Goal: Task Accomplishment & Management: Use online tool/utility

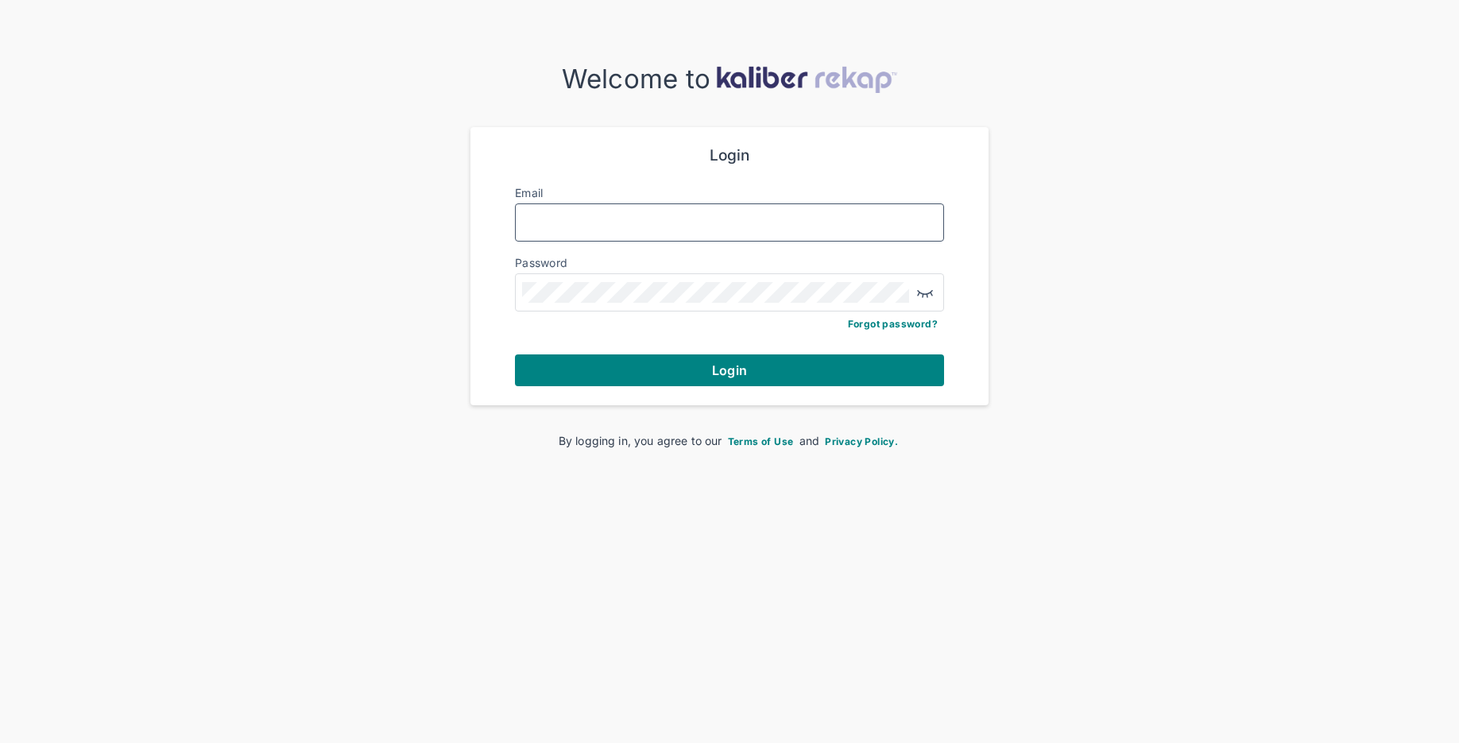
click at [635, 222] on input "Email" at bounding box center [729, 222] width 415 height 21
type input "**********"
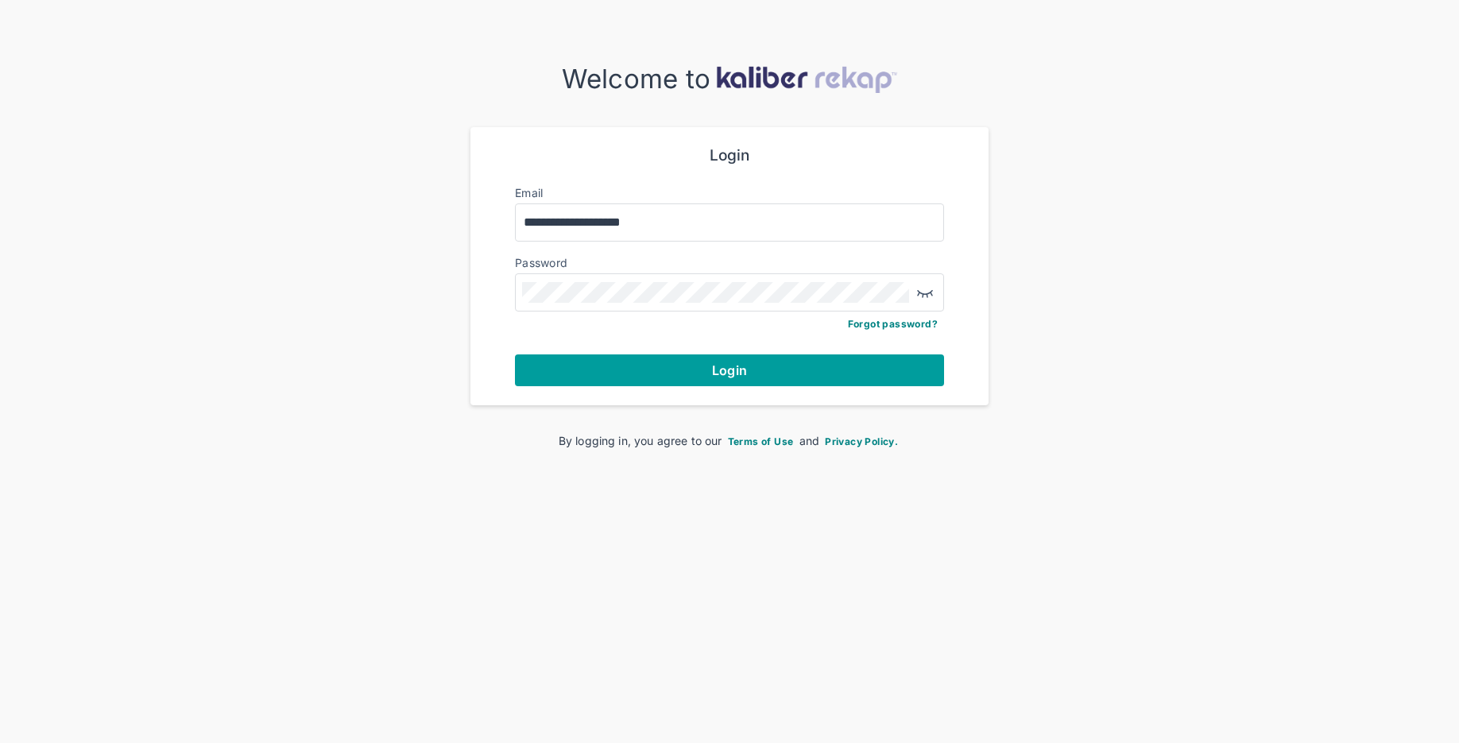
click at [688, 377] on button "Login" at bounding box center [729, 370] width 429 height 32
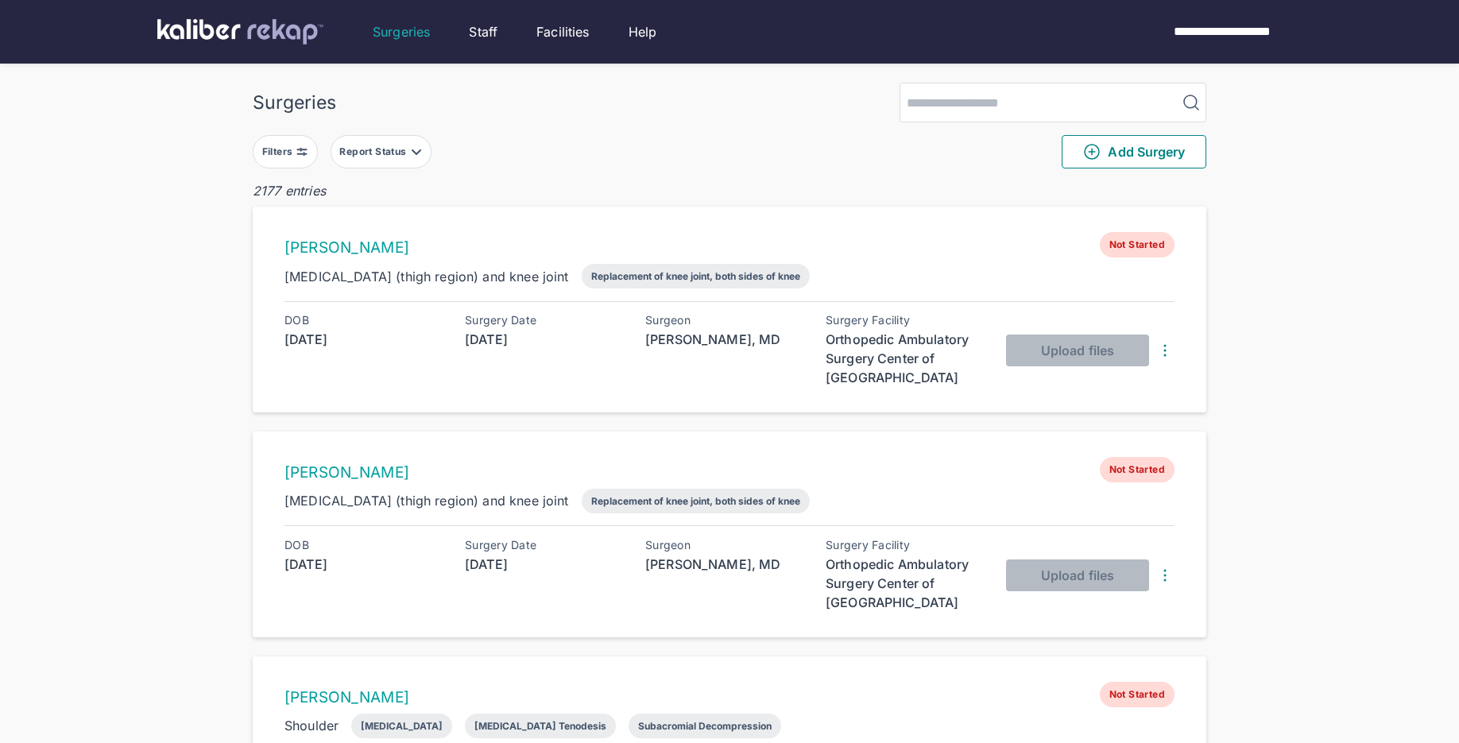
click at [303, 159] on button "Filters" at bounding box center [285, 151] width 65 height 33
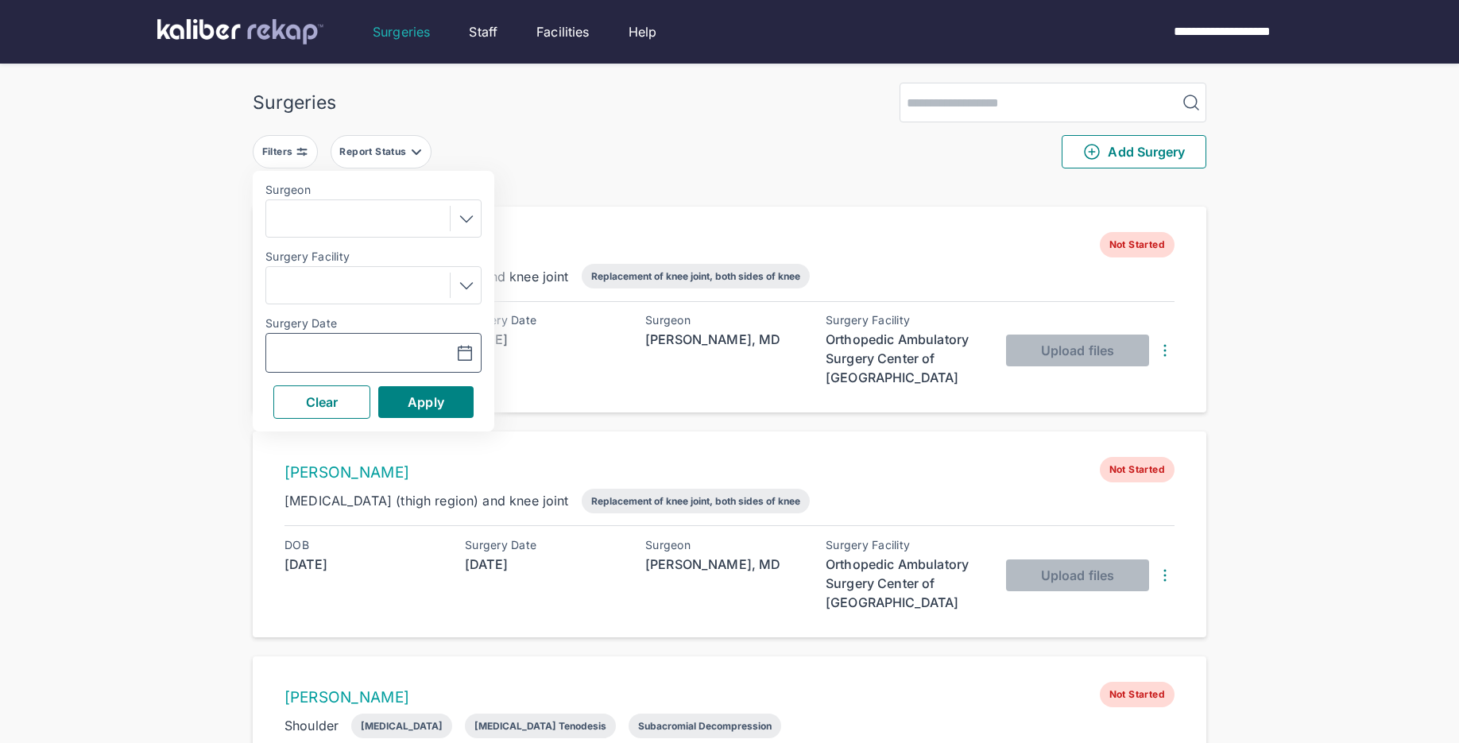
click at [475, 352] on button "button" at bounding box center [426, 353] width 110 height 37
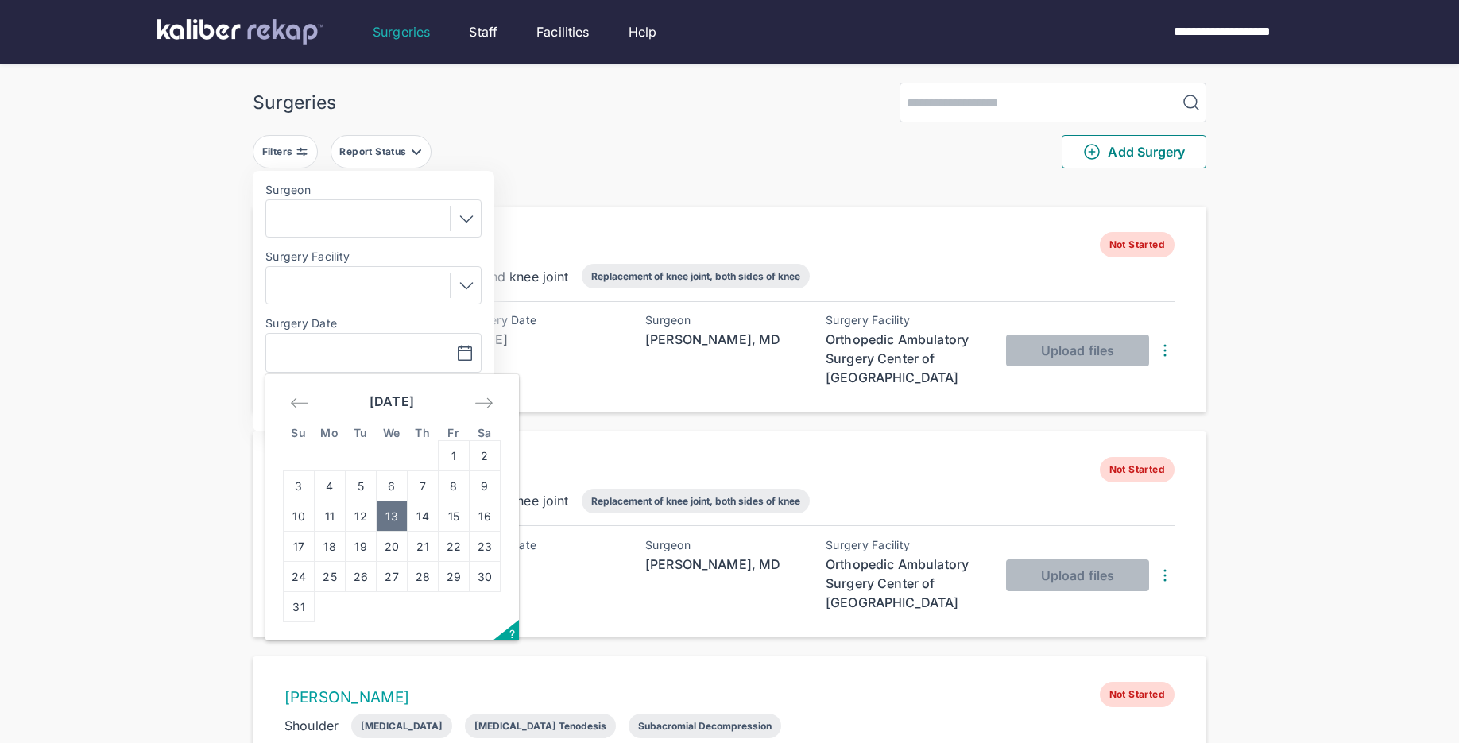
click at [386, 515] on td "13" at bounding box center [392, 516] width 31 height 30
type input "**********"
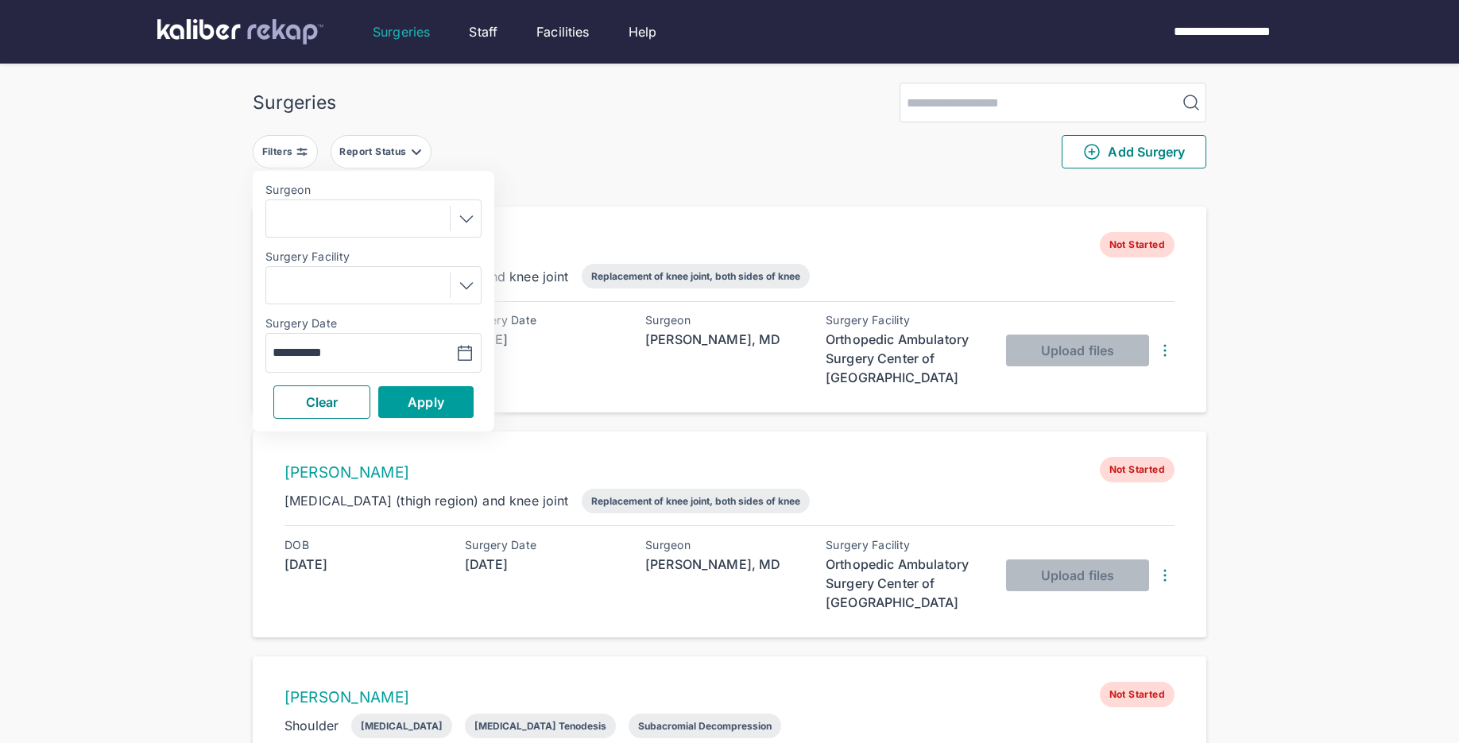
click at [415, 397] on span "Apply" at bounding box center [426, 402] width 37 height 16
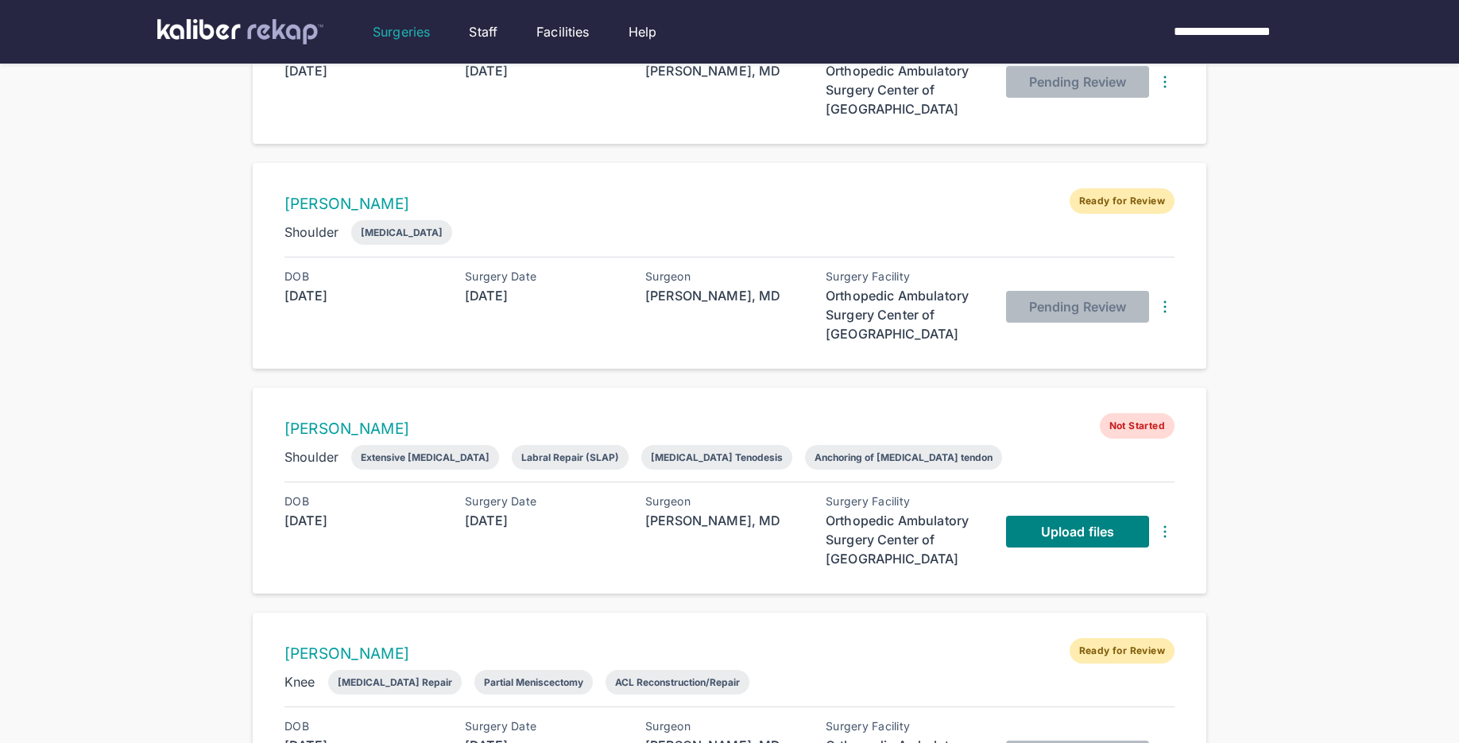
scroll to position [918, 0]
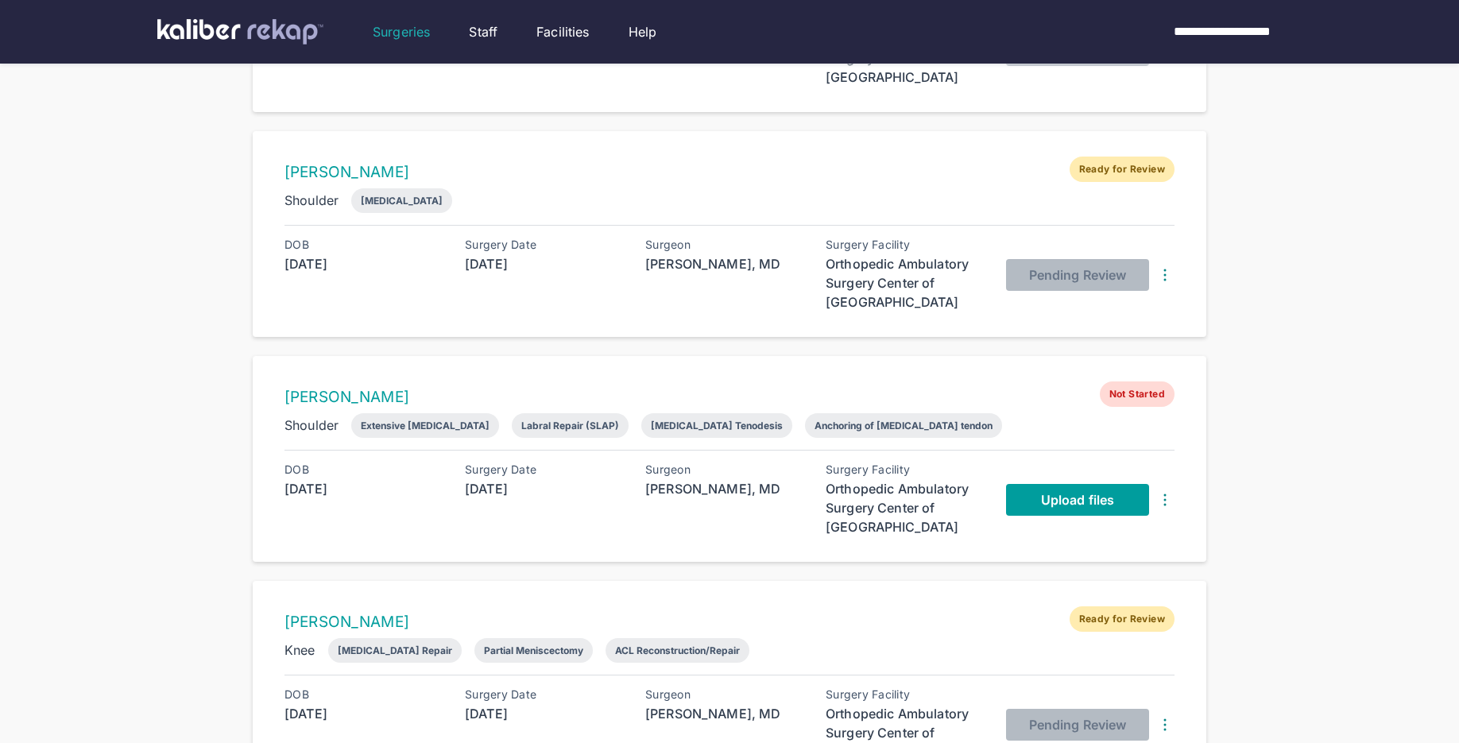
click at [1061, 503] on link "Upload files" at bounding box center [1077, 500] width 143 height 32
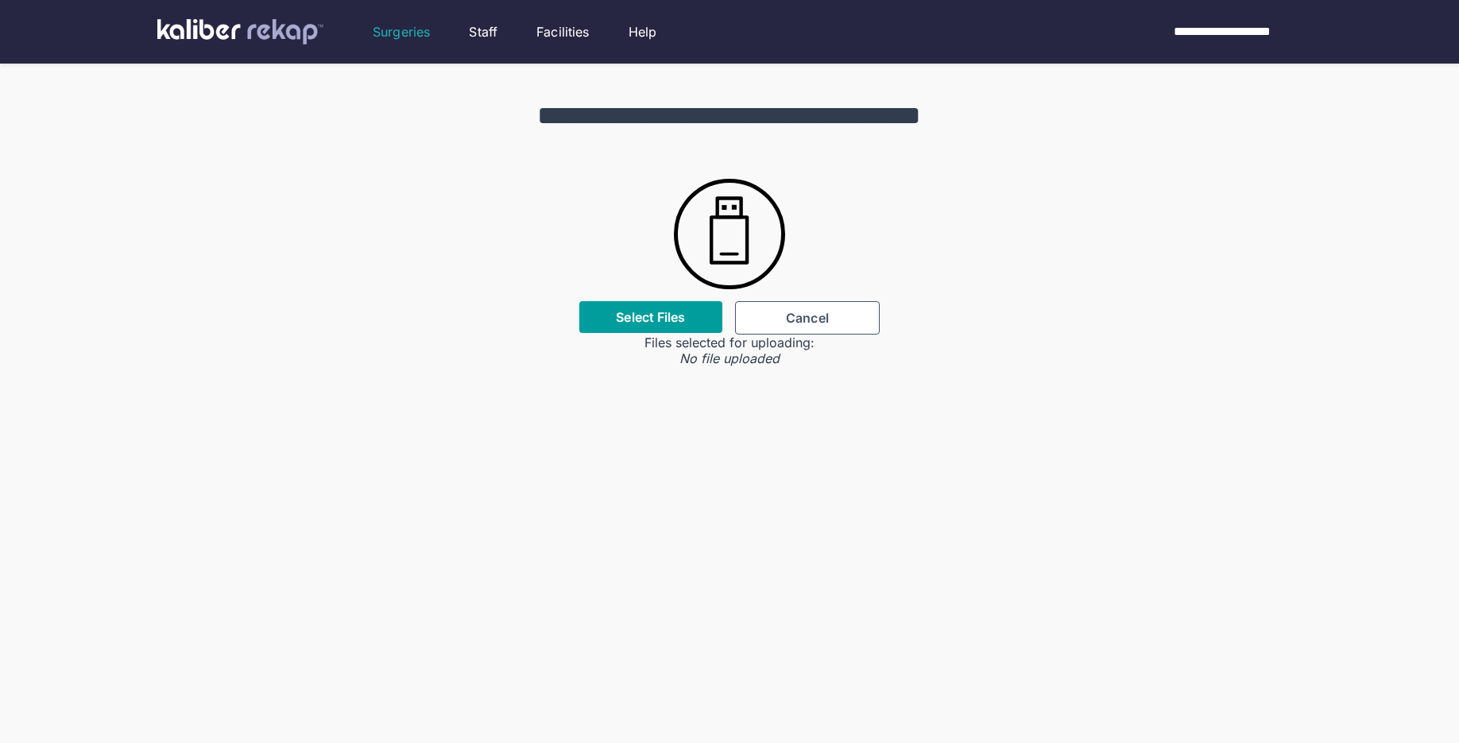
click at [641, 331] on div "Select Files" at bounding box center [650, 317] width 143 height 32
click at [641, 321] on label "Select Files" at bounding box center [650, 317] width 69 height 16
click at [0, 0] on input "Select Files" at bounding box center [0, 0] width 0 height 0
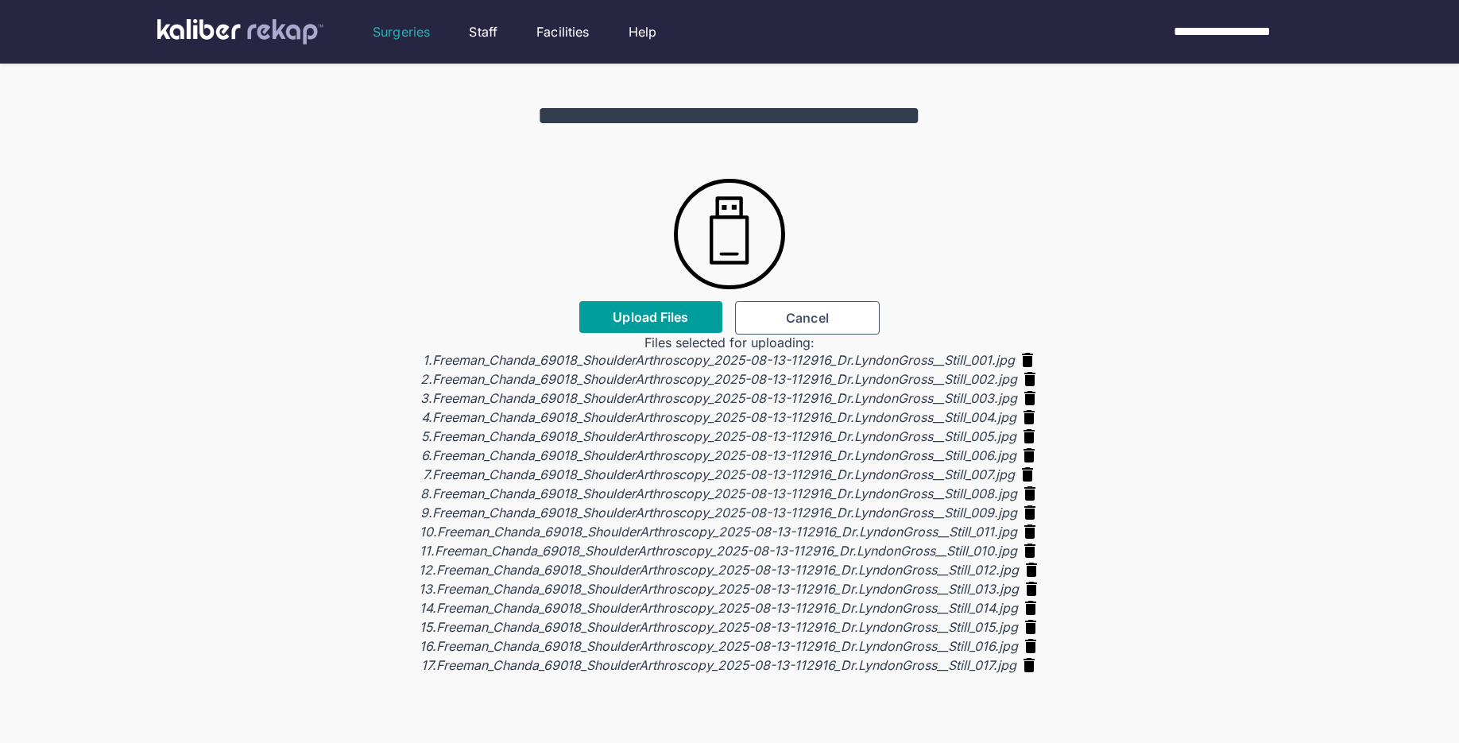
click at [641, 308] on button "Upload Files" at bounding box center [650, 317] width 143 height 32
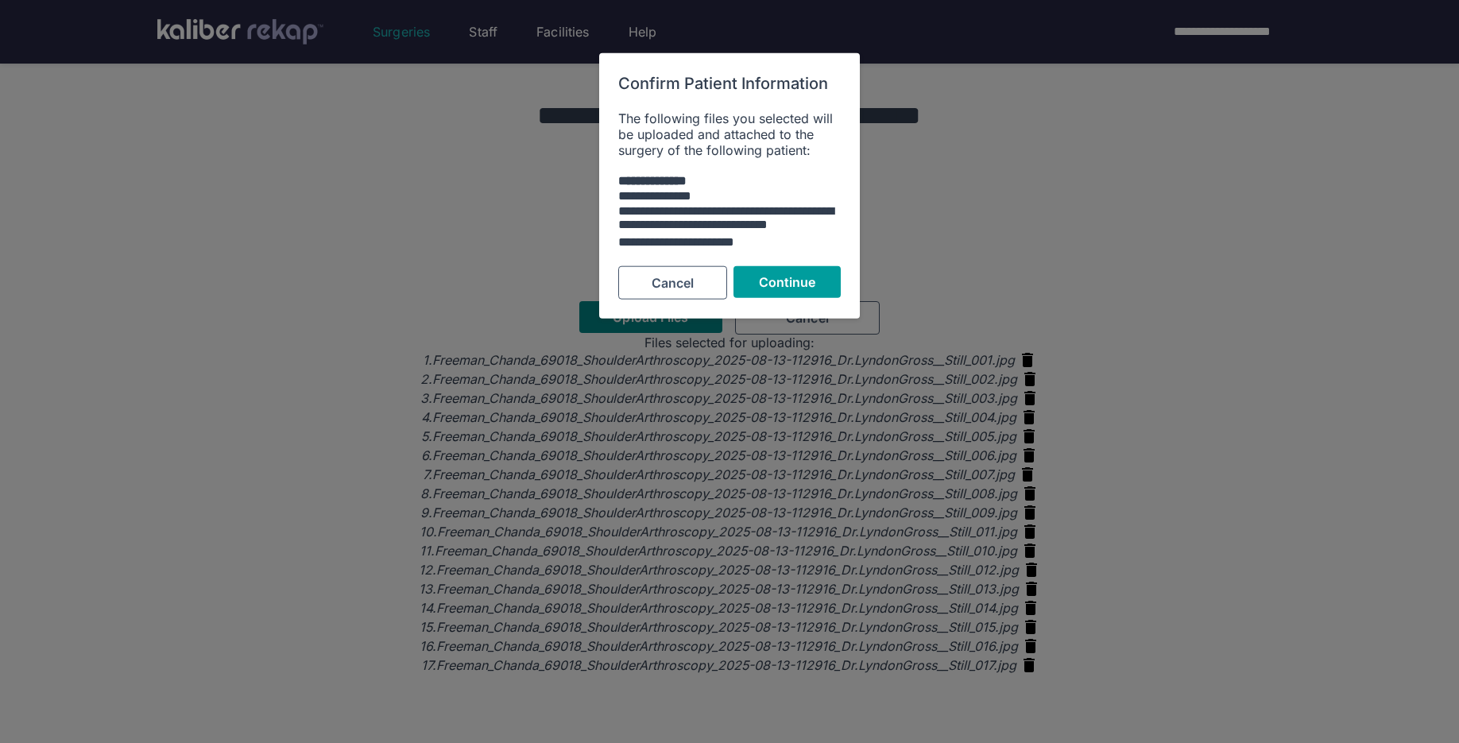
click at [813, 285] on span "Continue" at bounding box center [787, 282] width 57 height 16
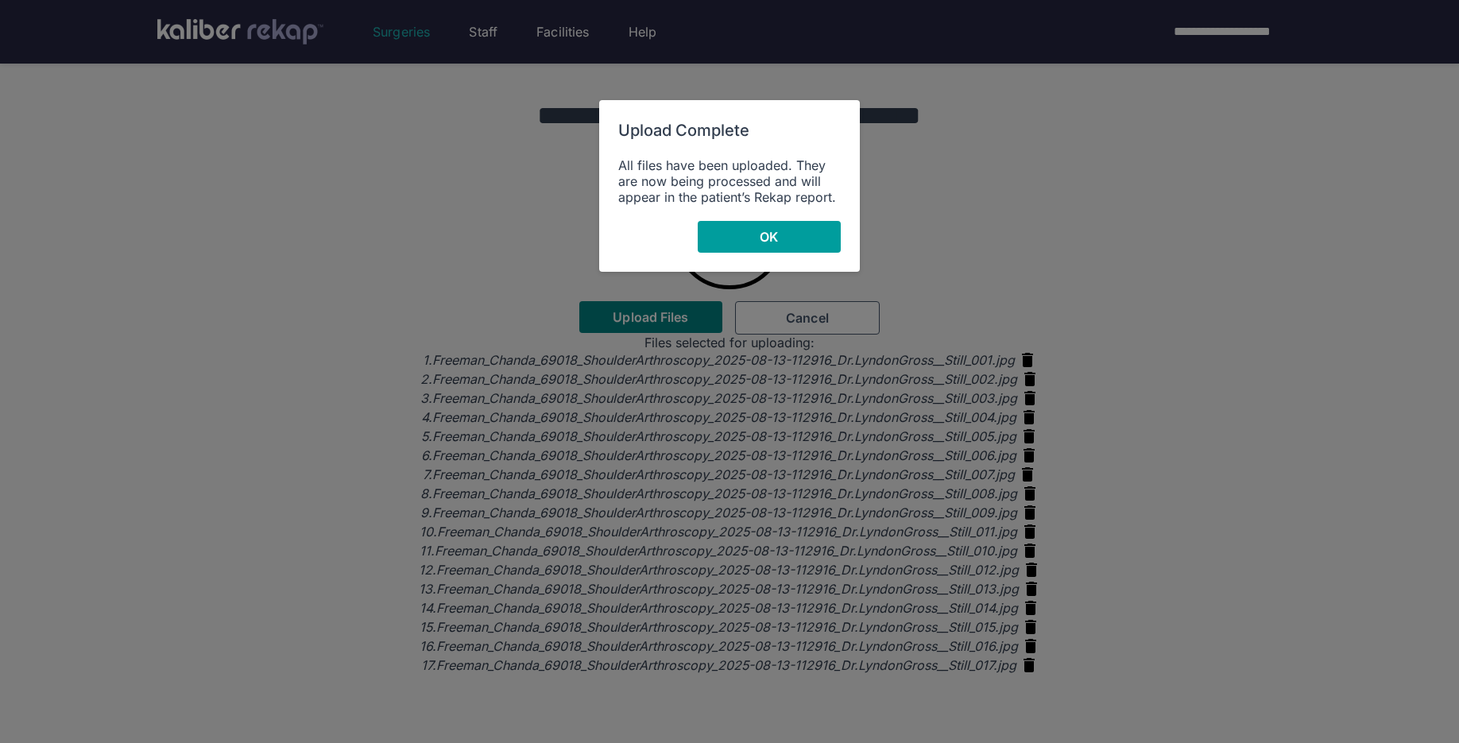
click at [778, 226] on button "OK" at bounding box center [769, 237] width 143 height 32
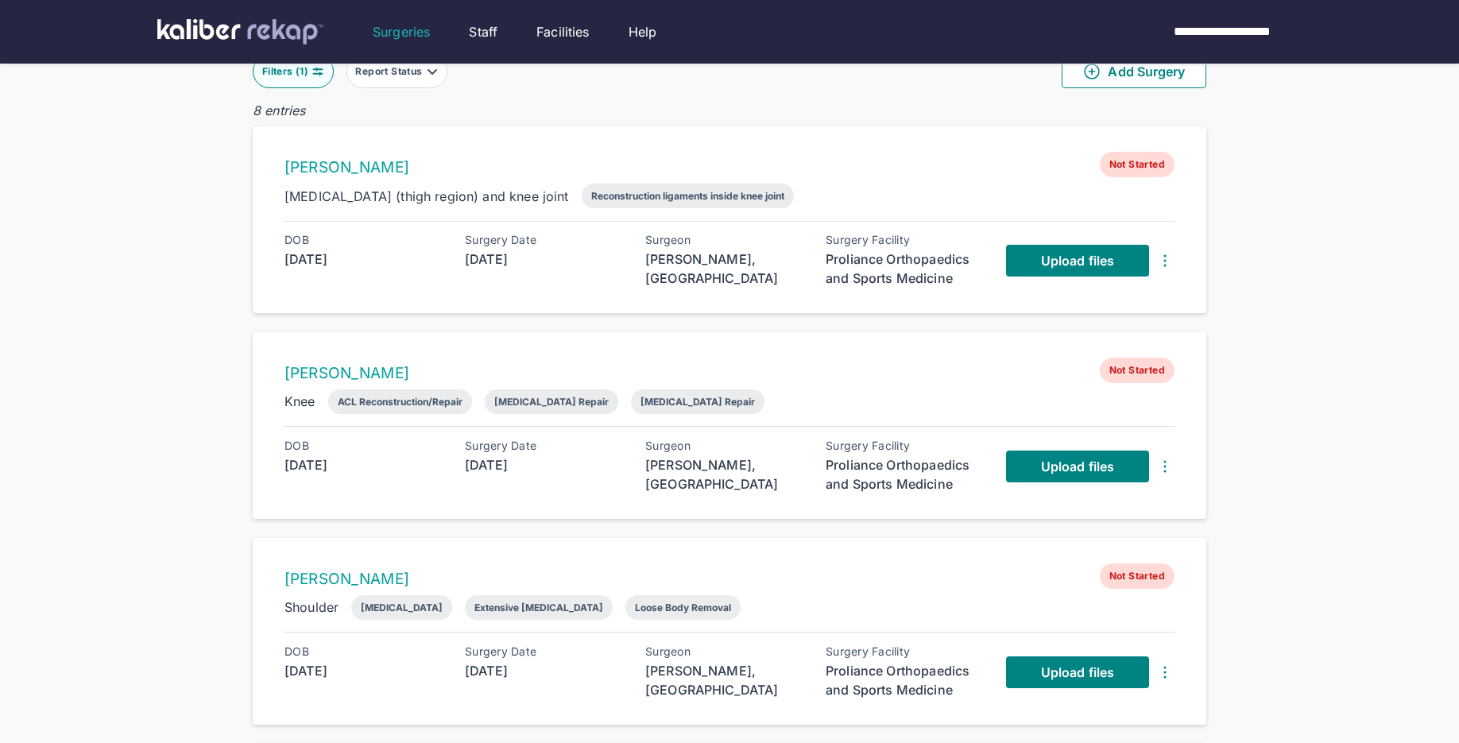
scroll to position [78, 0]
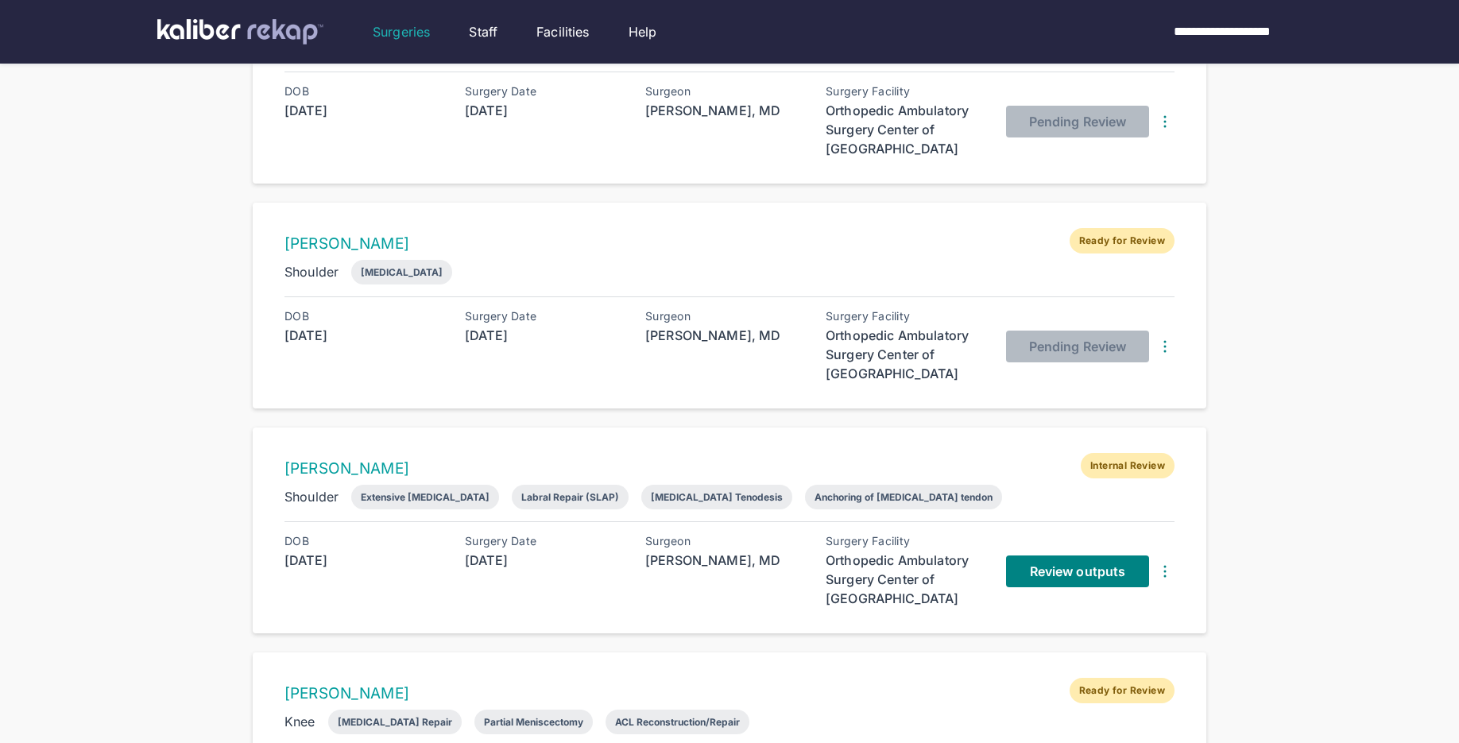
scroll to position [923, 0]
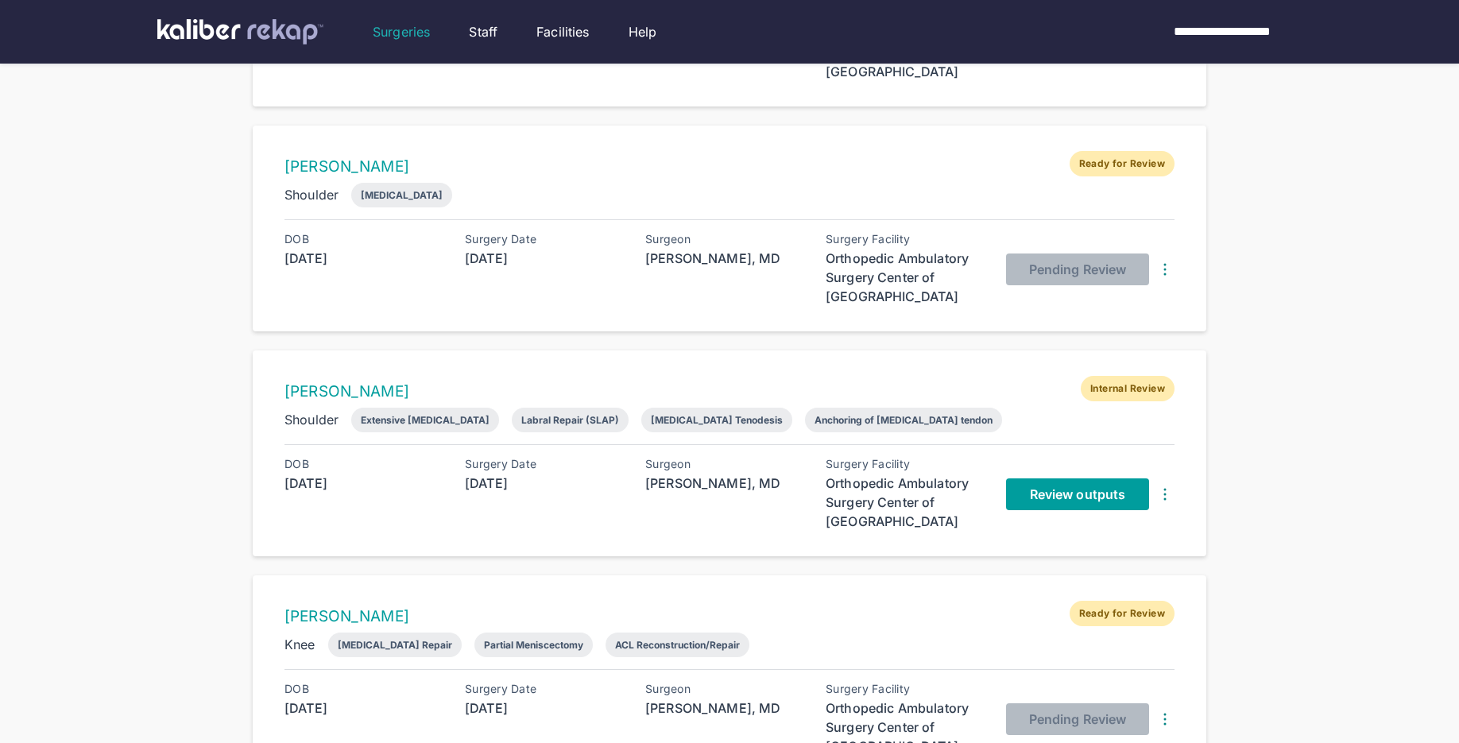
click at [1051, 494] on link "Review outputs" at bounding box center [1077, 494] width 143 height 32
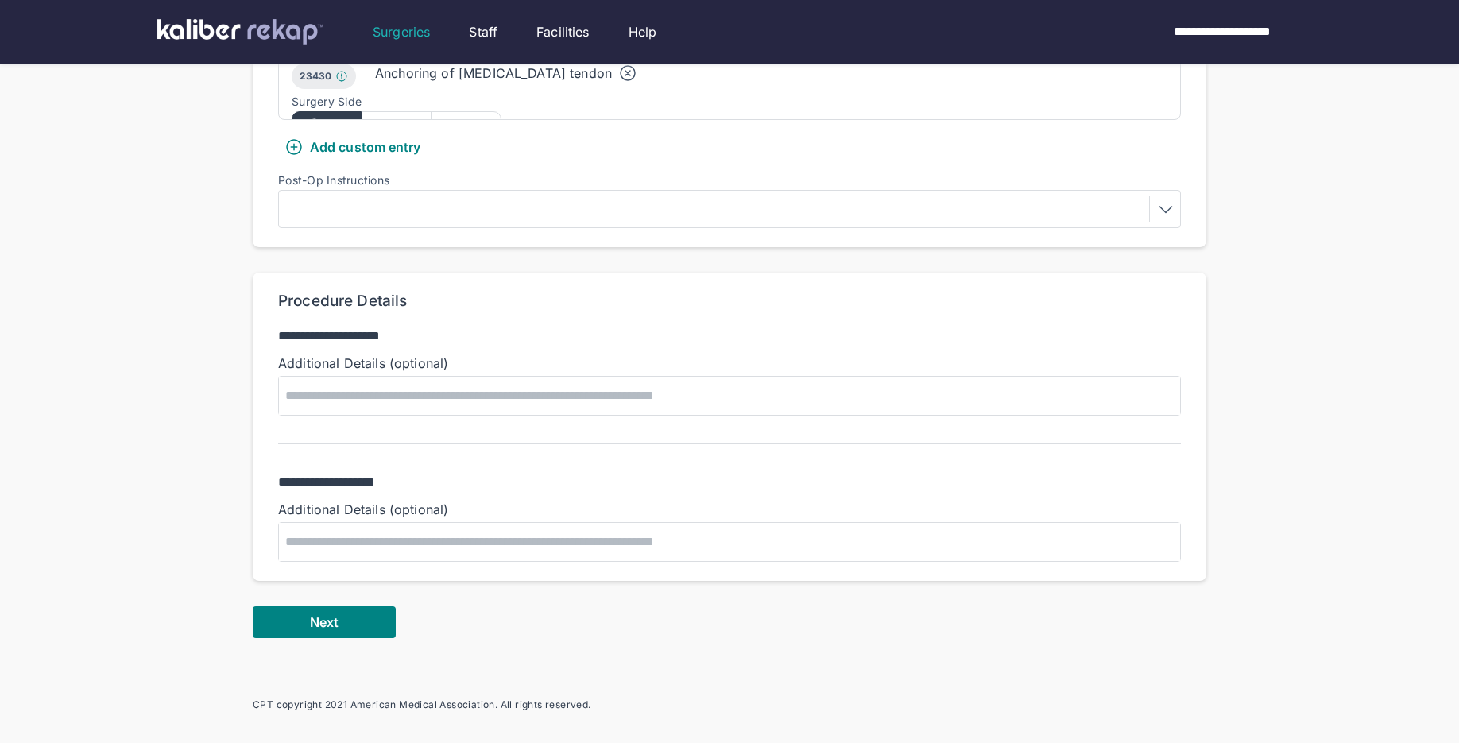
scroll to position [793, 0]
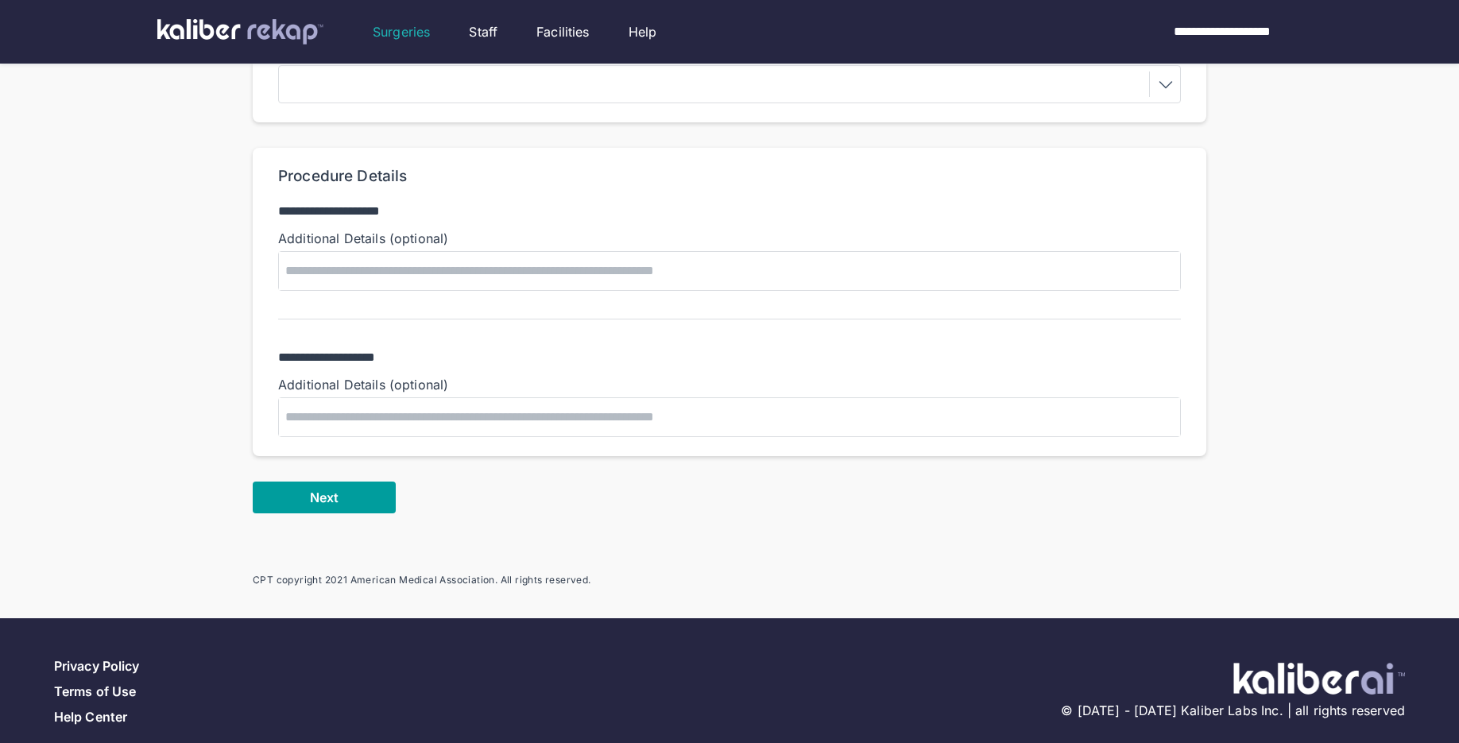
click at [287, 482] on button "Next" at bounding box center [324, 498] width 143 height 32
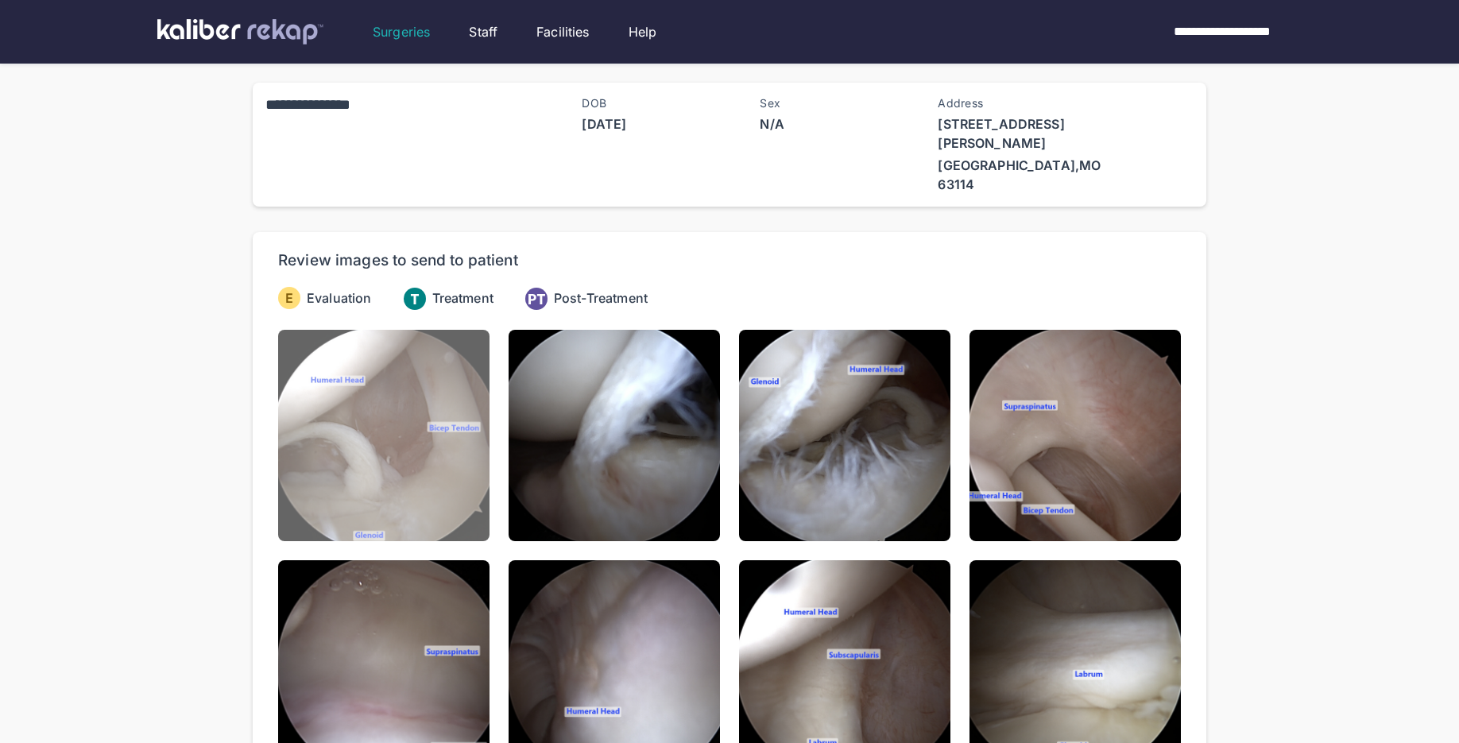
click at [391, 478] on img at bounding box center [383, 435] width 211 height 211
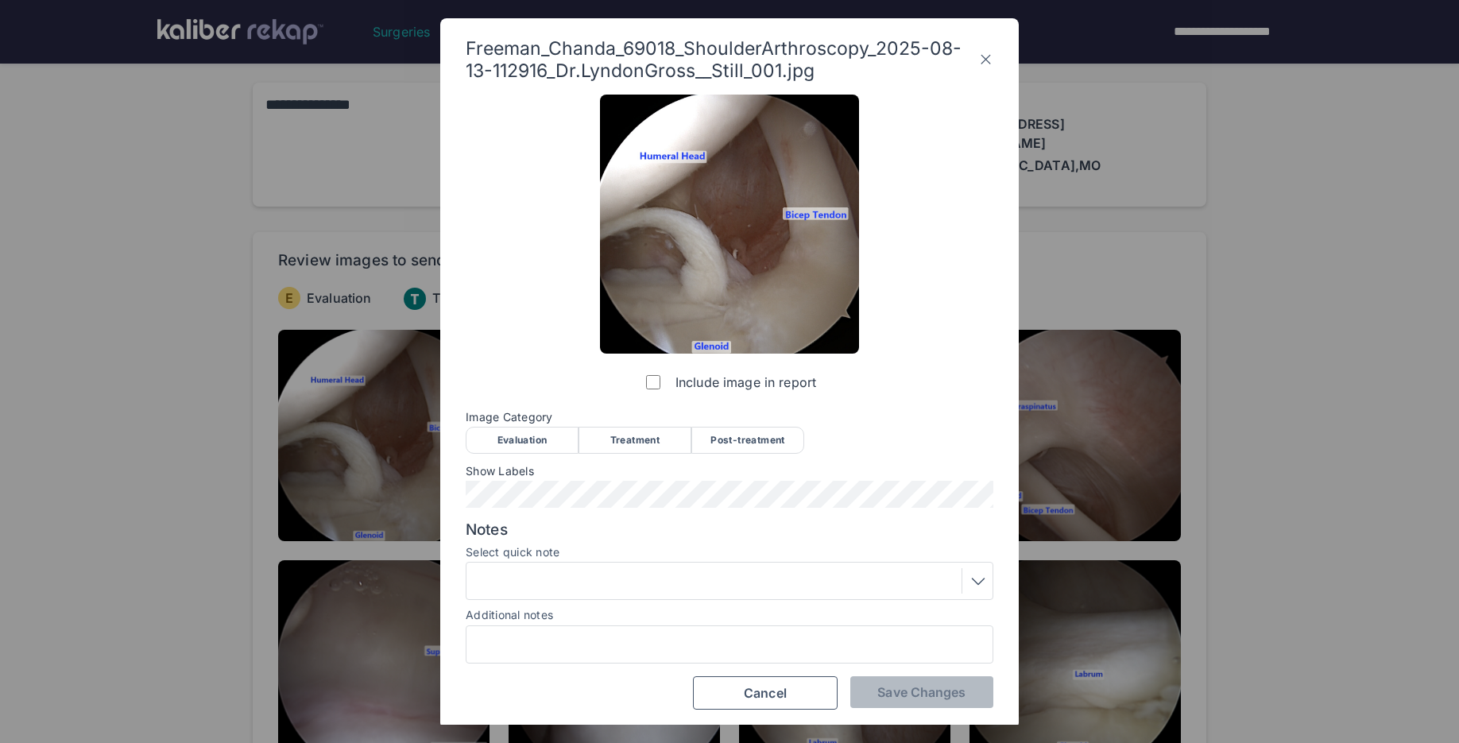
click at [524, 447] on div "Evaluation" at bounding box center [522, 440] width 113 height 27
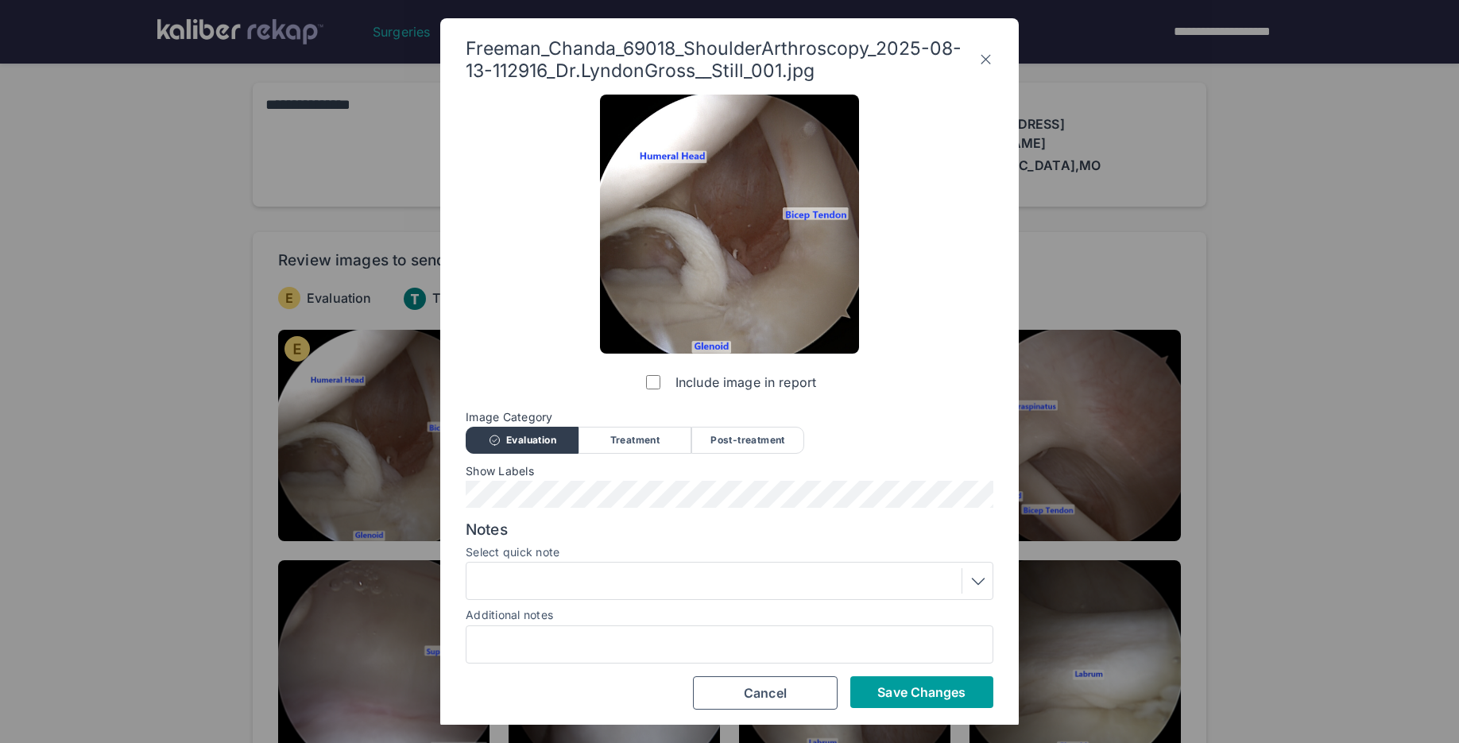
click at [885, 699] on span "Save Changes" at bounding box center [921, 692] width 88 height 16
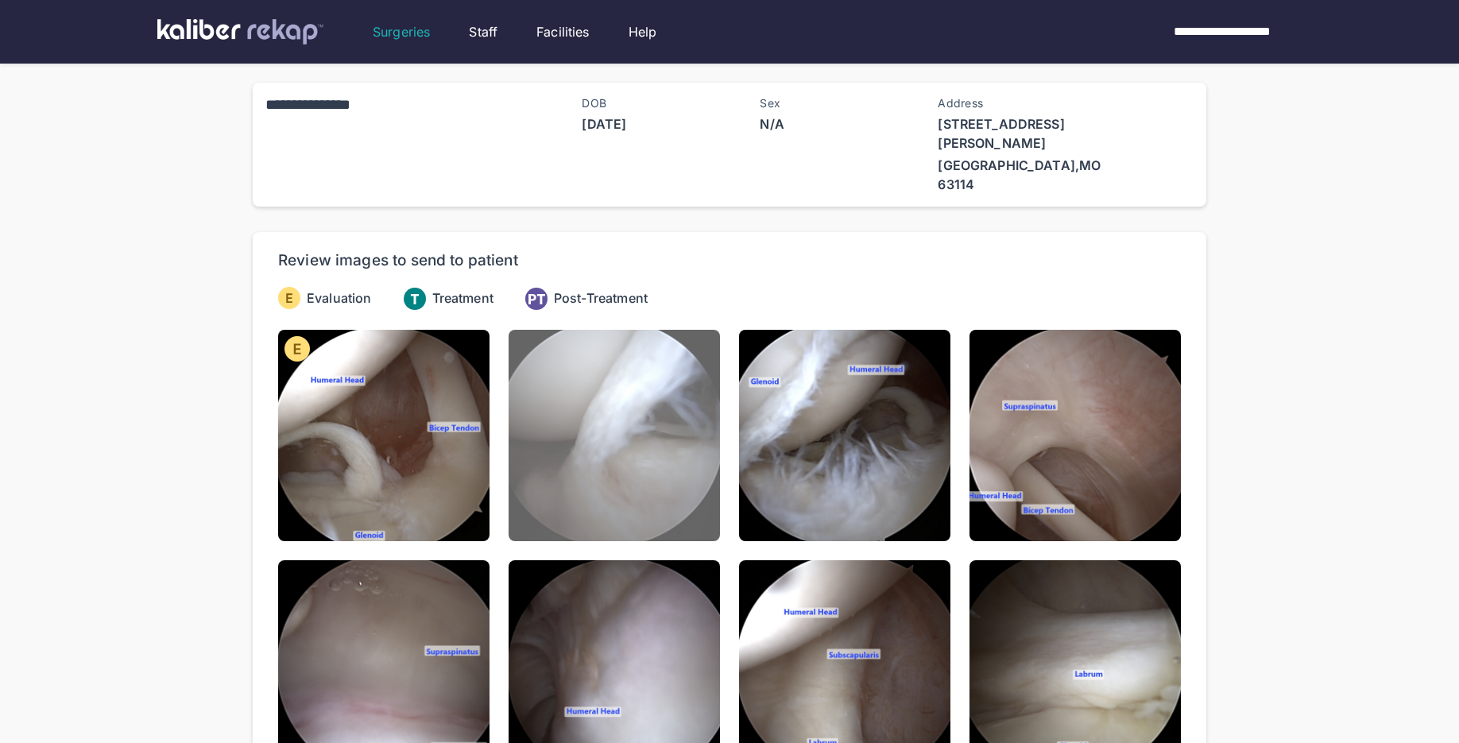
click at [597, 487] on img at bounding box center [614, 435] width 211 height 211
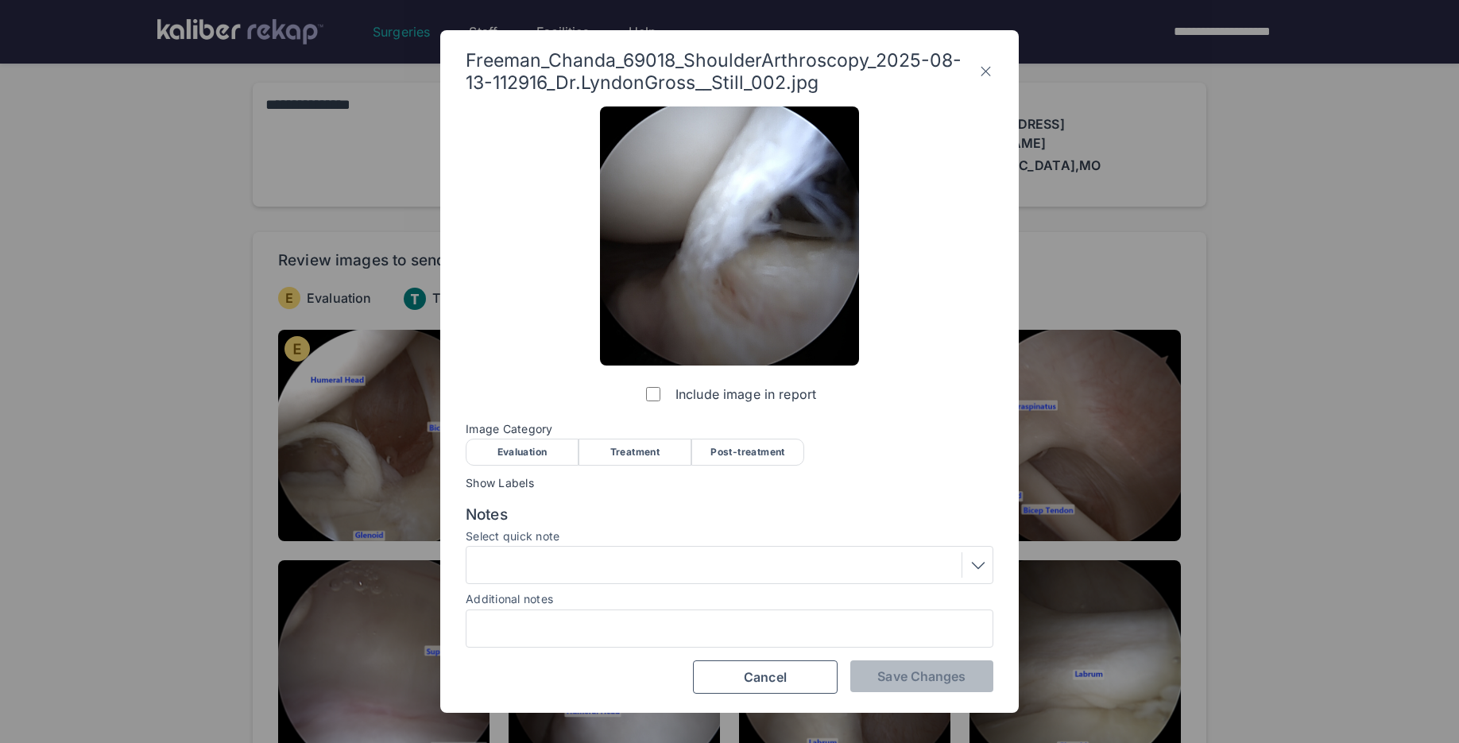
click at [520, 453] on div "Evaluation" at bounding box center [522, 452] width 113 height 27
click at [513, 556] on div at bounding box center [729, 564] width 517 height 25
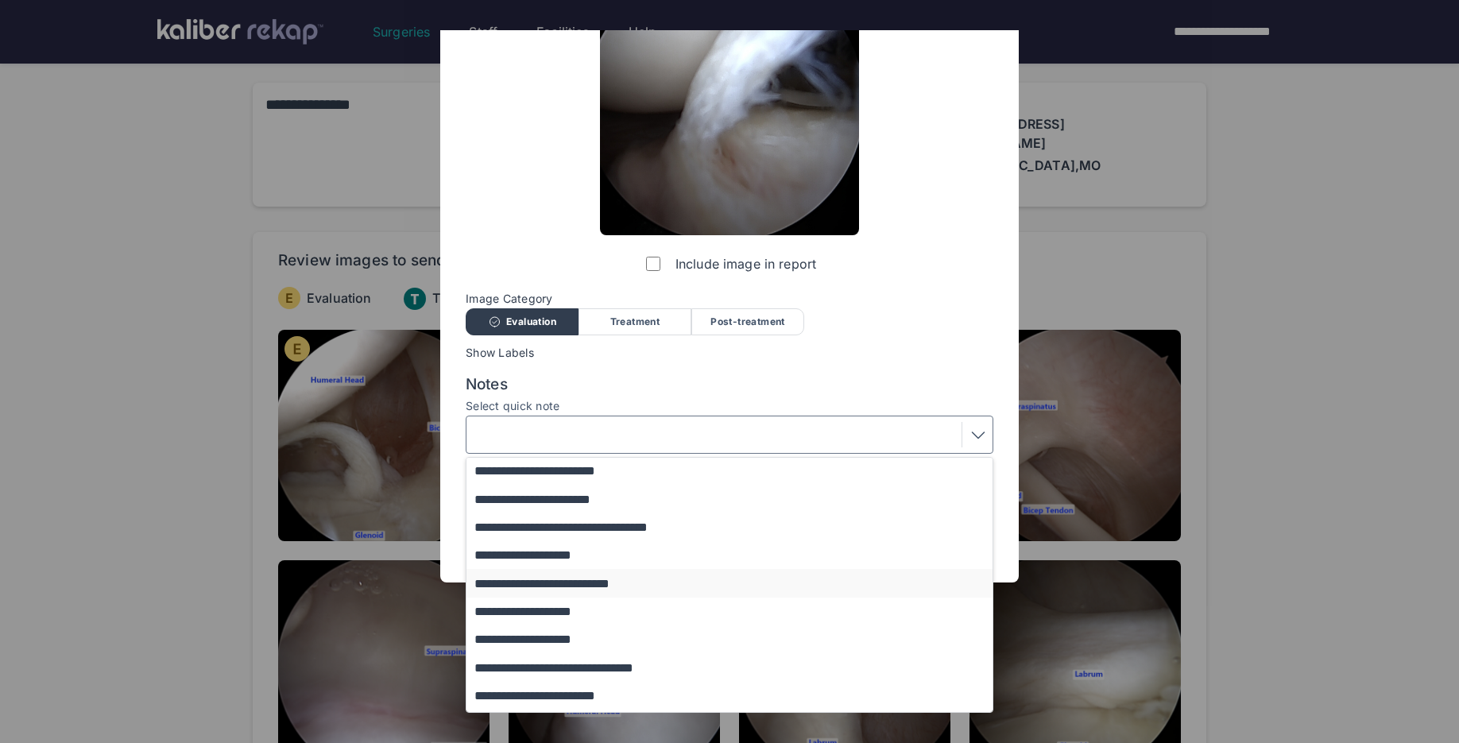
scroll to position [80, 0]
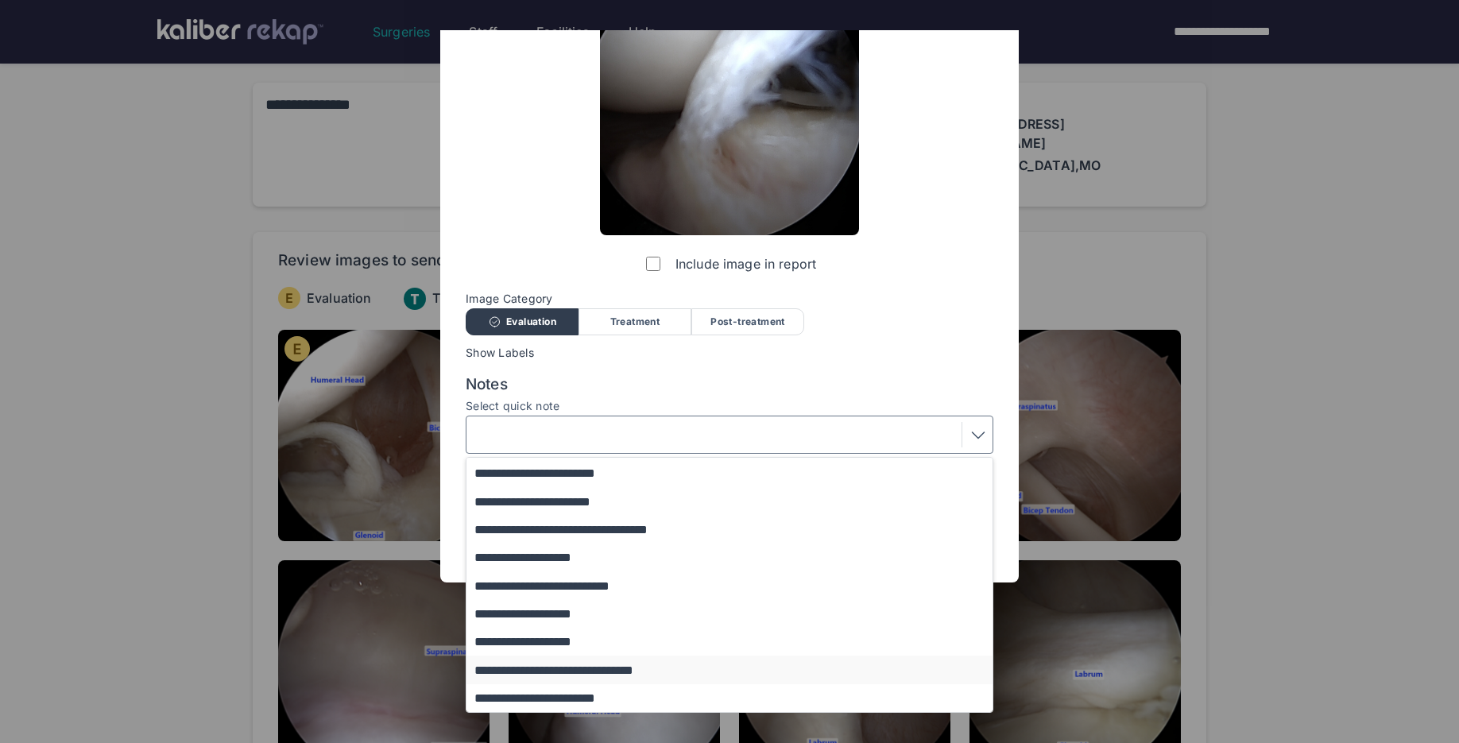
click at [598, 671] on button "**********" at bounding box center [736, 670] width 541 height 28
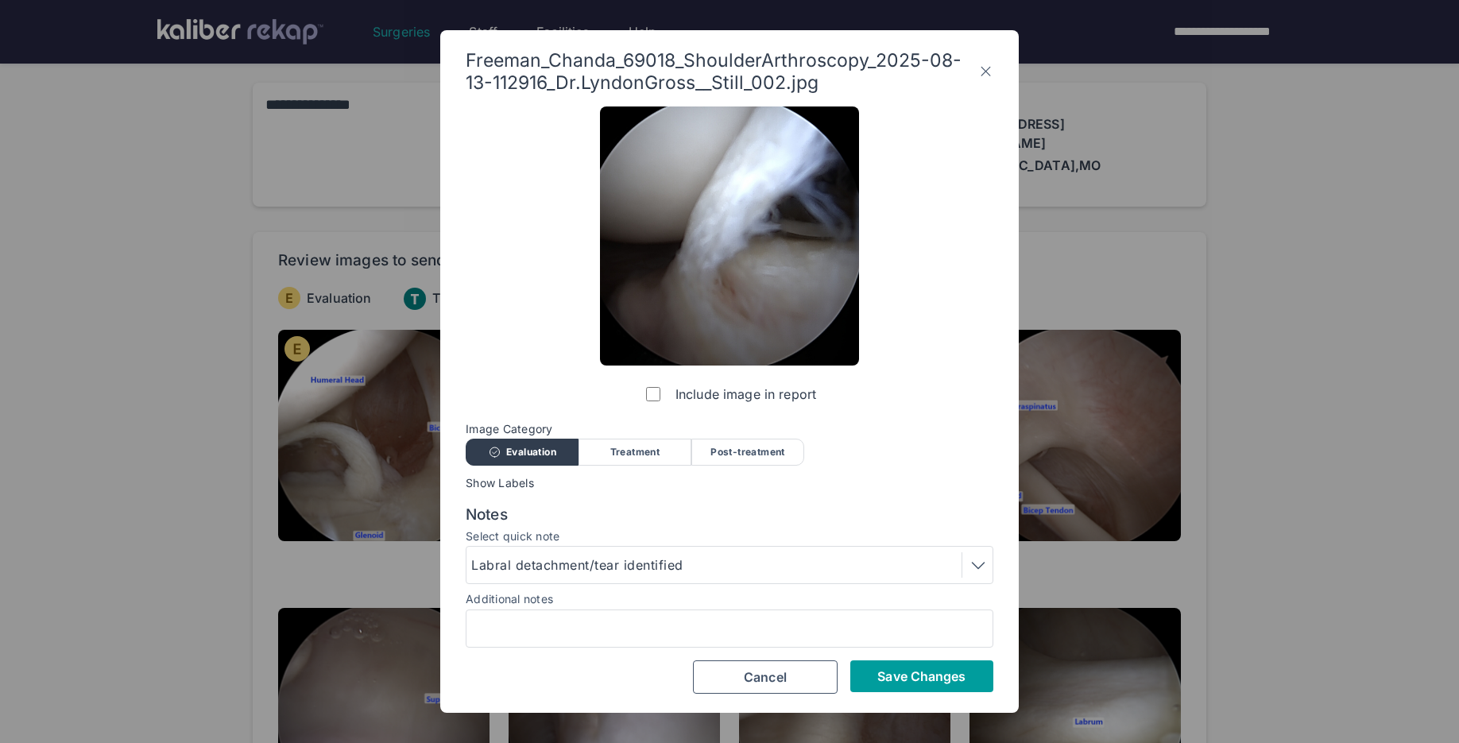
click at [945, 682] on span "Save Changes" at bounding box center [921, 676] width 88 height 16
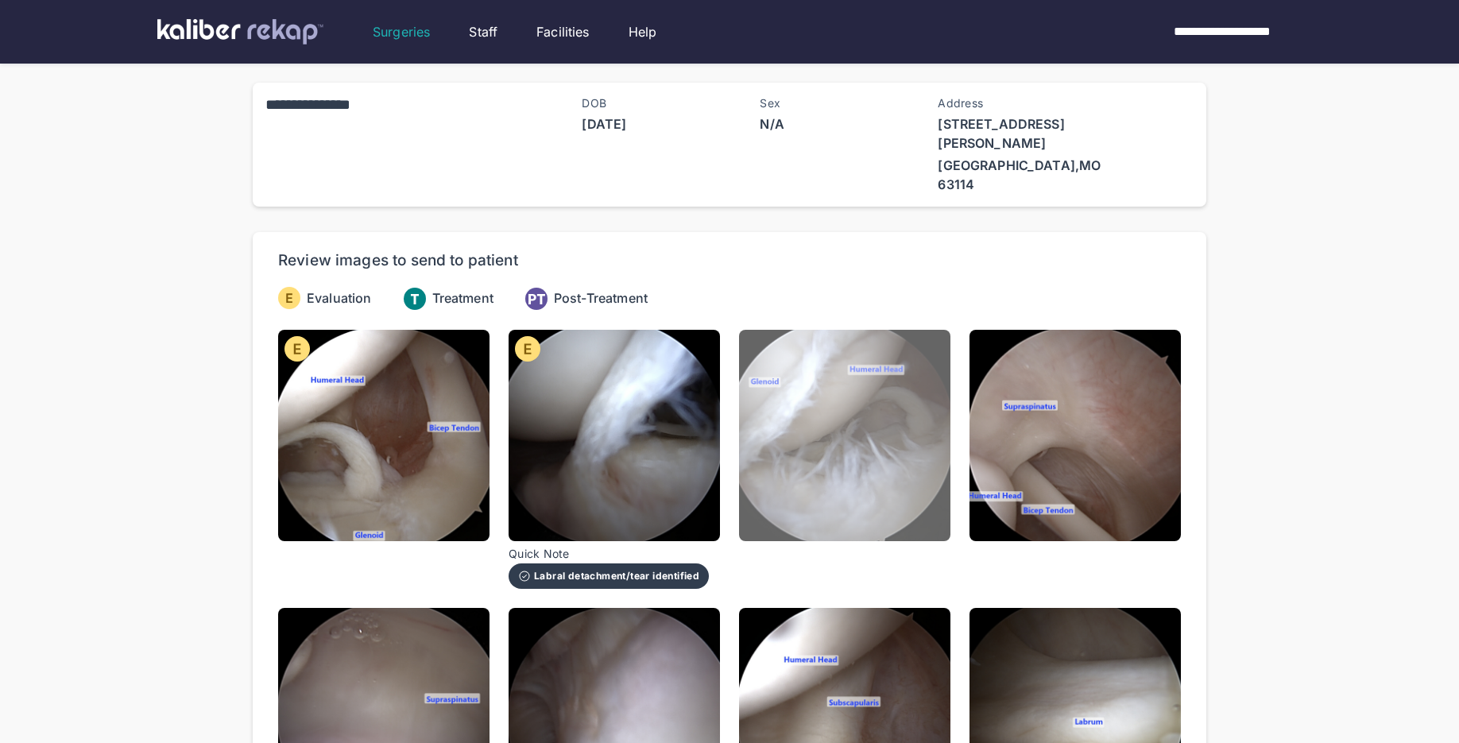
click at [888, 498] on img at bounding box center [844, 435] width 211 height 211
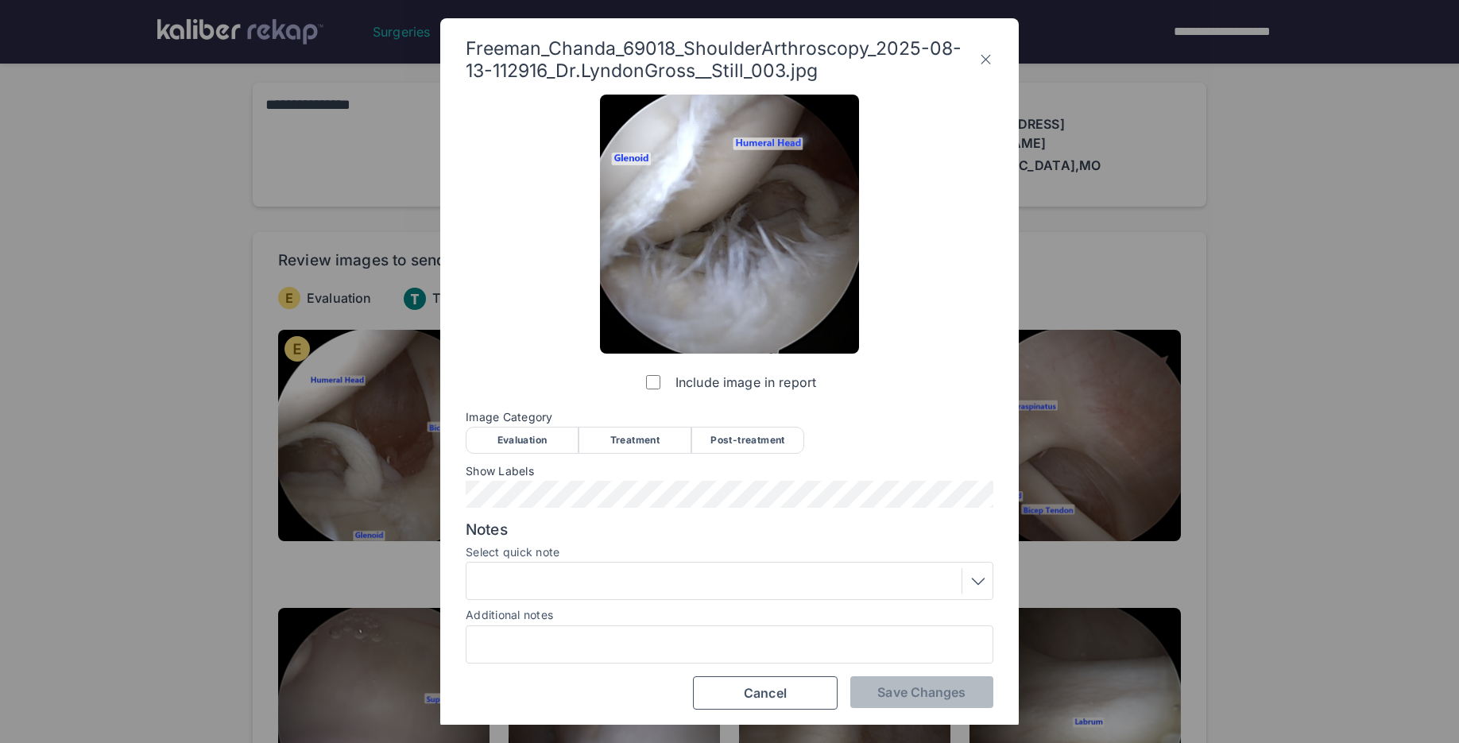
click at [535, 450] on div "Evaluation" at bounding box center [522, 440] width 113 height 27
click at [547, 576] on div at bounding box center [729, 580] width 517 height 25
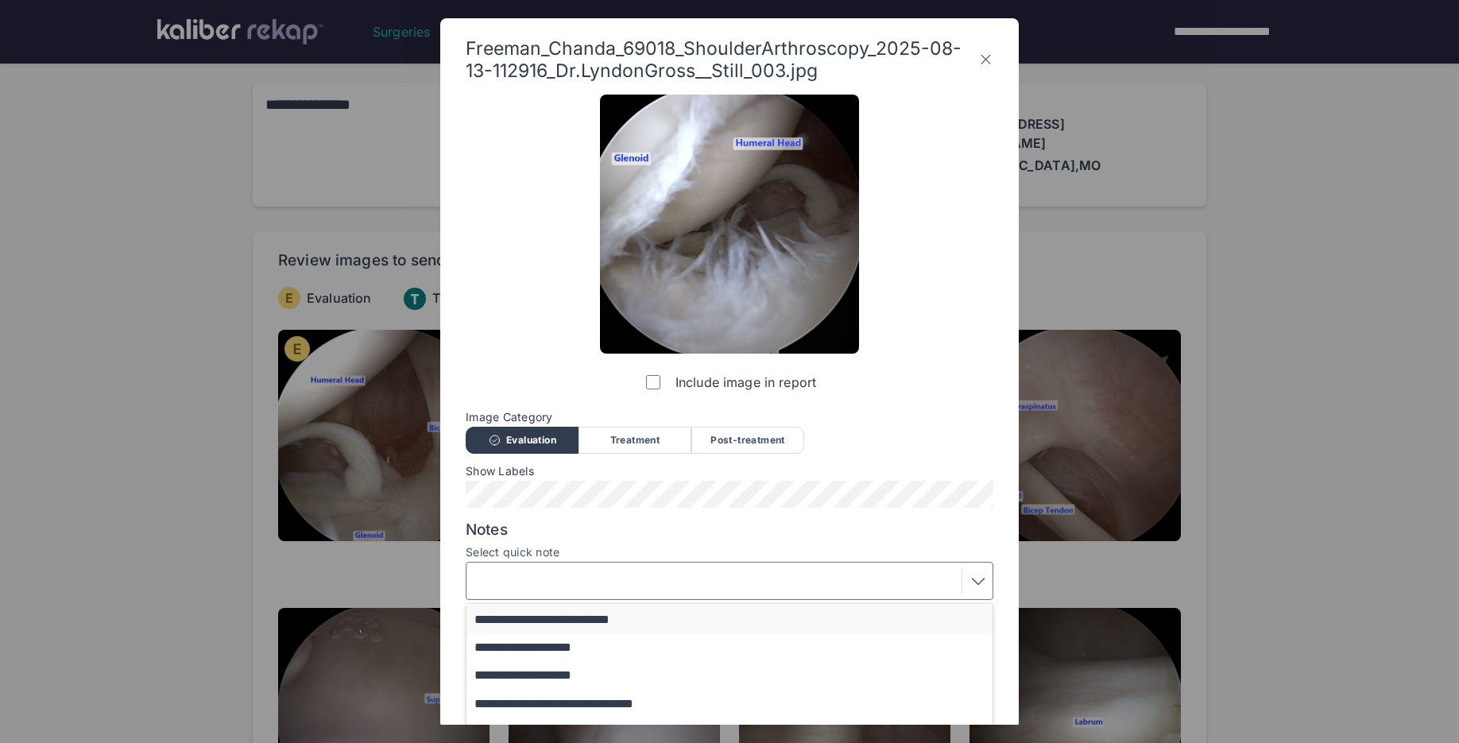
scroll to position [134, 0]
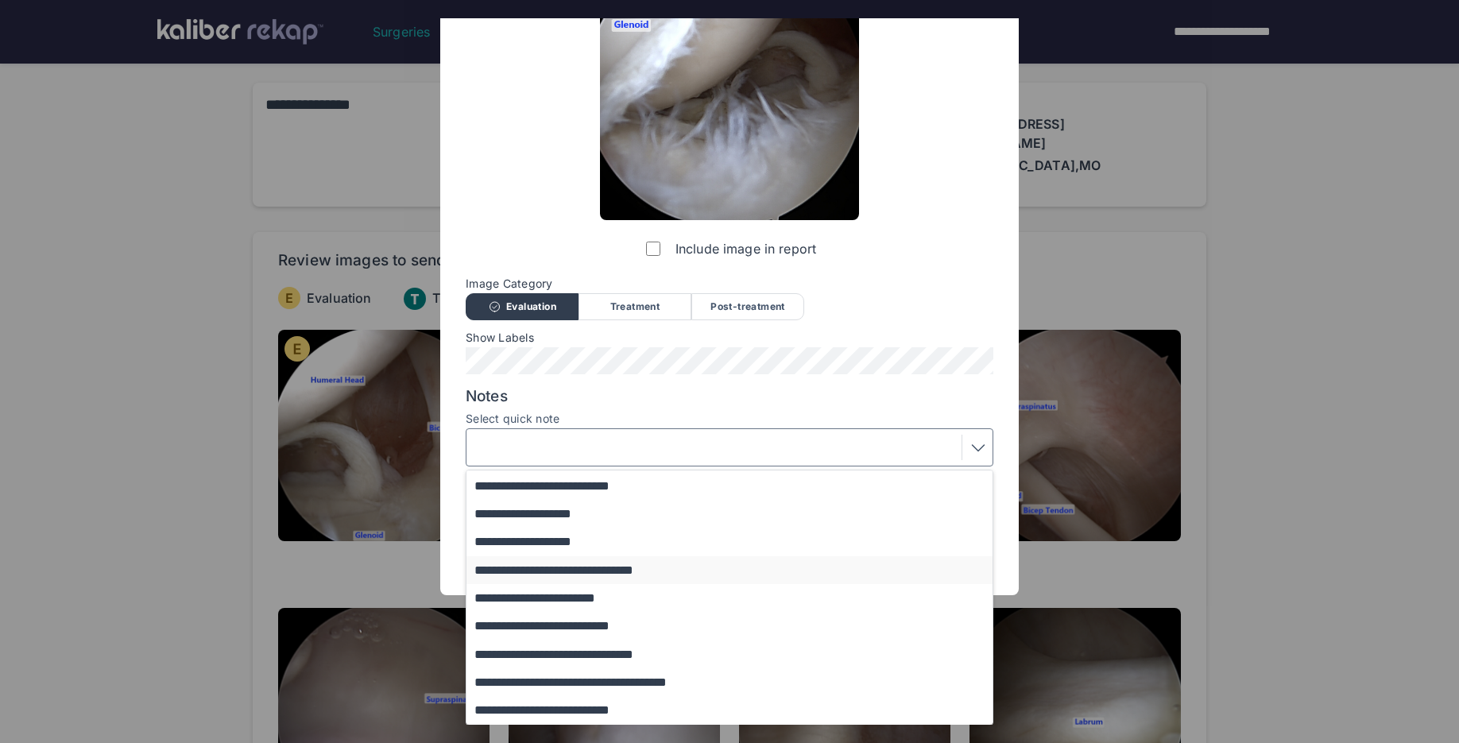
click at [617, 579] on button "**********" at bounding box center [736, 570] width 541 height 28
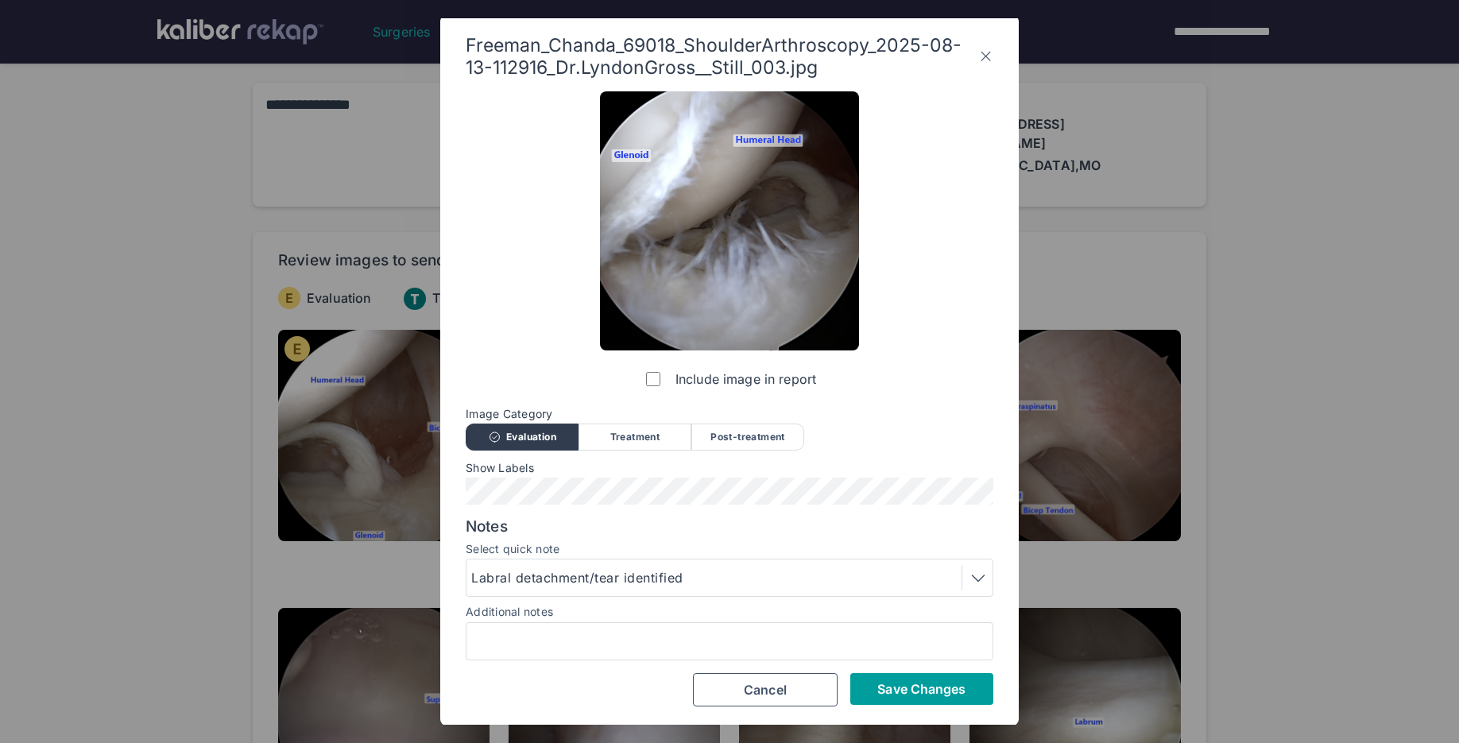
click at [962, 683] on span "Save Changes" at bounding box center [921, 689] width 88 height 16
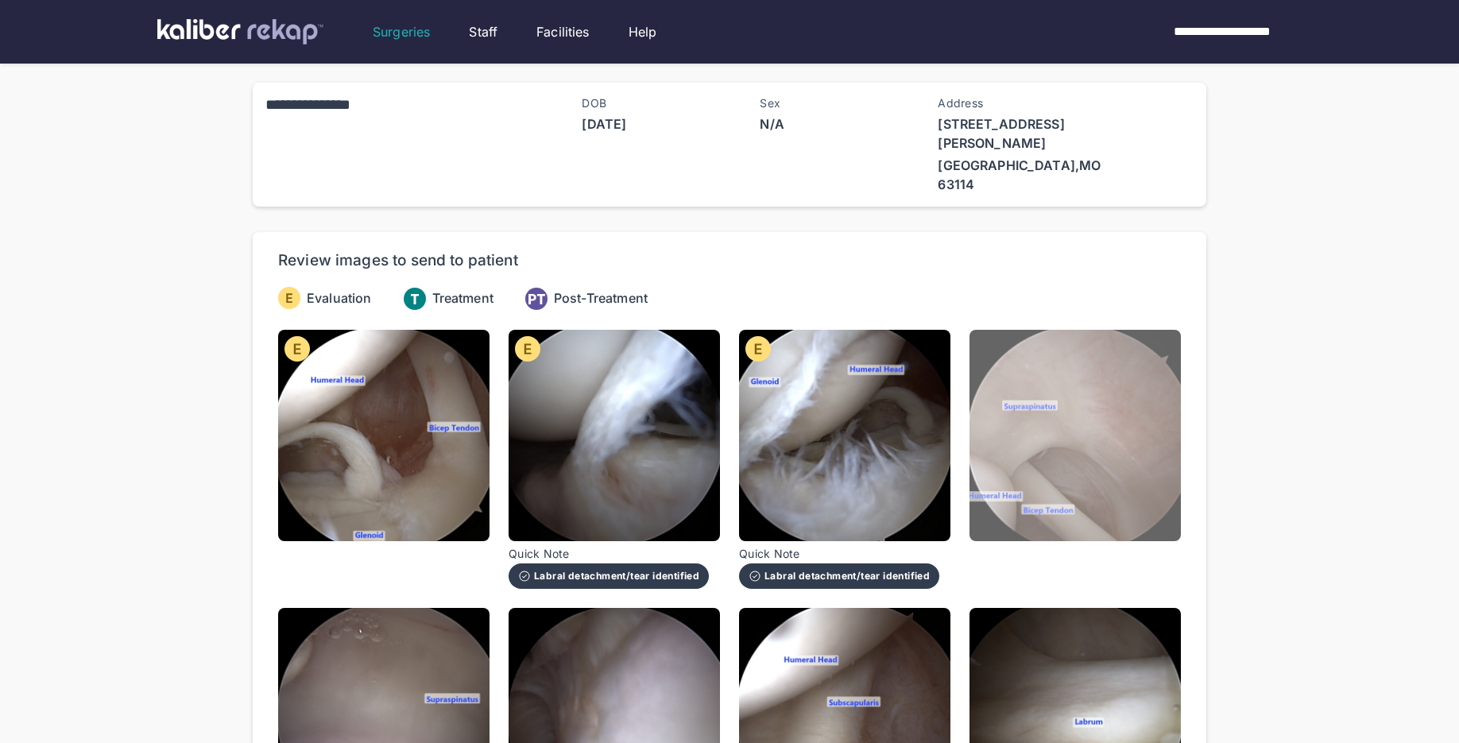
click at [1096, 485] on img at bounding box center [1075, 435] width 211 height 211
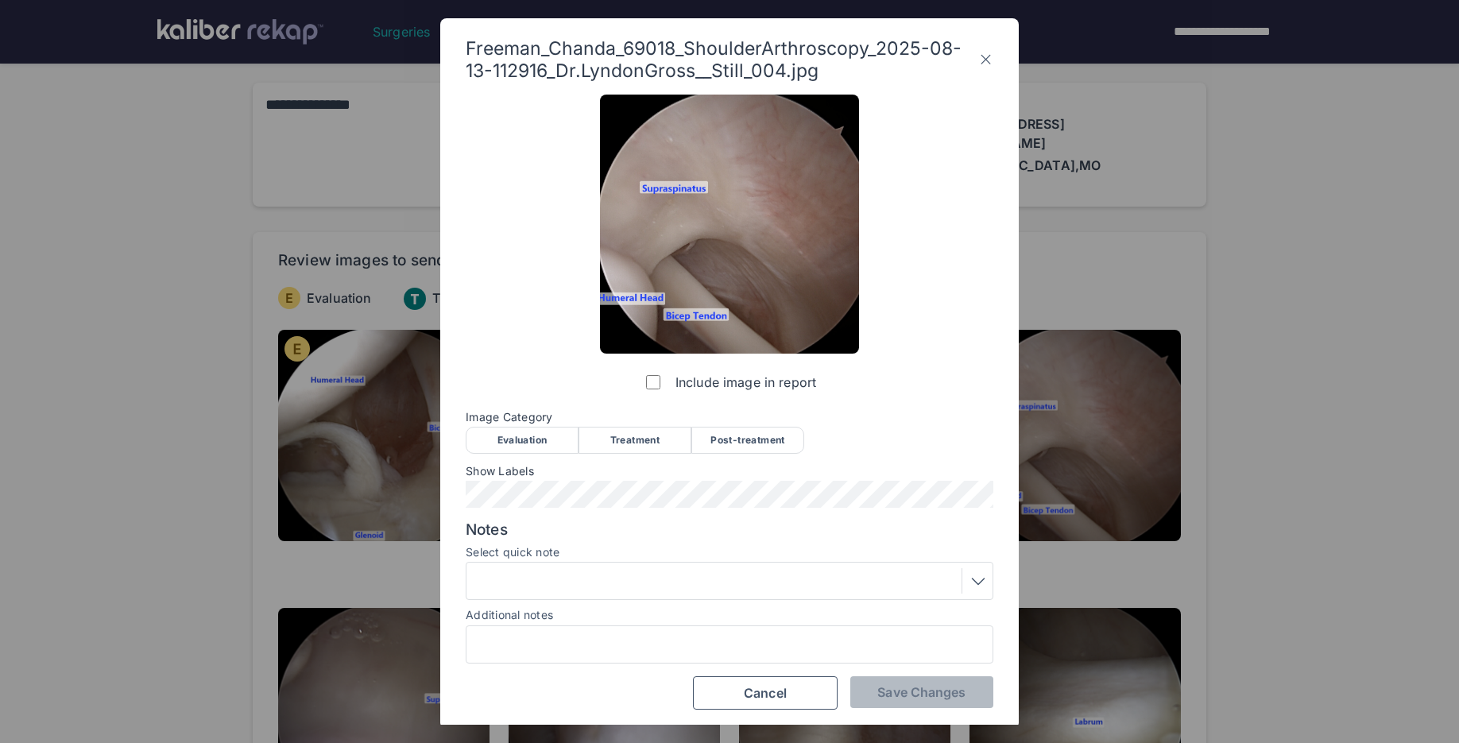
click at [554, 439] on div "Evaluation" at bounding box center [522, 440] width 113 height 27
click at [521, 590] on div at bounding box center [729, 580] width 517 height 25
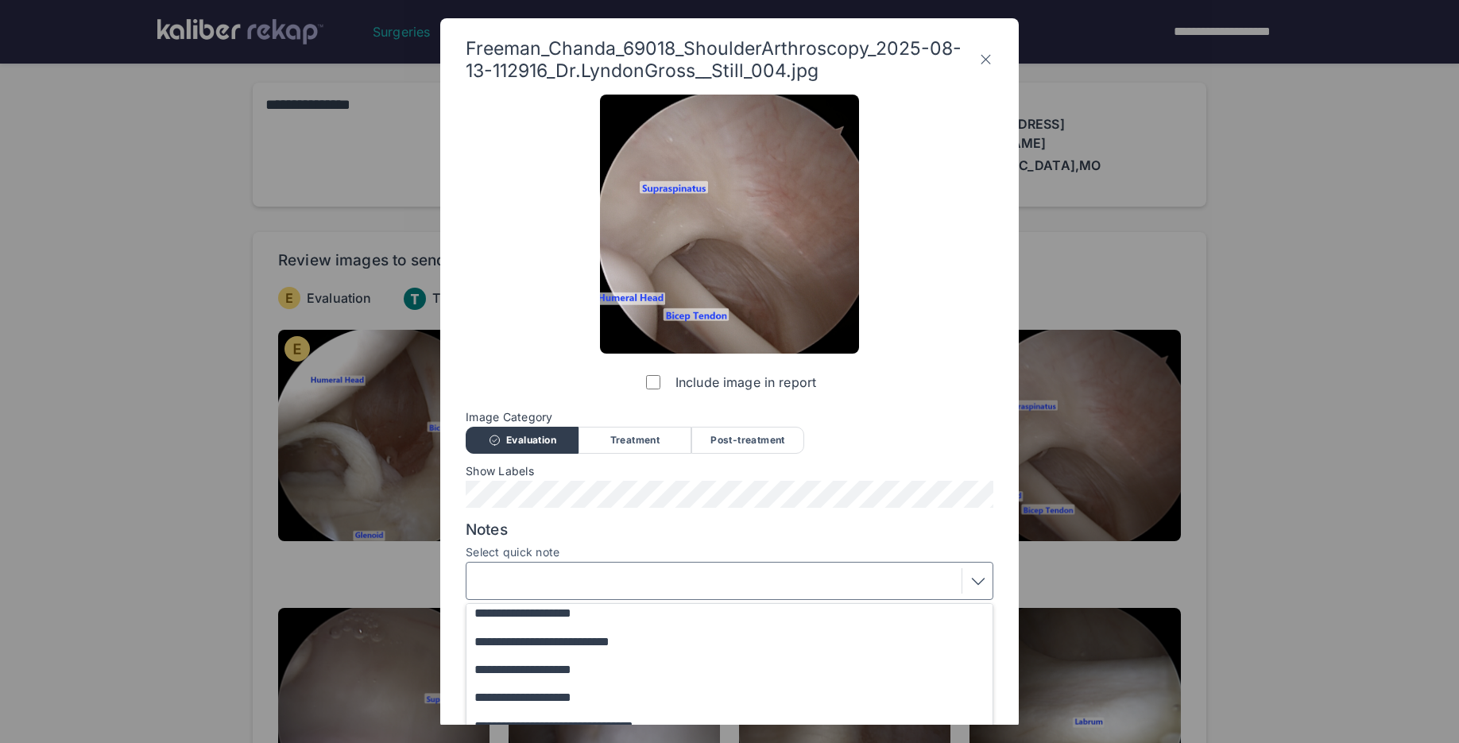
scroll to position [192, 0]
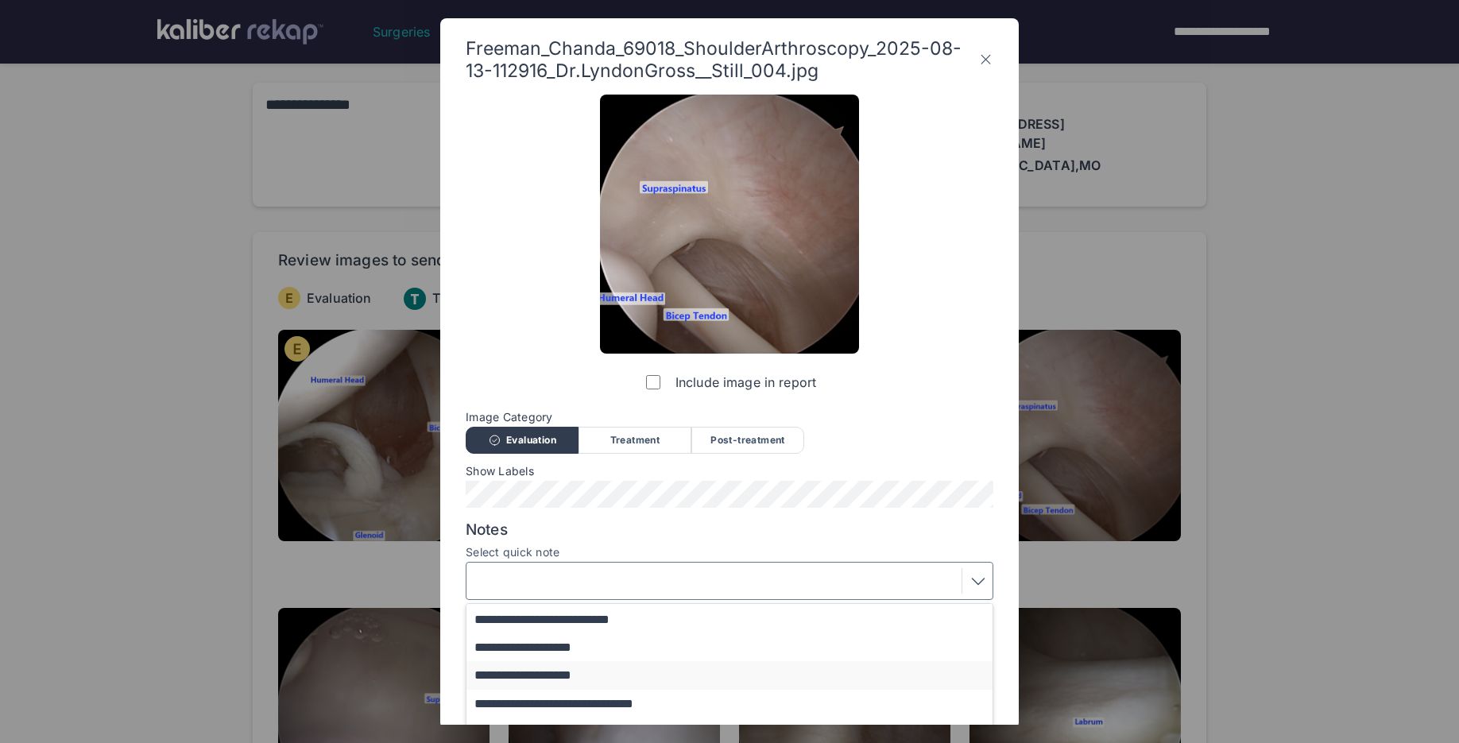
click at [562, 674] on button "**********" at bounding box center [736, 675] width 541 height 28
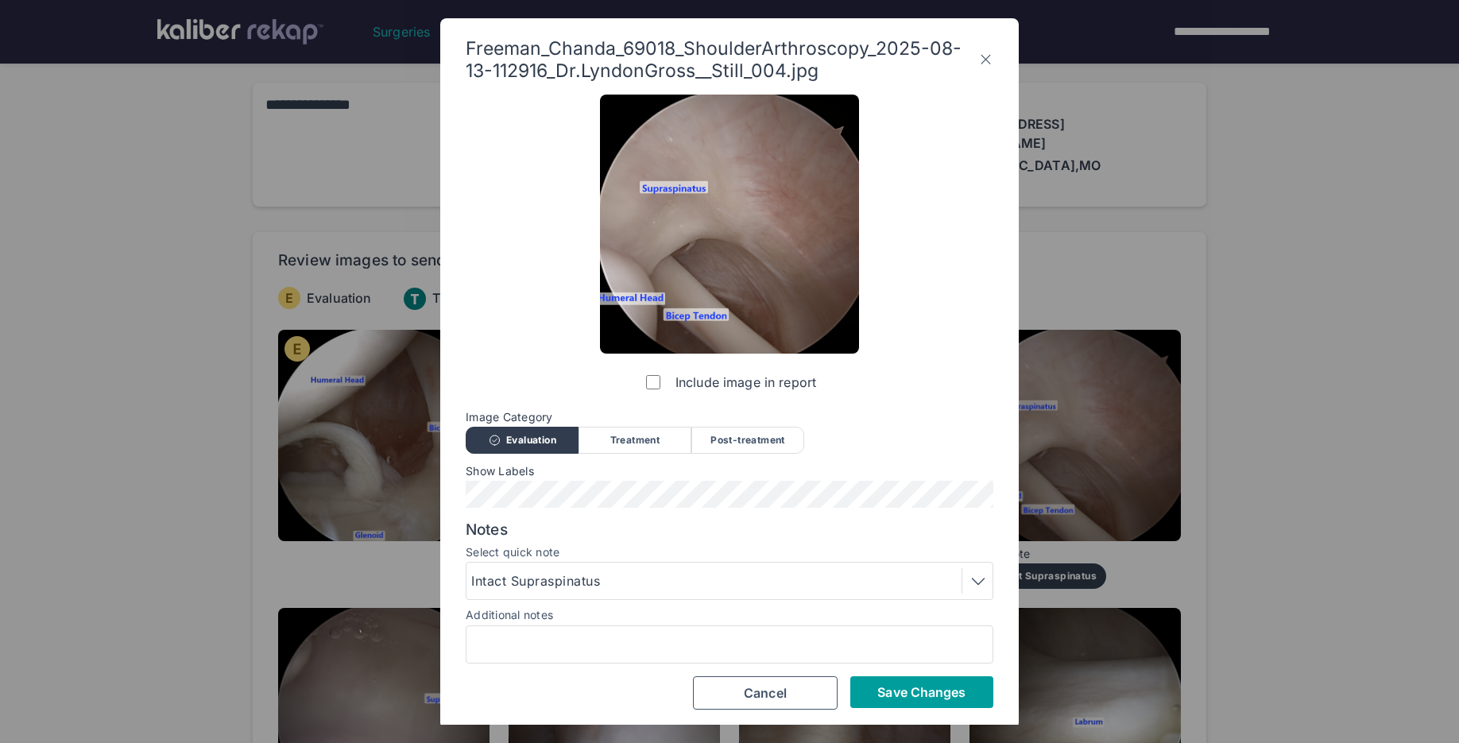
click at [916, 691] on span "Save Changes" at bounding box center [921, 692] width 88 height 16
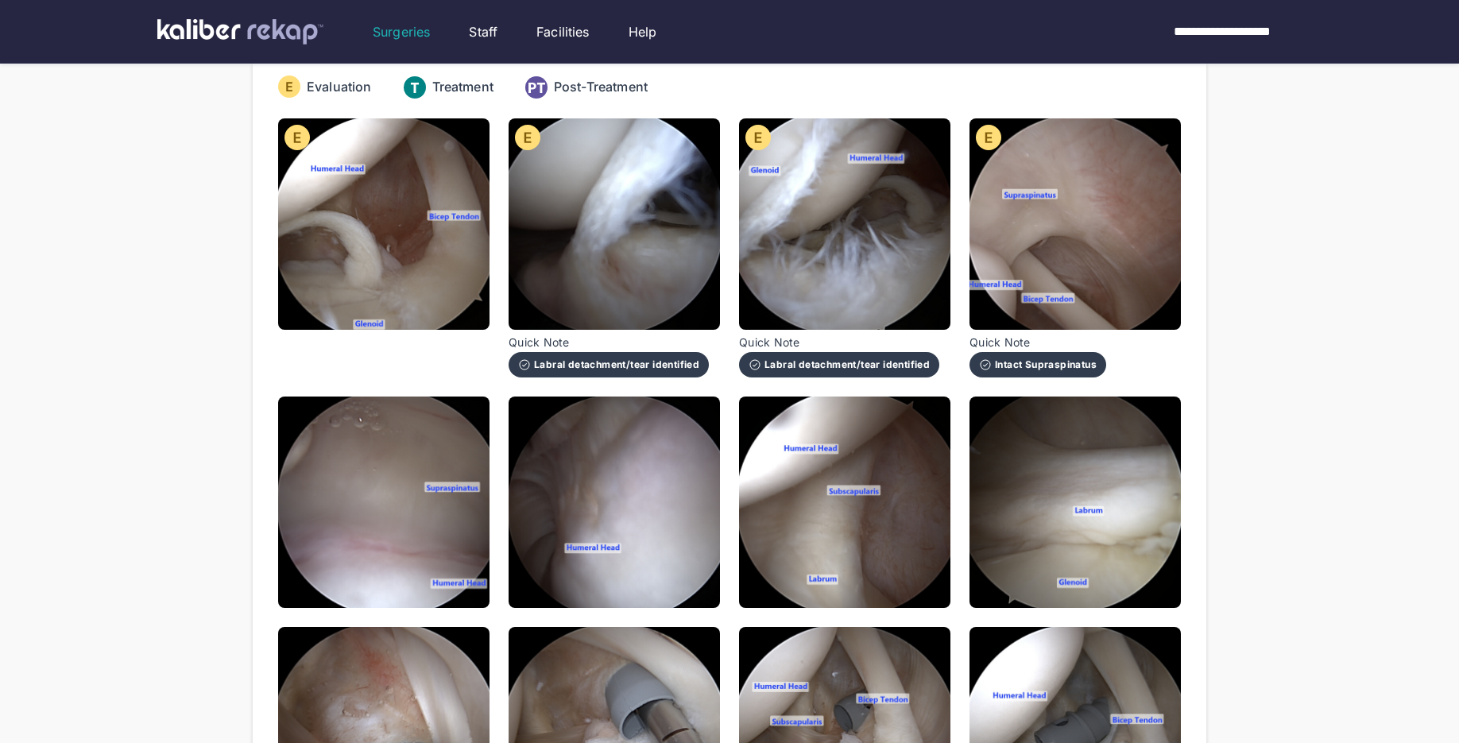
scroll to position [214, 0]
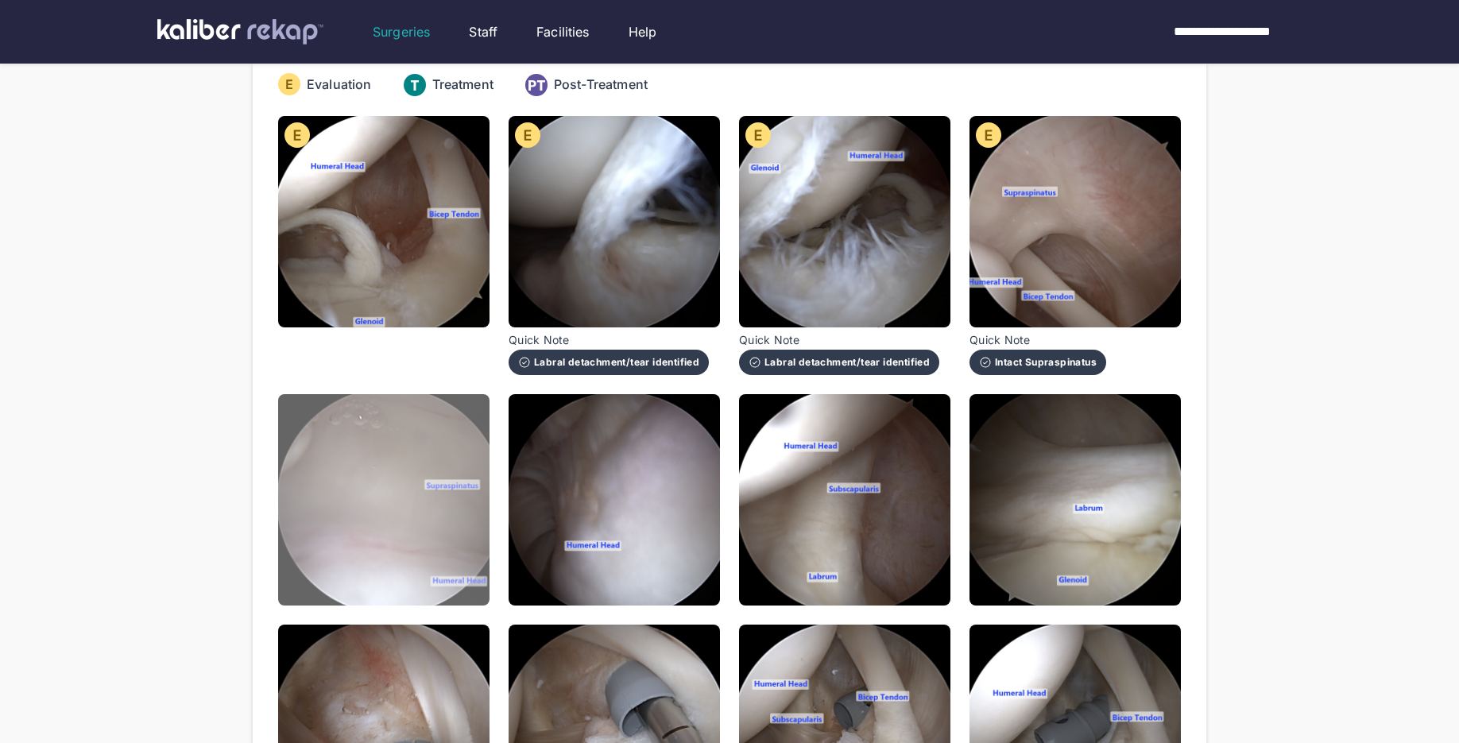
click at [430, 552] on img at bounding box center [383, 499] width 211 height 211
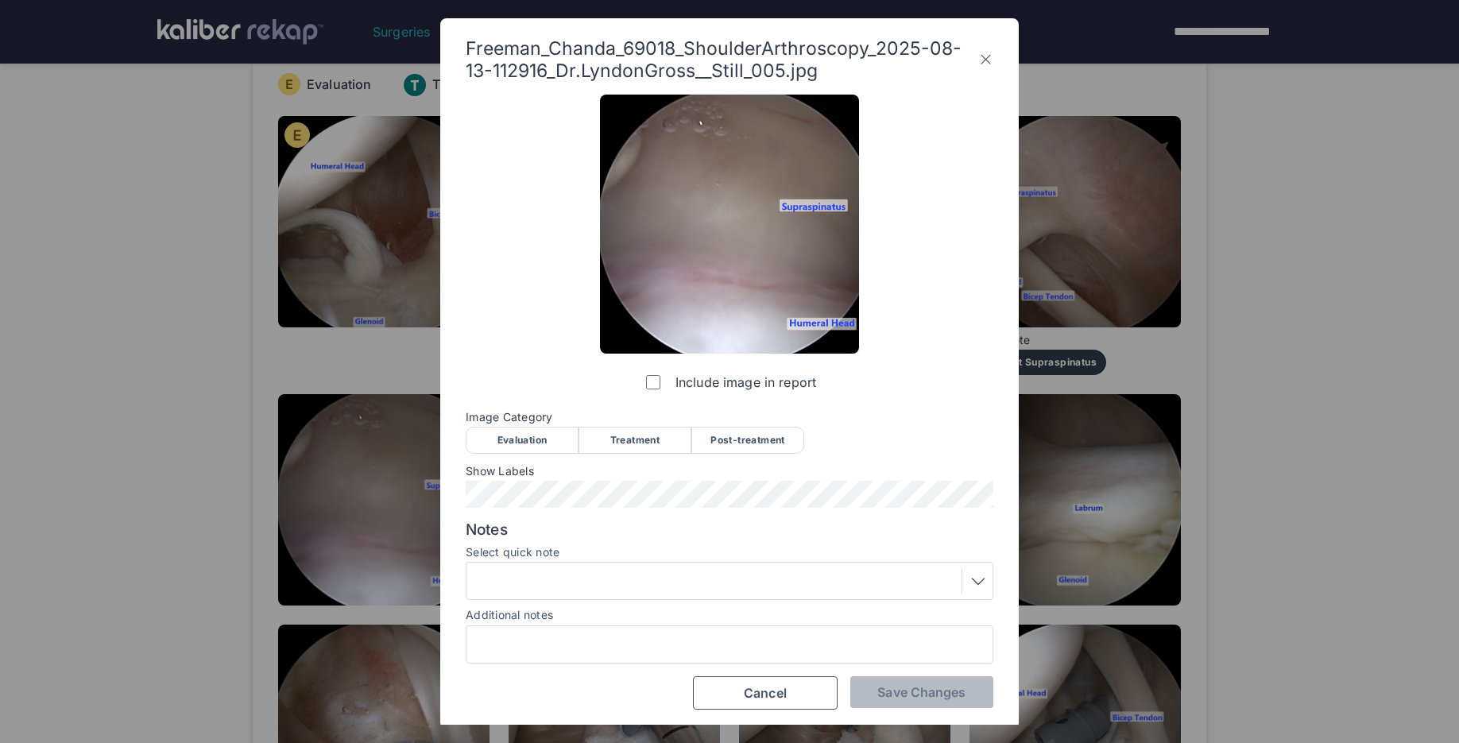
click at [532, 439] on div "Evaluation" at bounding box center [522, 440] width 113 height 27
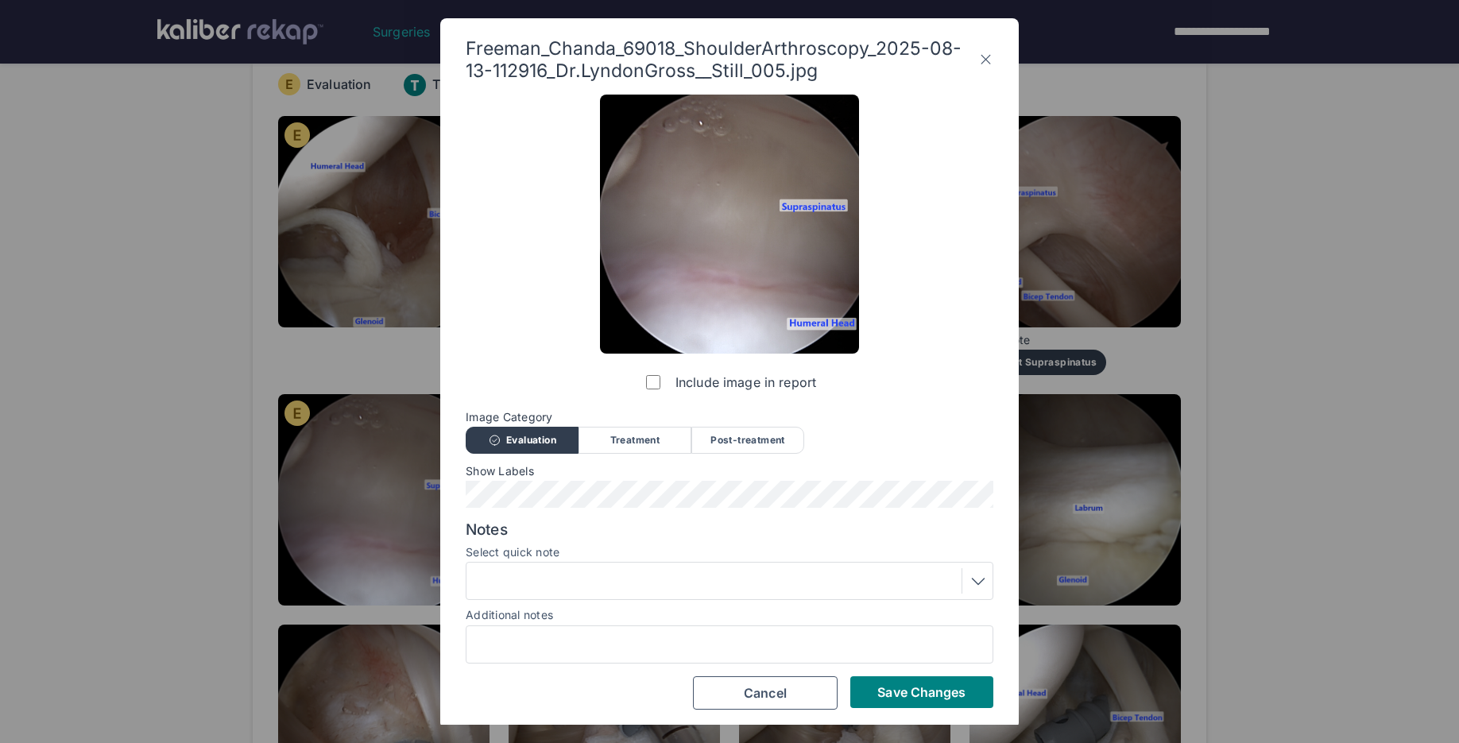
scroll to position [3, 0]
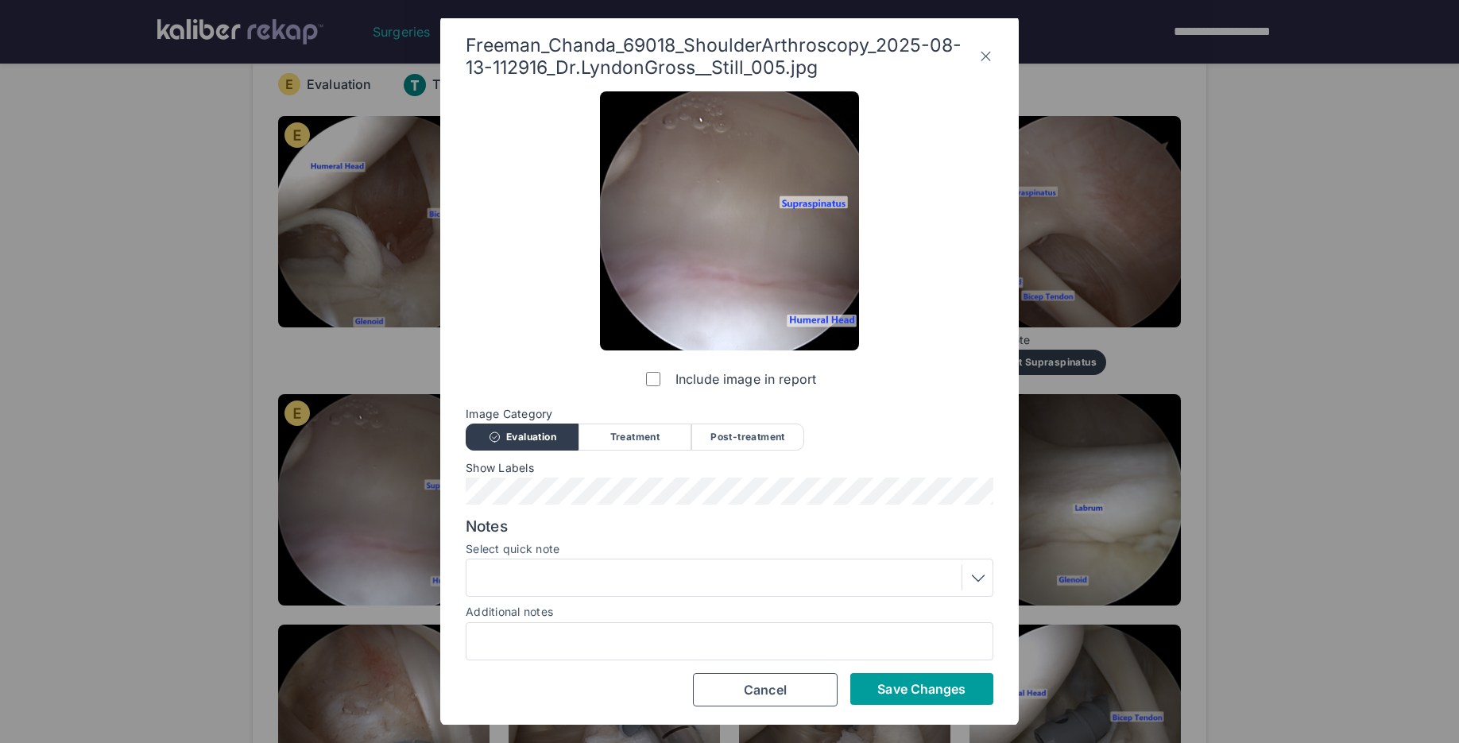
click at [916, 702] on button "Save Changes" at bounding box center [921, 689] width 143 height 32
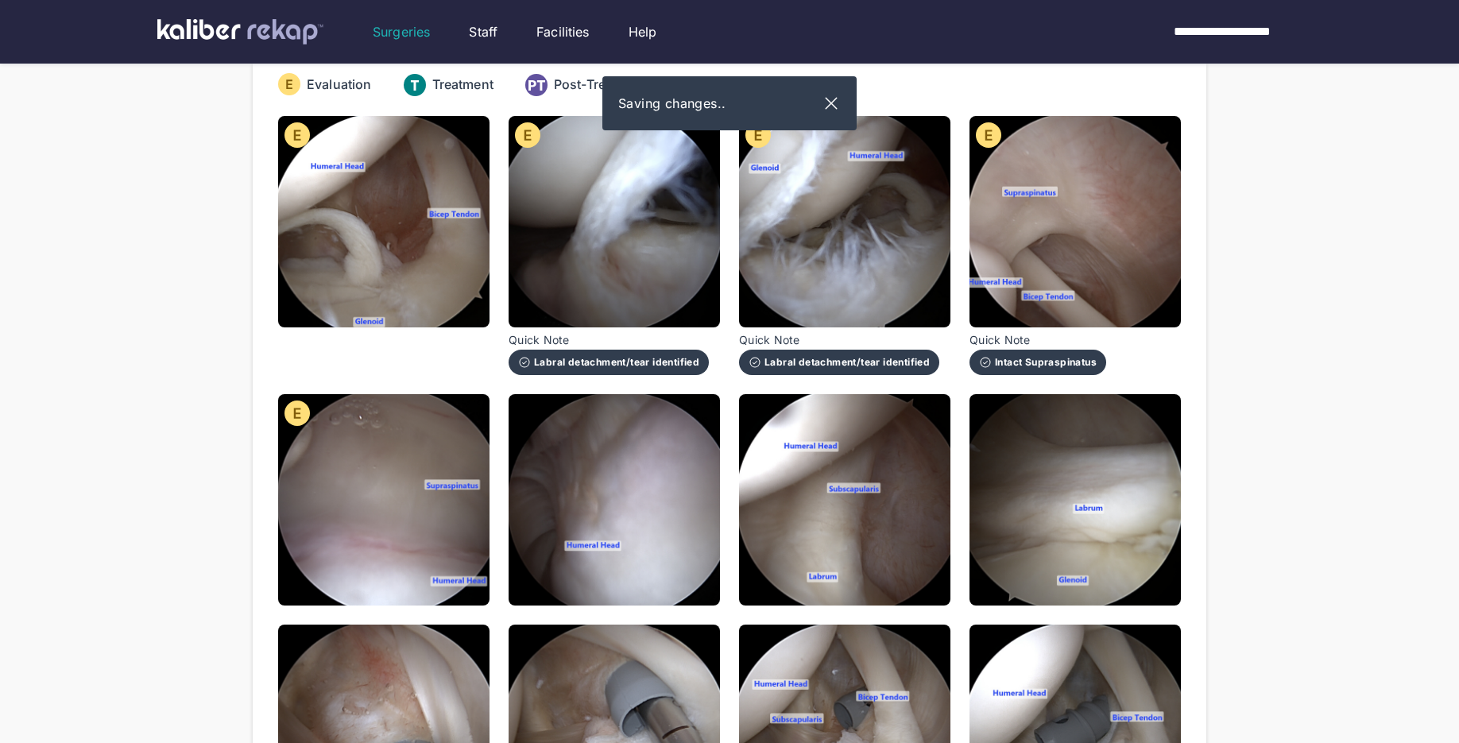
scroll to position [0, 0]
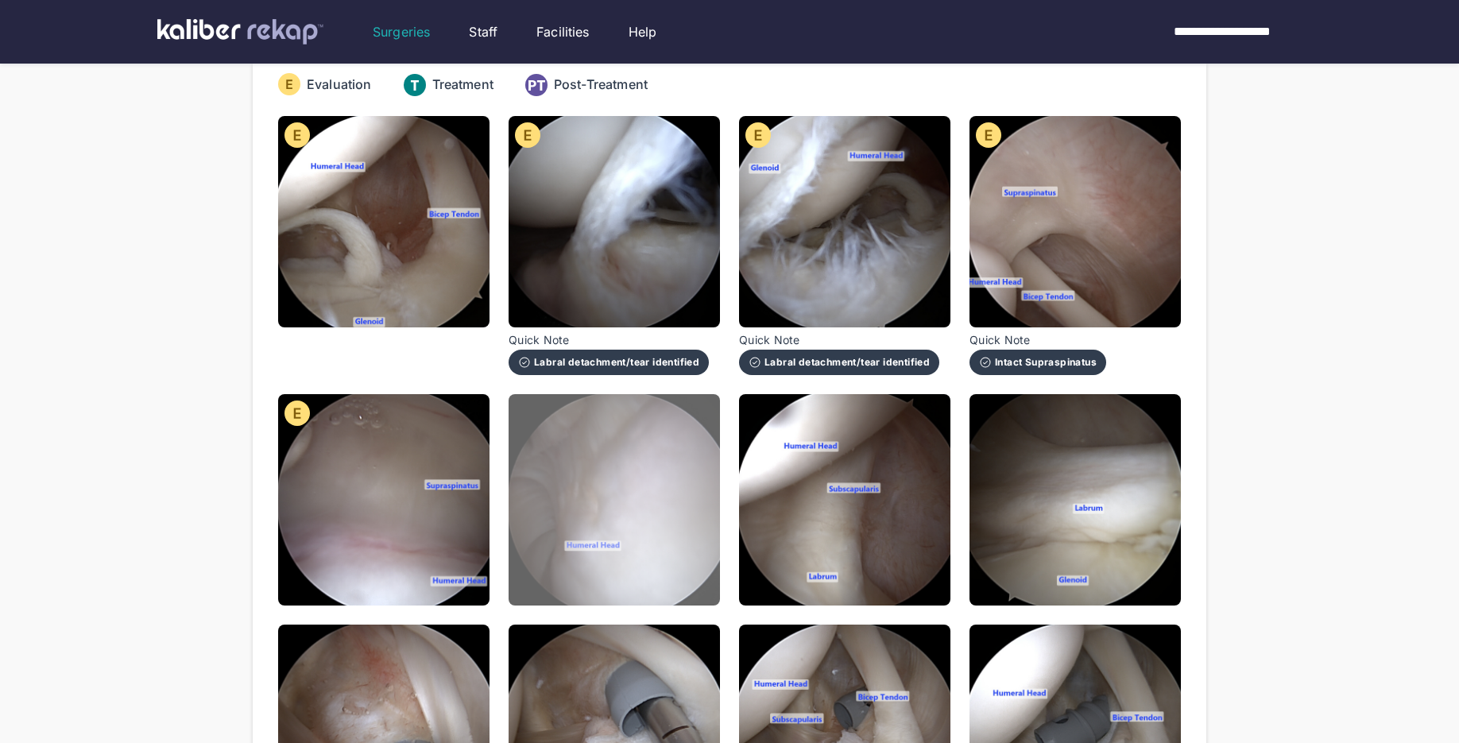
click at [634, 547] on img at bounding box center [614, 499] width 211 height 211
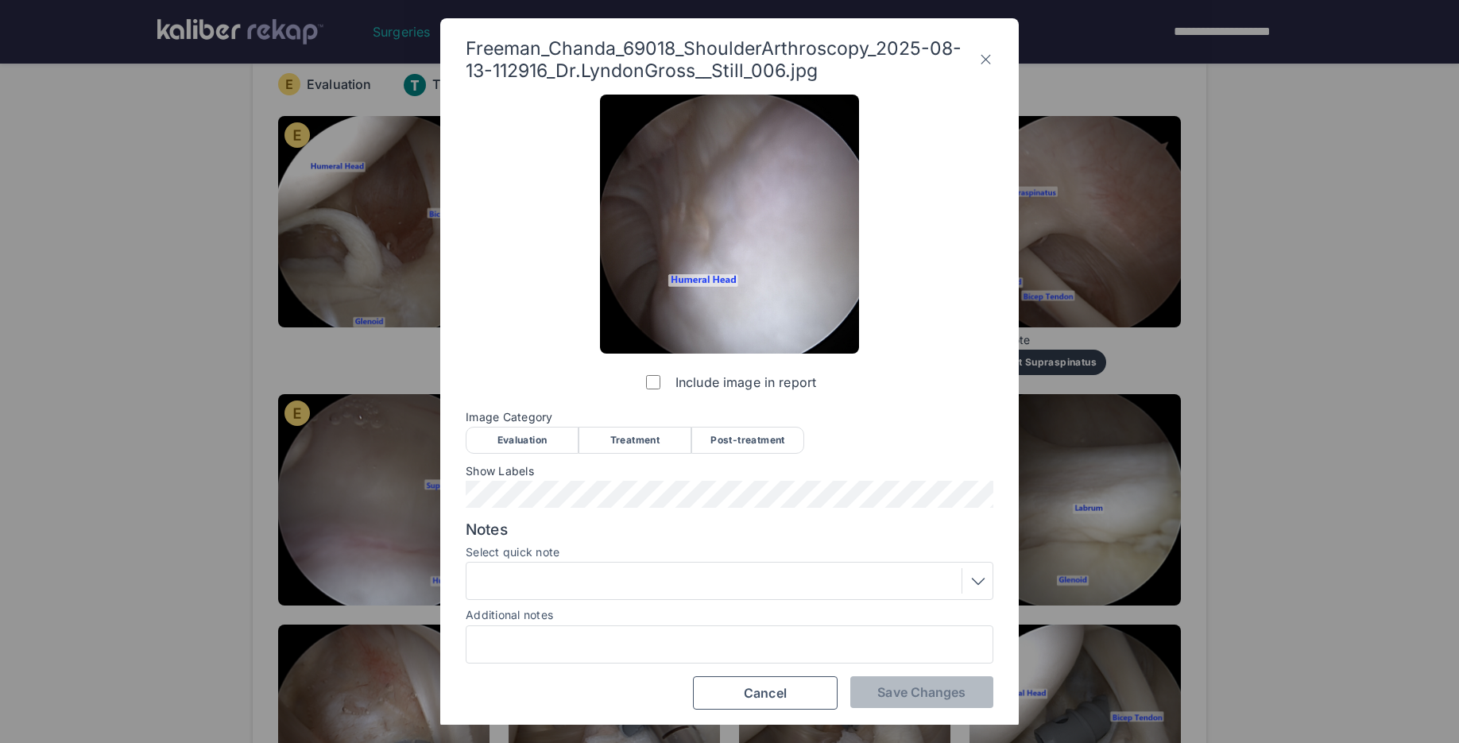
click at [560, 442] on div "Evaluation" at bounding box center [522, 440] width 113 height 27
click at [863, 695] on button "Save Changes" at bounding box center [921, 692] width 143 height 32
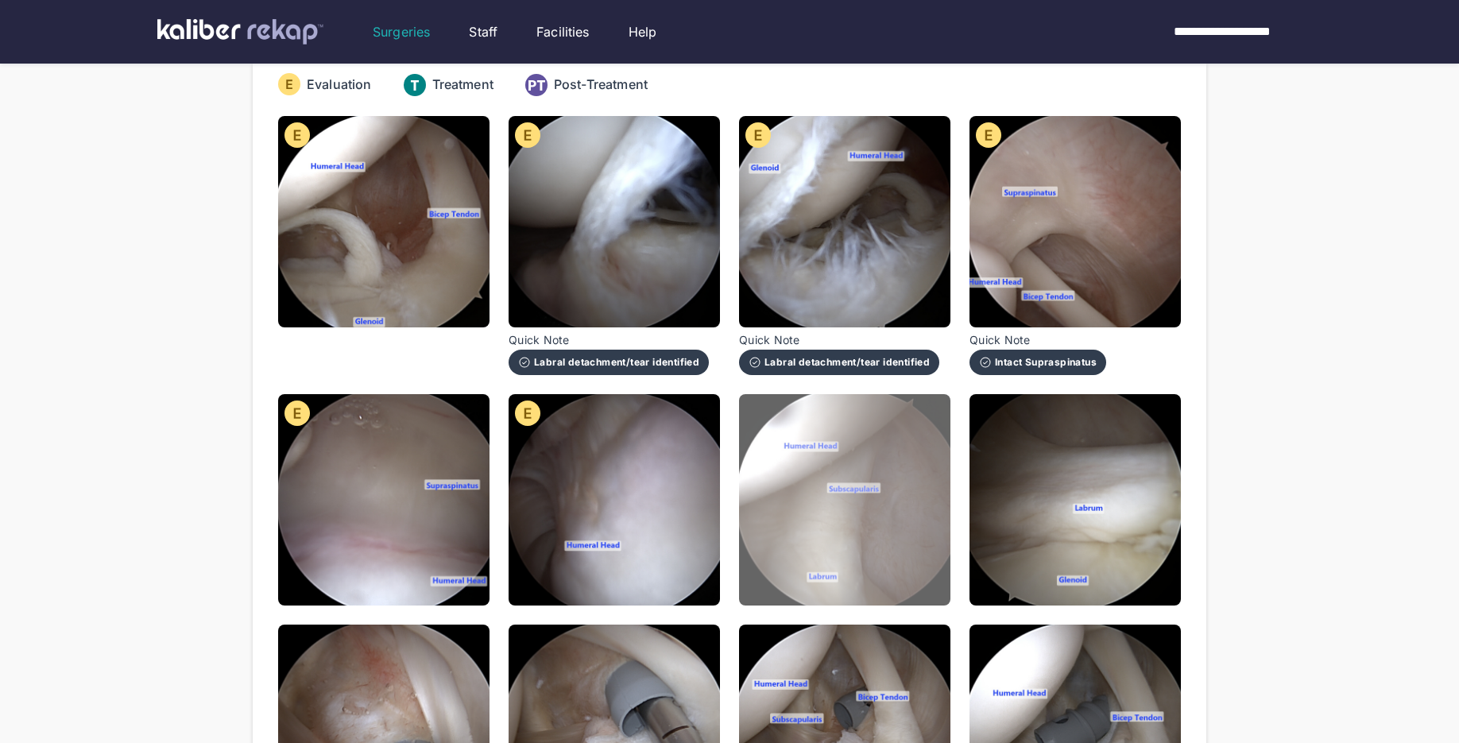
click at [848, 567] on img at bounding box center [844, 499] width 211 height 211
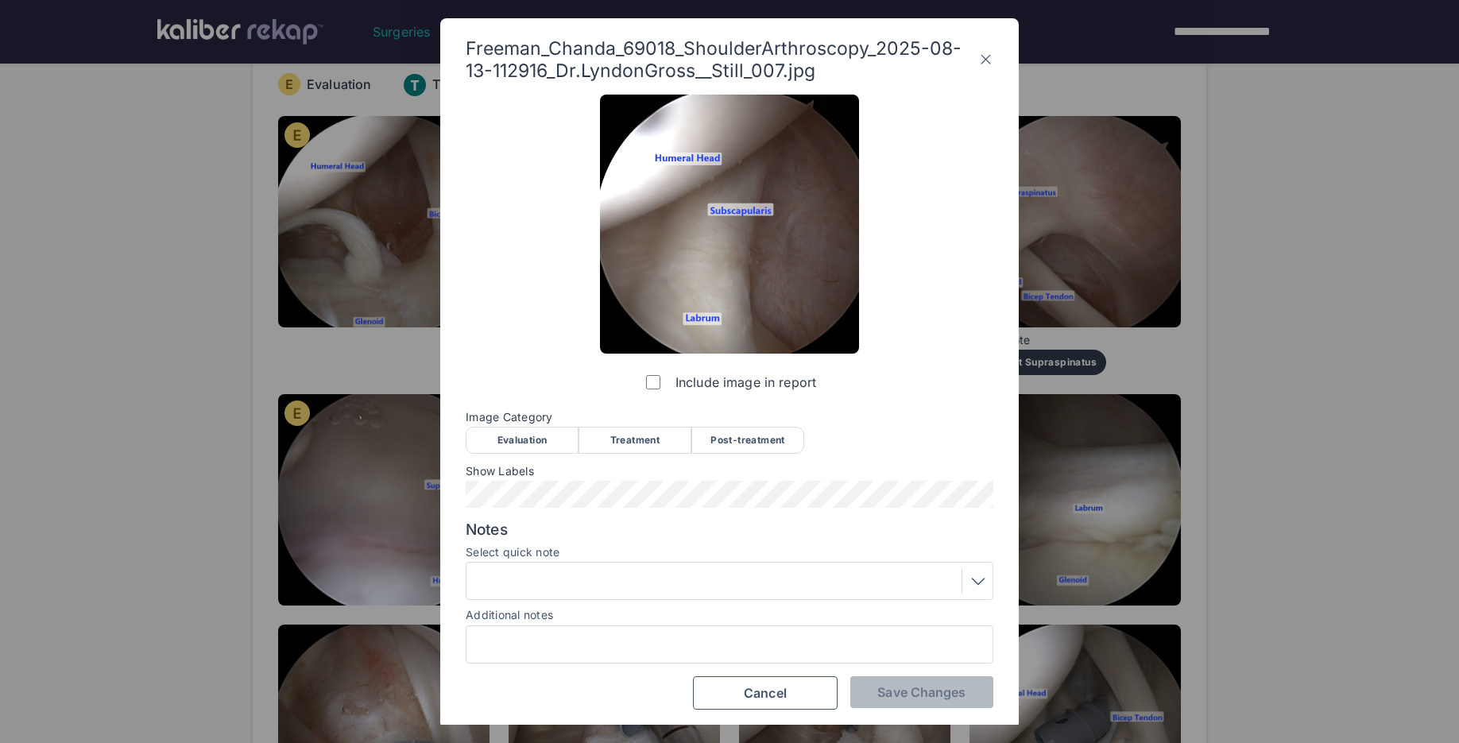
click at [530, 444] on div "Evaluation" at bounding box center [522, 440] width 113 height 27
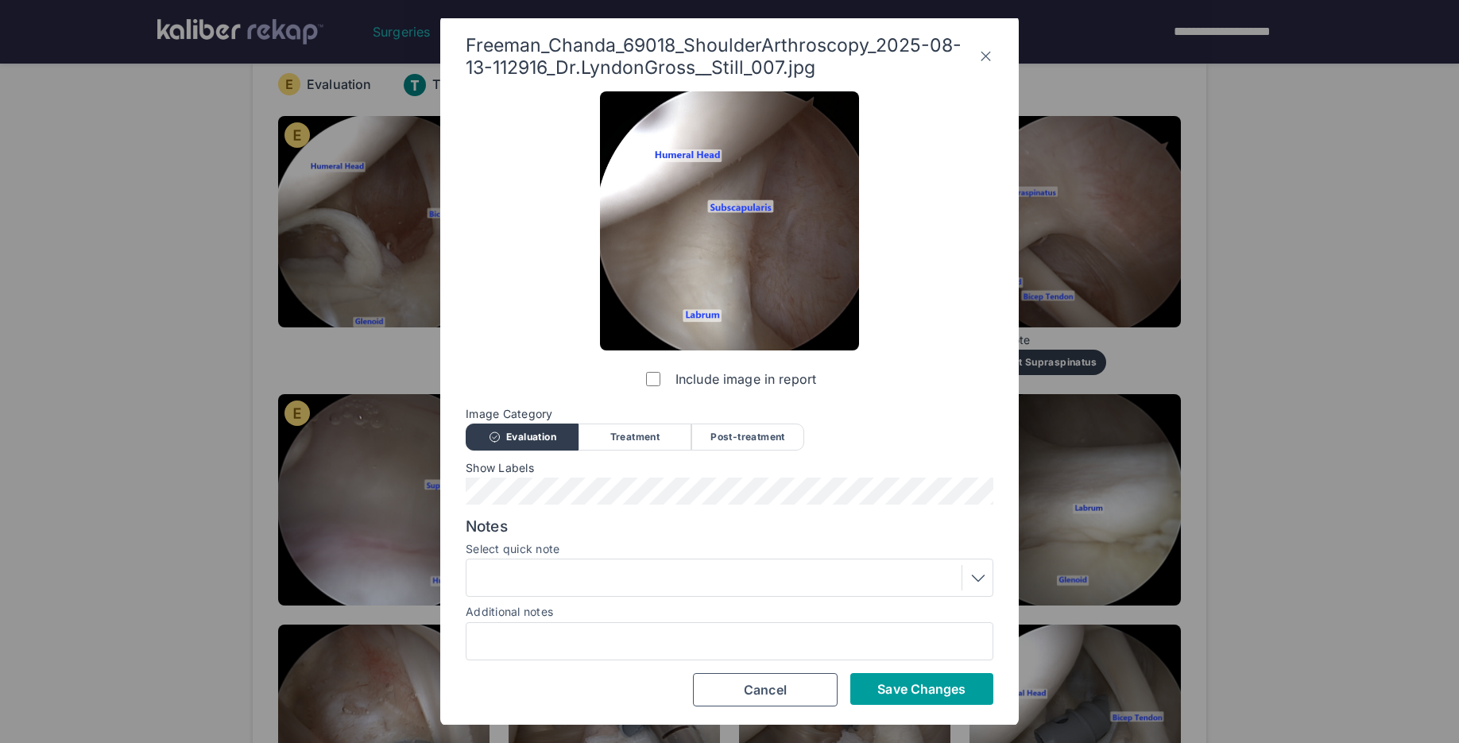
click at [908, 687] on span "Save Changes" at bounding box center [921, 689] width 88 height 16
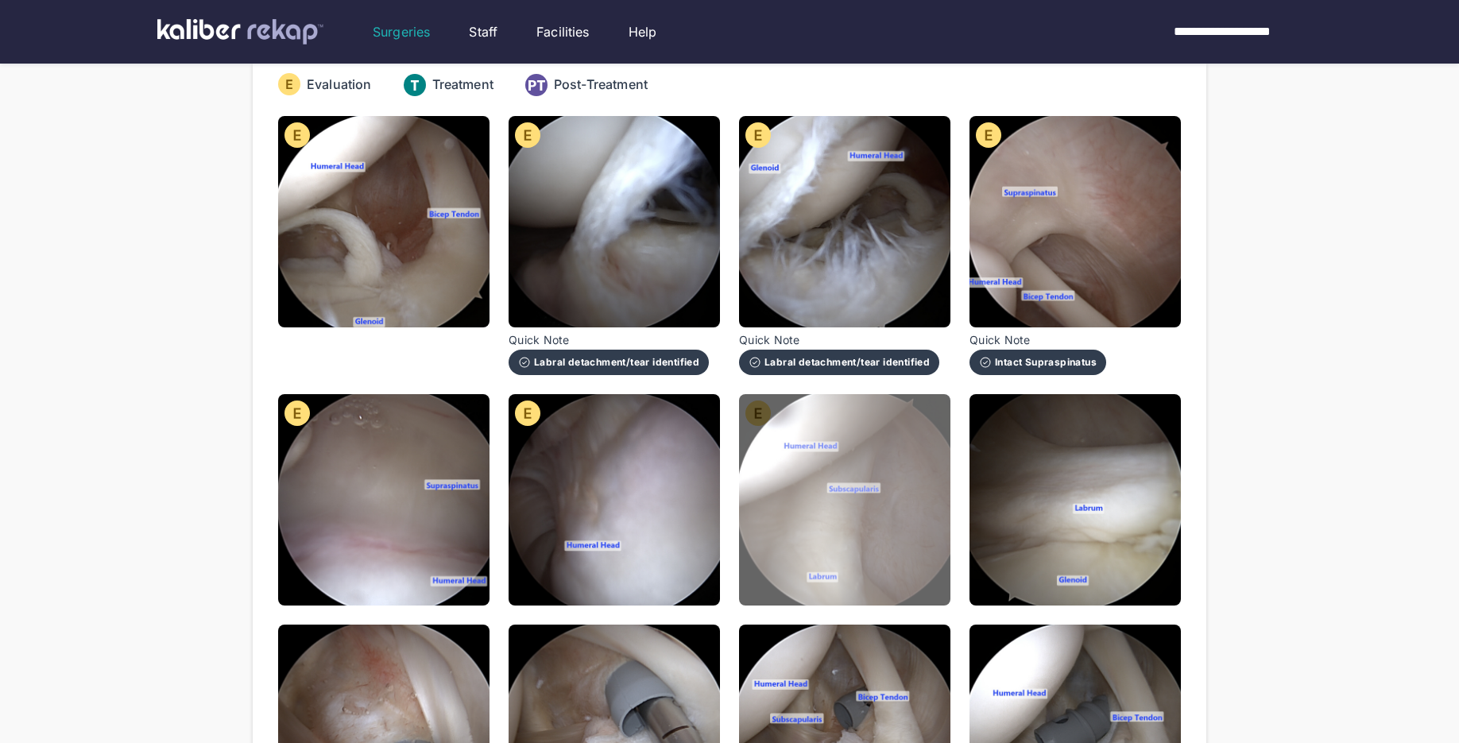
click at [907, 544] on img at bounding box center [844, 499] width 211 height 211
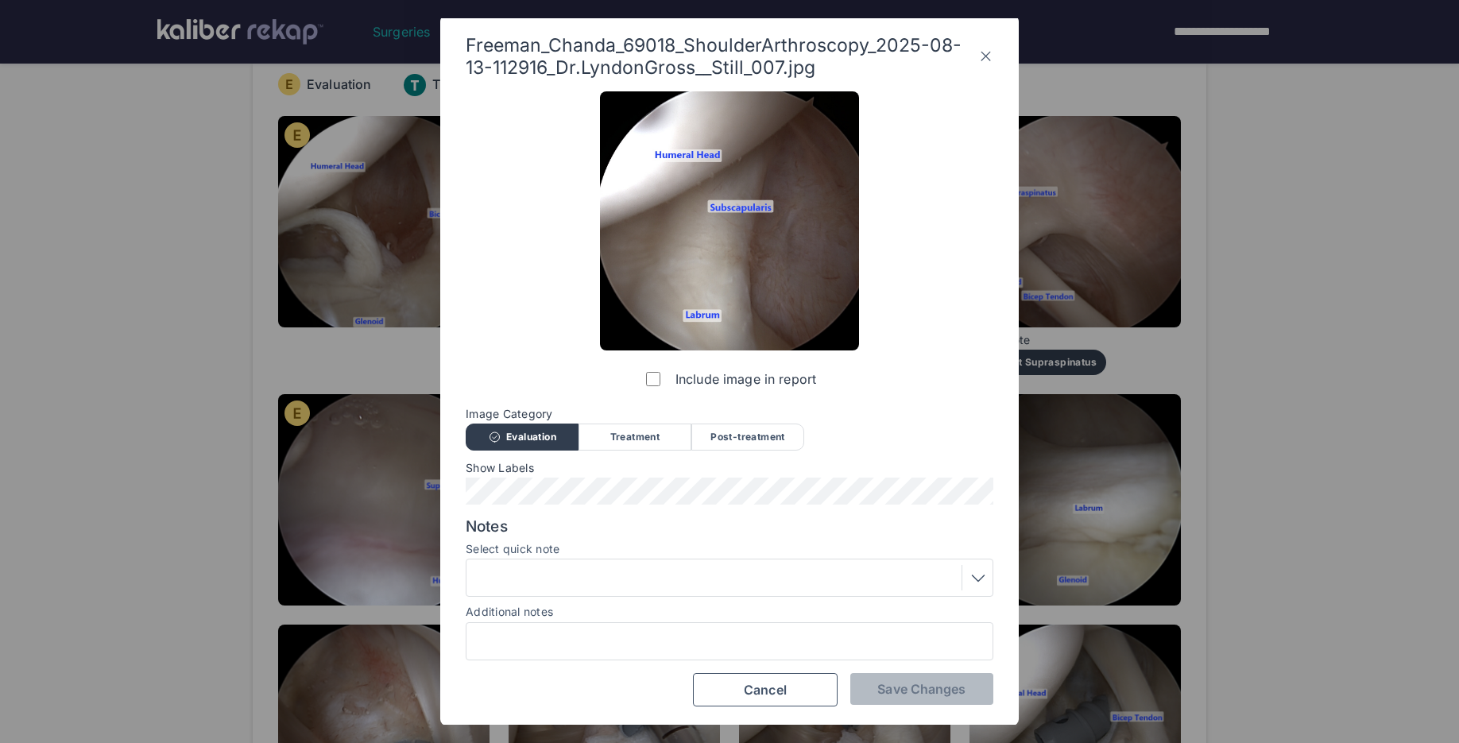
click at [652, 577] on div at bounding box center [729, 577] width 517 height 25
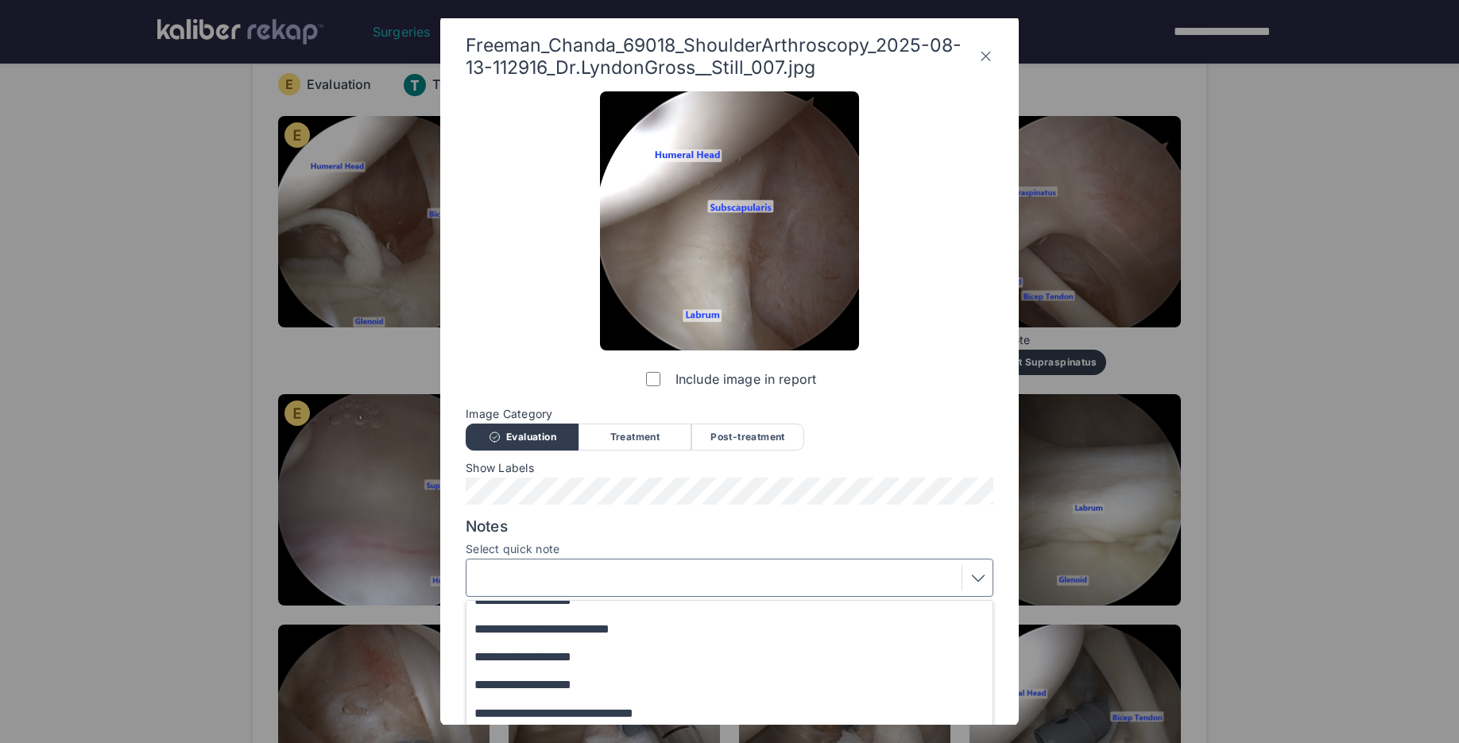
scroll to position [182, 0]
click at [574, 656] on button "**********" at bounding box center [736, 655] width 541 height 28
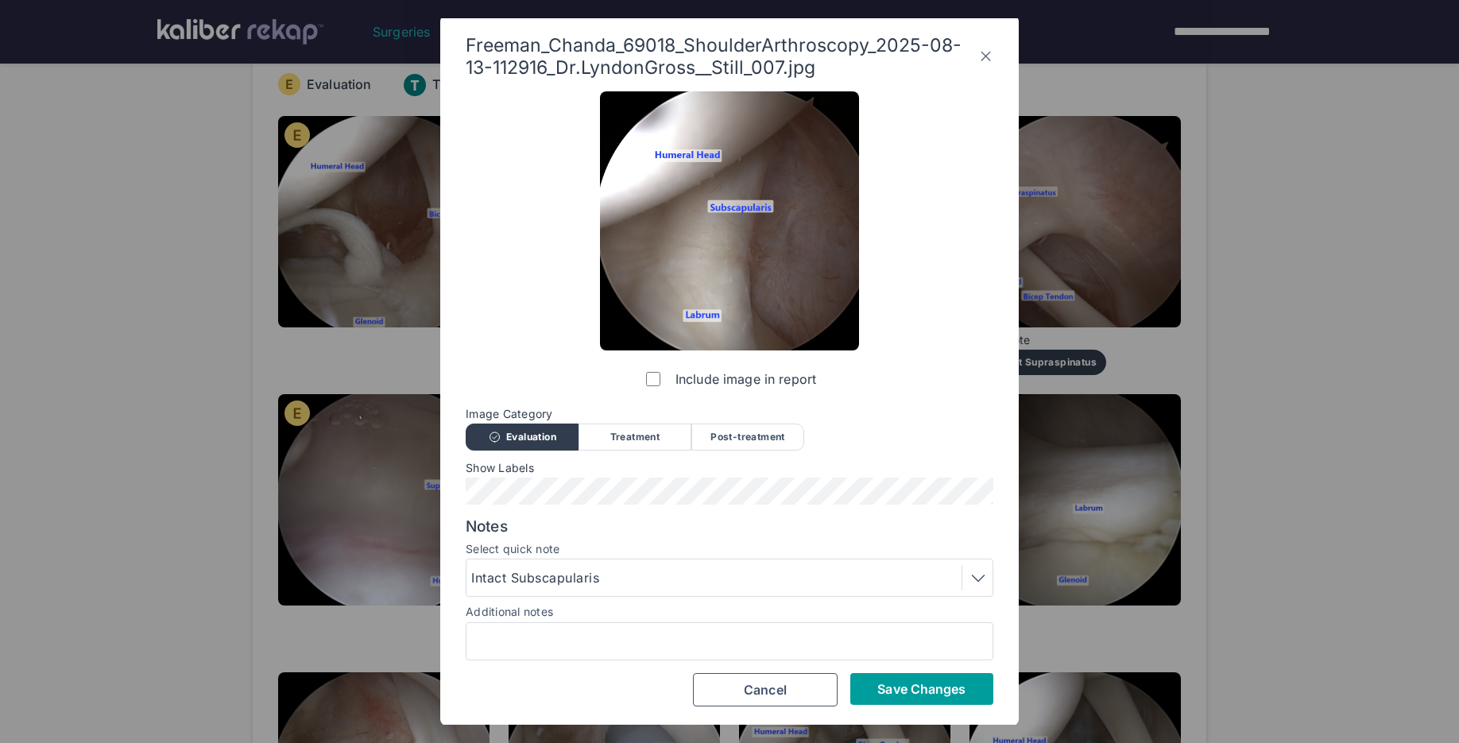
scroll to position [3, 0]
click at [940, 699] on button "Save Changes" at bounding box center [921, 689] width 143 height 32
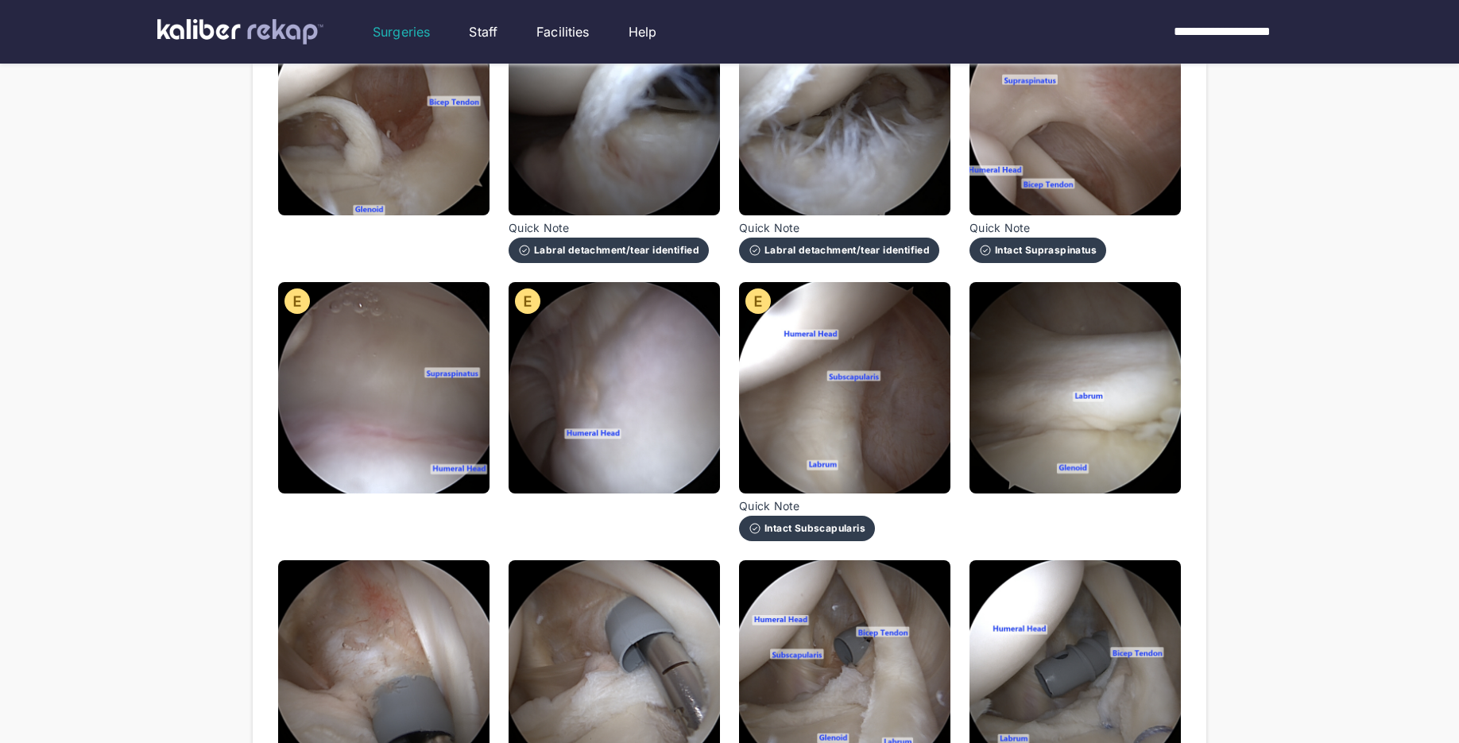
scroll to position [325, 0]
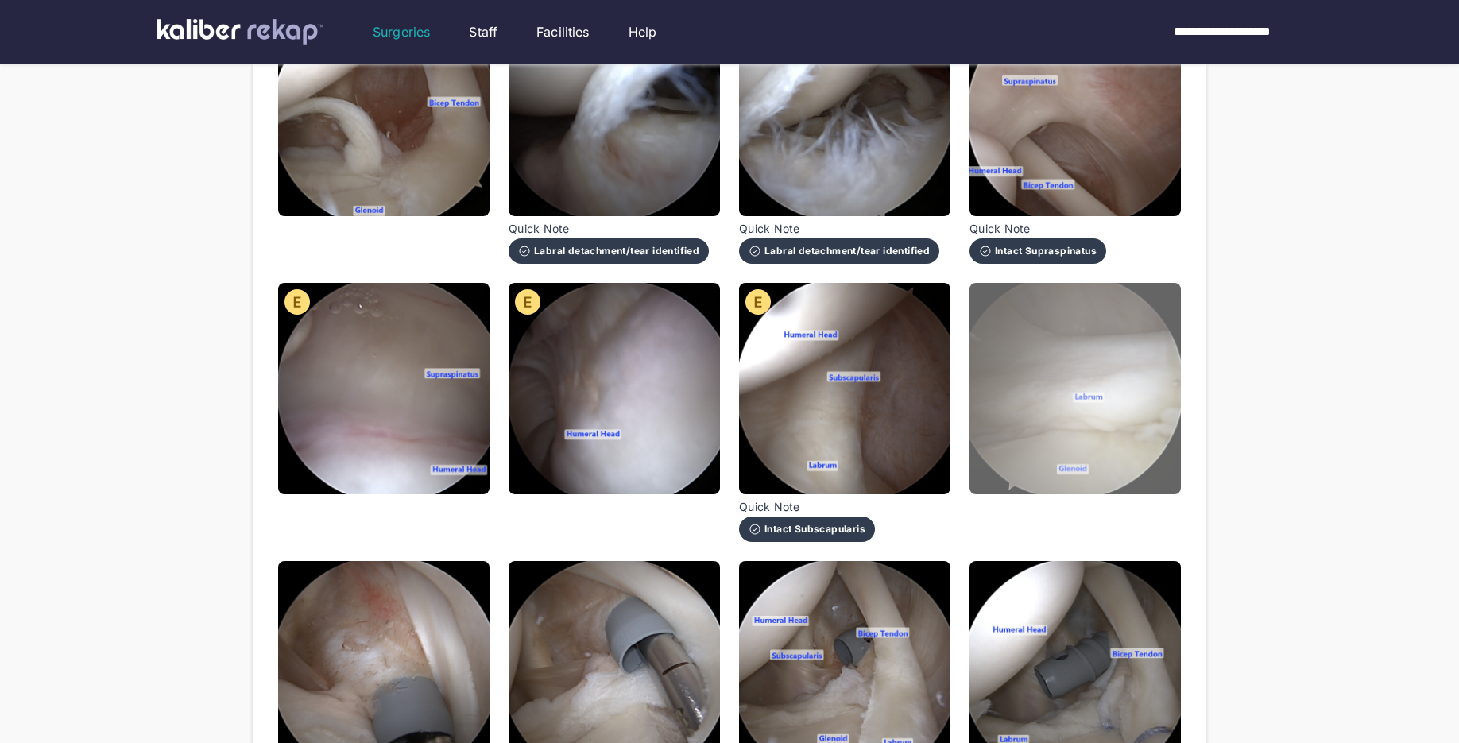
click at [1089, 466] on img at bounding box center [1075, 388] width 211 height 211
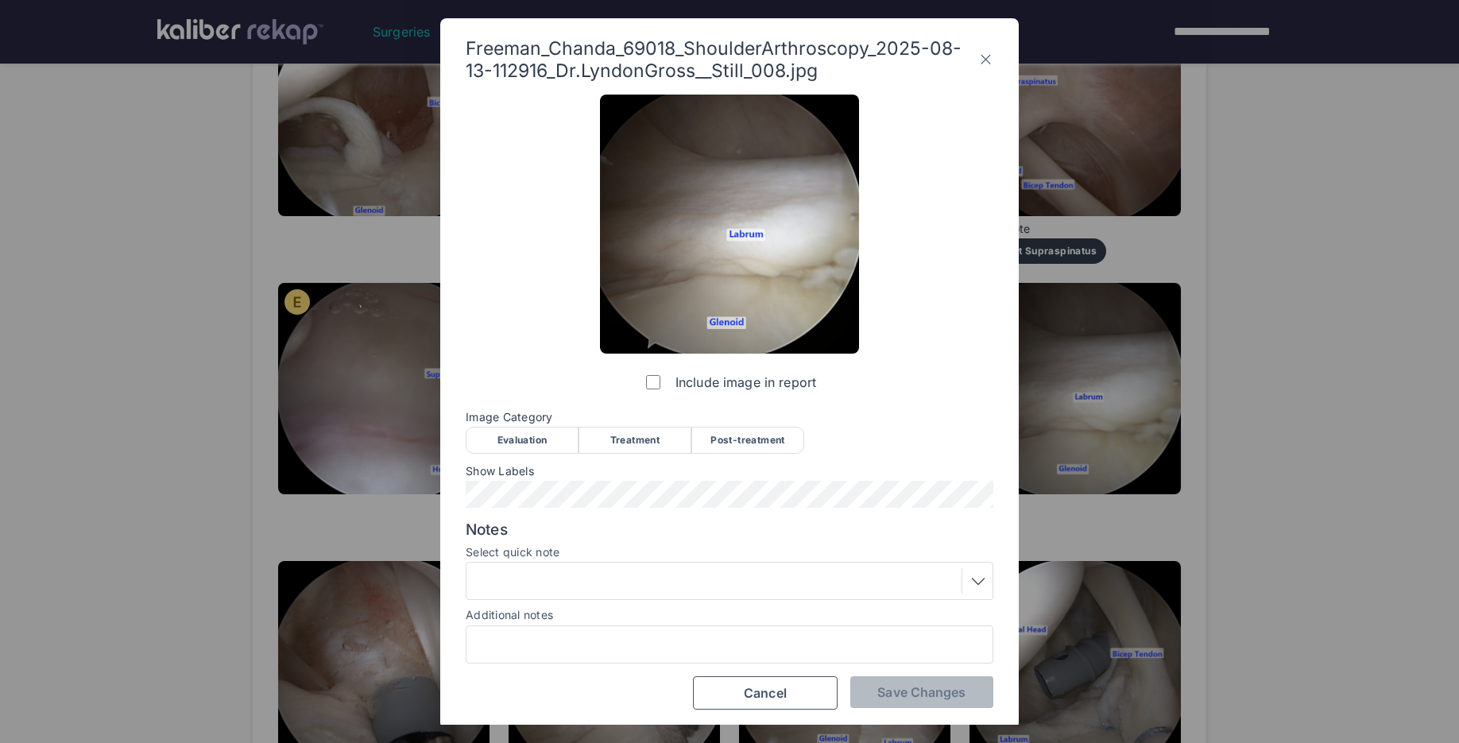
click at [501, 434] on div "Evaluation" at bounding box center [522, 440] width 113 height 27
click at [886, 699] on span "Save Changes" at bounding box center [921, 692] width 88 height 16
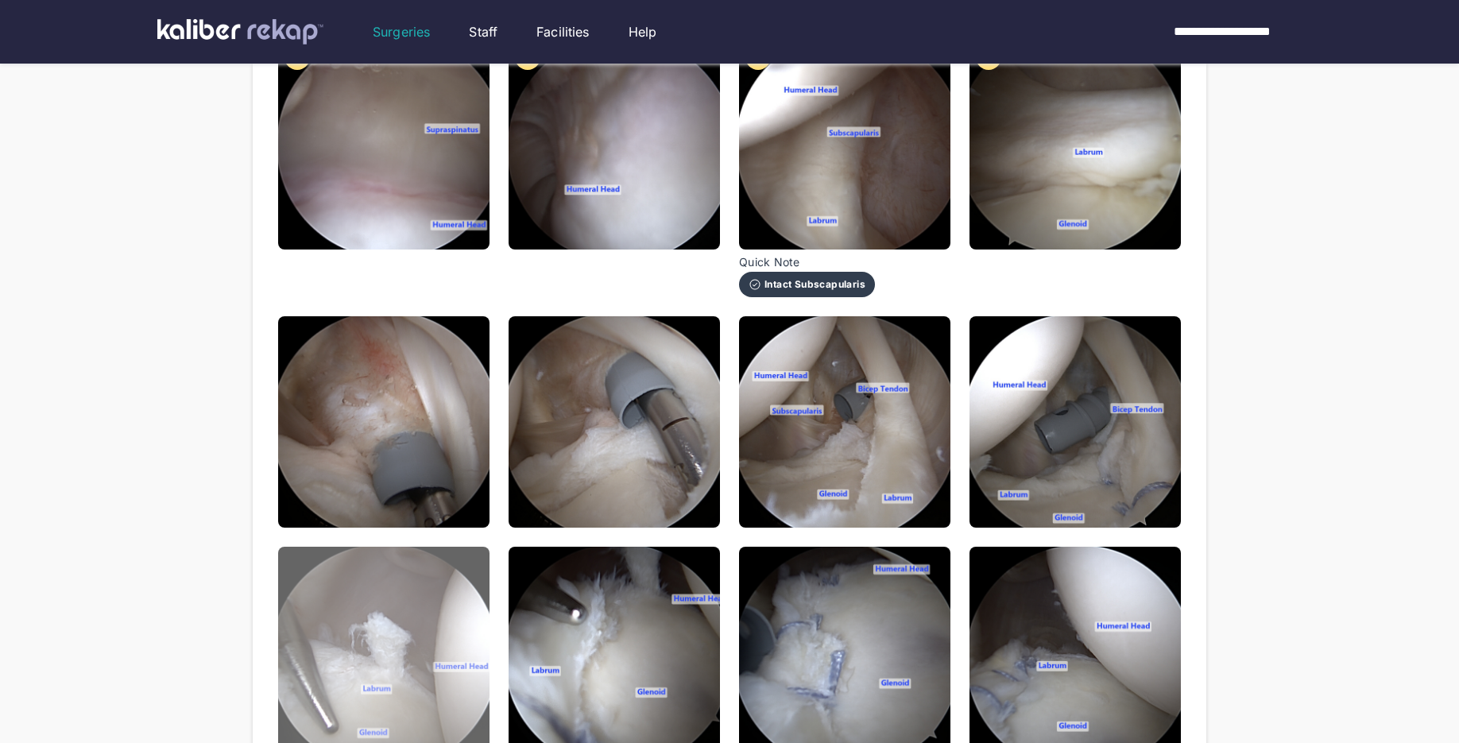
scroll to position [561, 0]
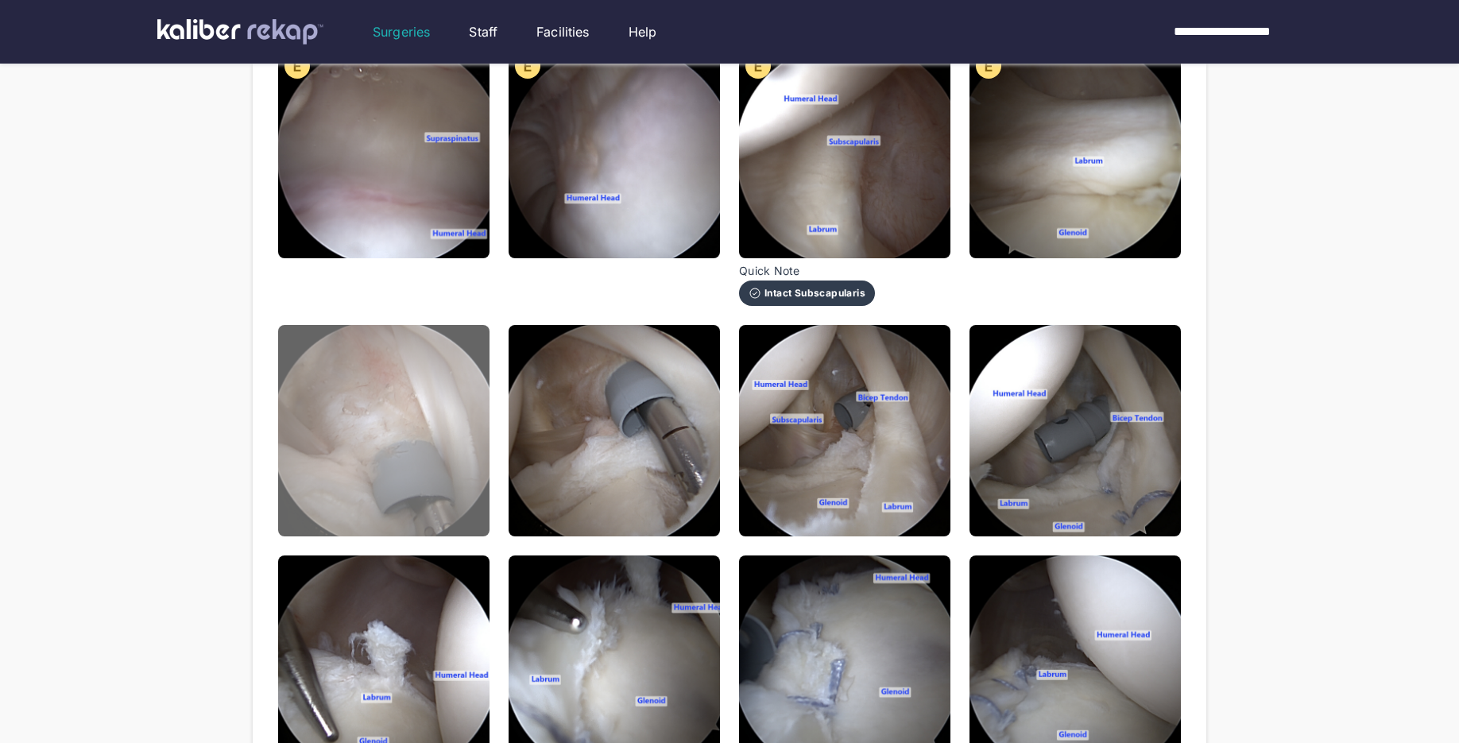
click at [454, 474] on img at bounding box center [383, 430] width 211 height 211
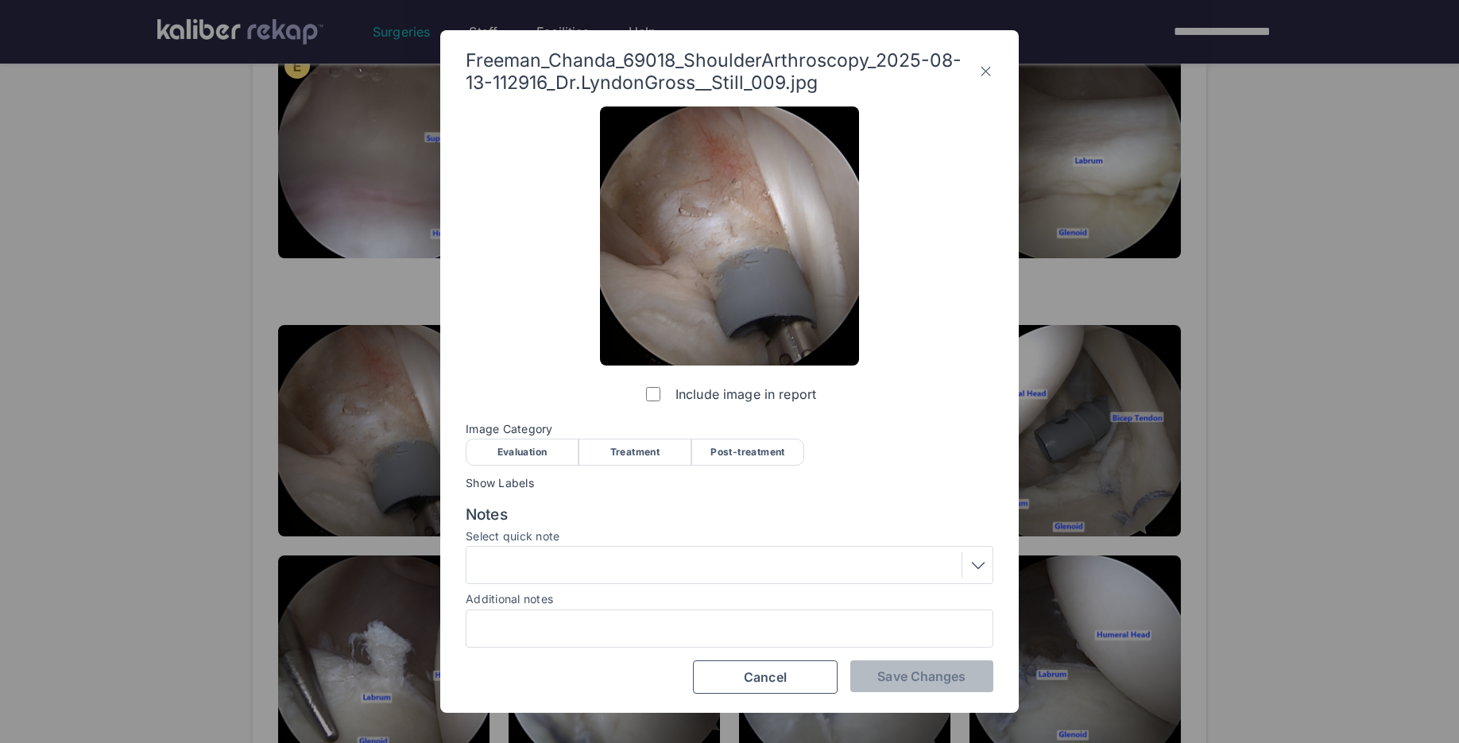
click at [540, 459] on div "Evaluation" at bounding box center [522, 452] width 113 height 27
click at [906, 684] on button "Save Changes" at bounding box center [921, 676] width 143 height 32
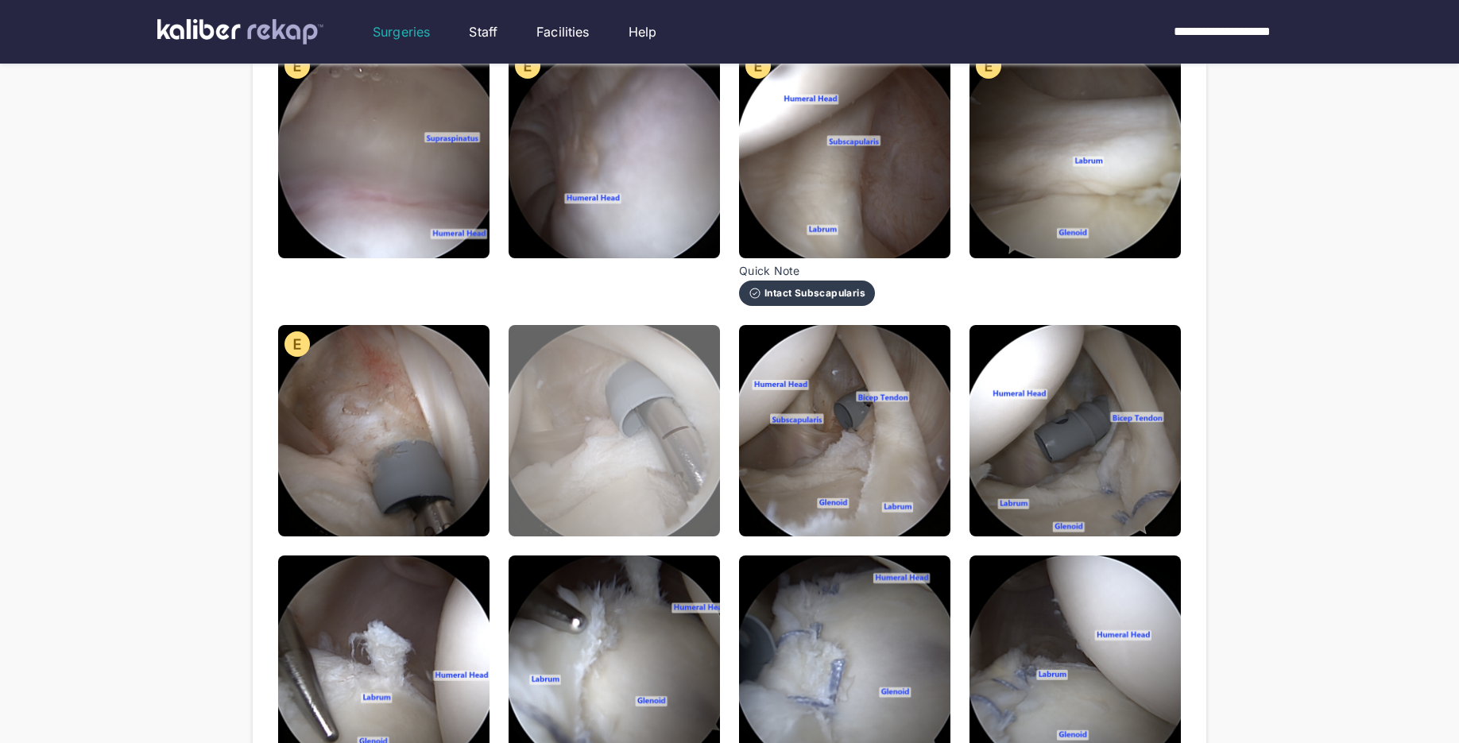
click at [548, 468] on img at bounding box center [614, 430] width 211 height 211
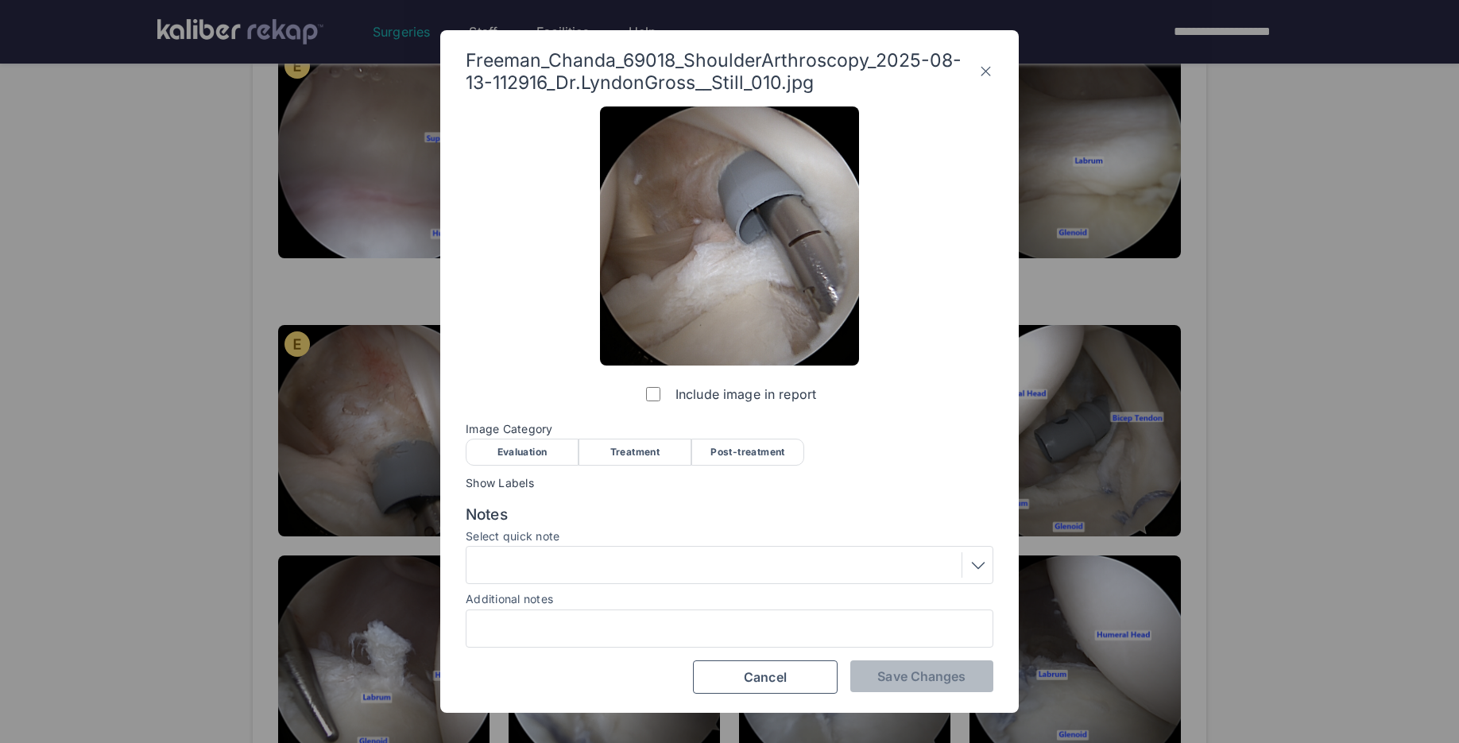
click at [610, 459] on div "Treatment" at bounding box center [635, 452] width 113 height 27
click at [616, 582] on div at bounding box center [730, 565] width 528 height 38
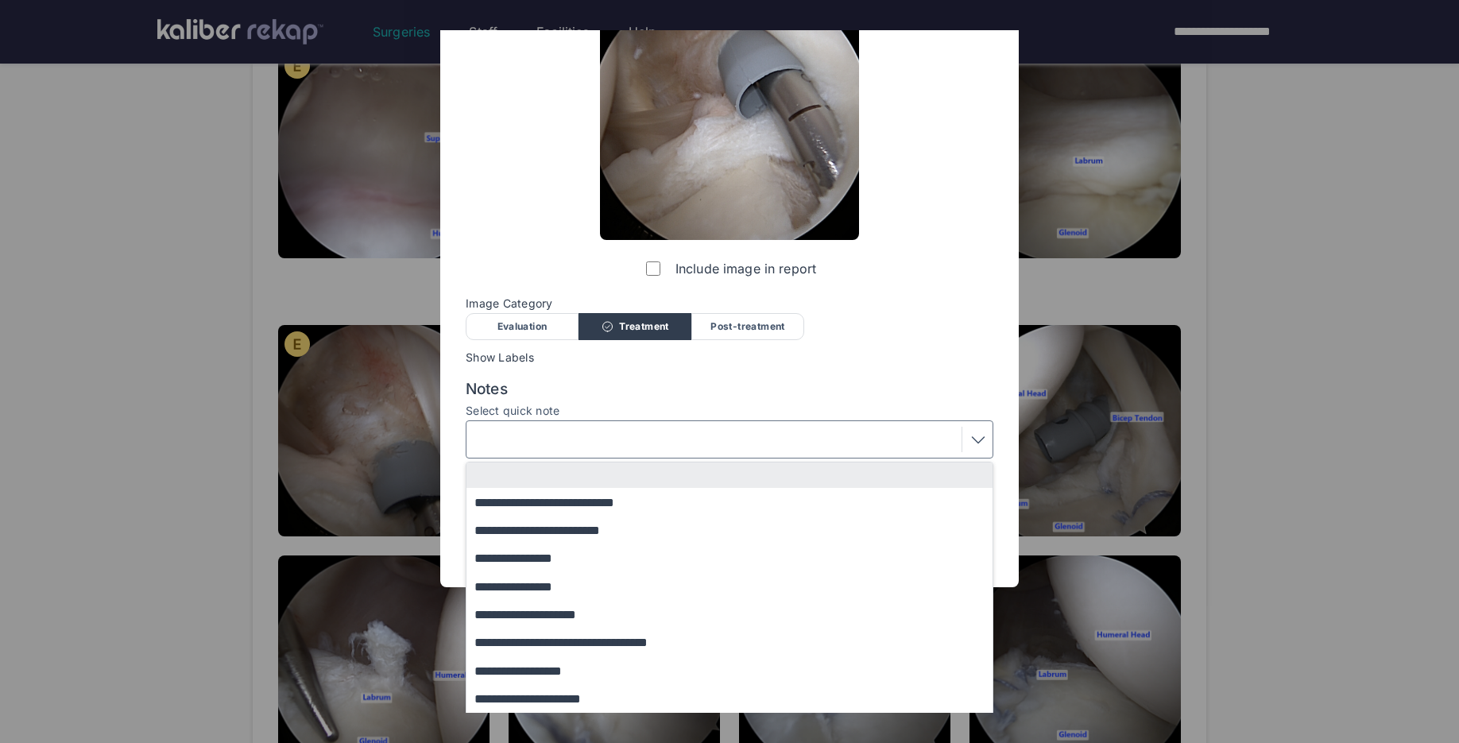
scroll to position [130, 0]
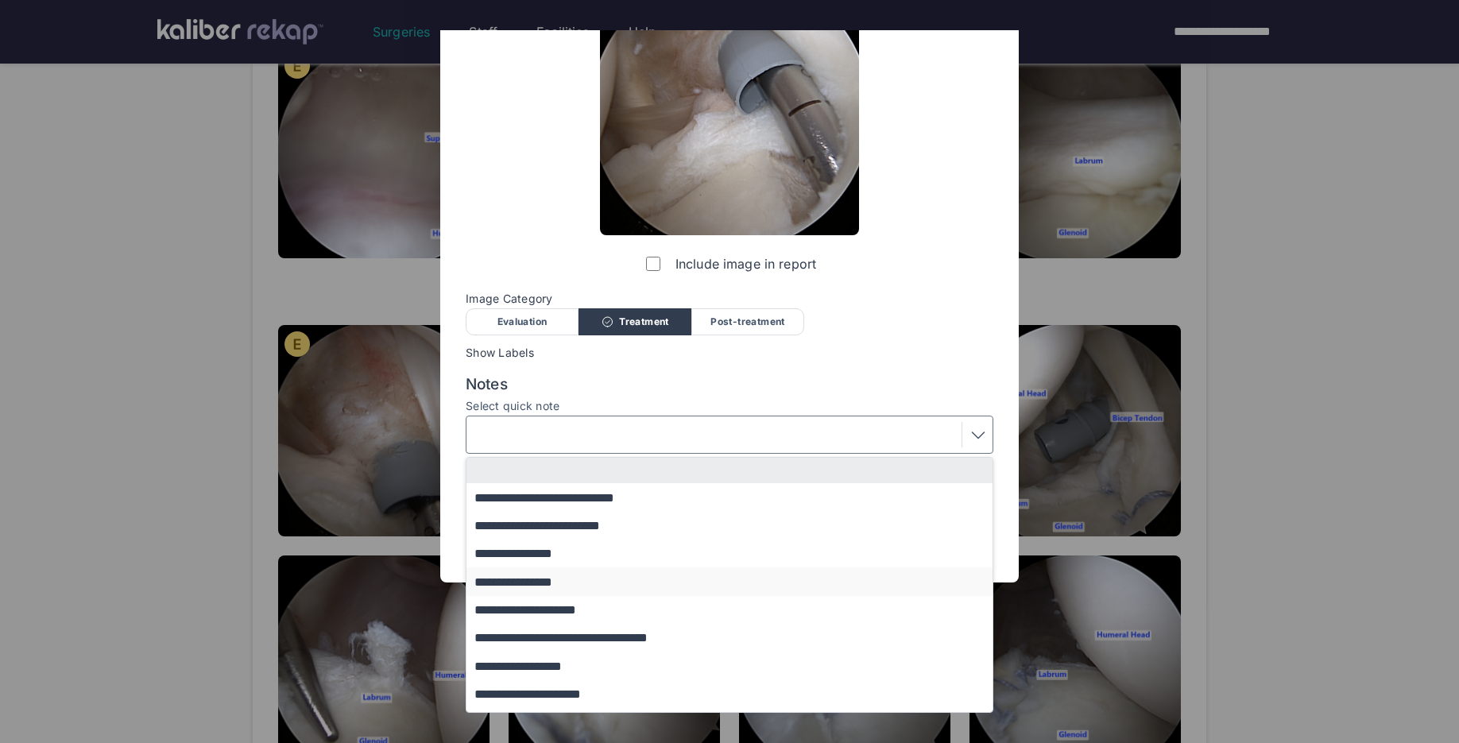
click at [548, 583] on button "**********" at bounding box center [736, 581] width 541 height 28
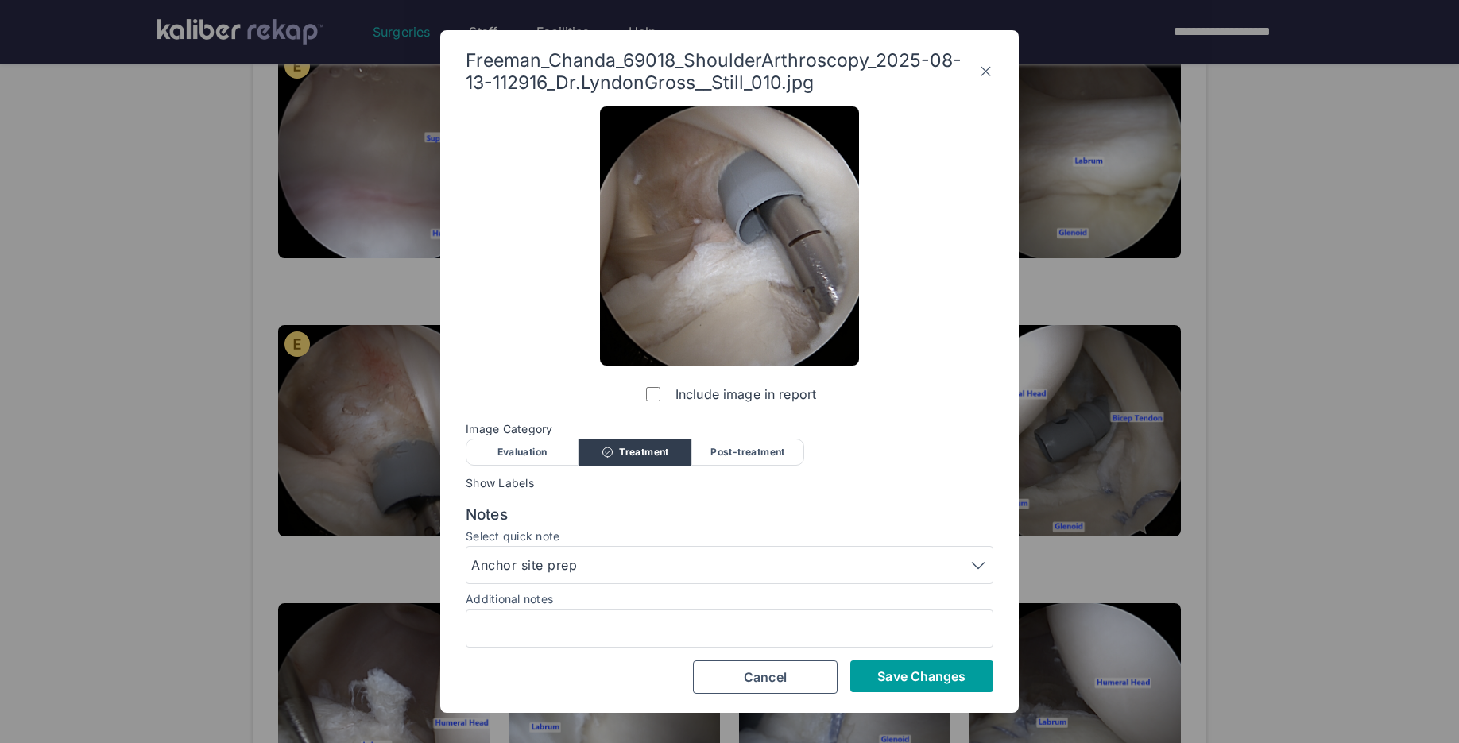
click at [865, 672] on button "Save Changes" at bounding box center [921, 676] width 143 height 32
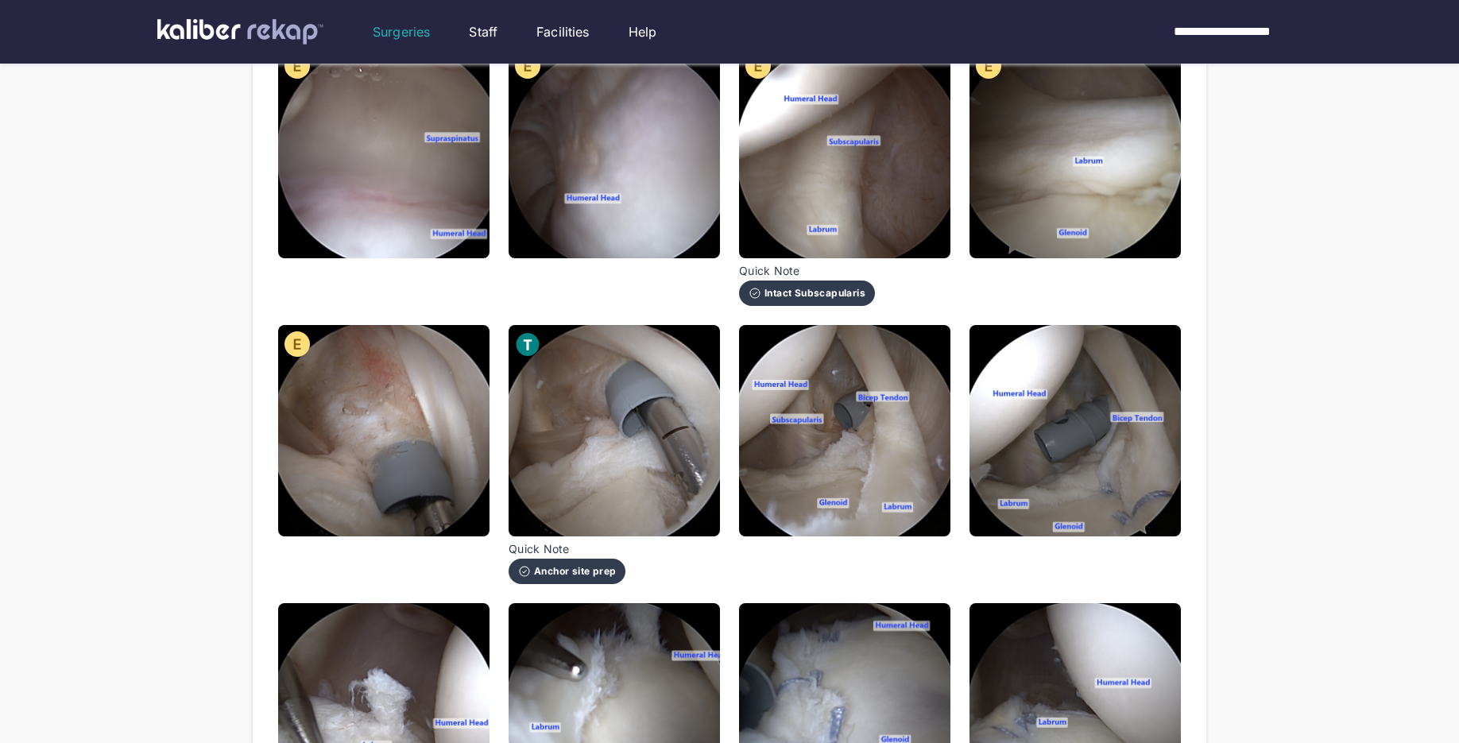
scroll to position [556, 0]
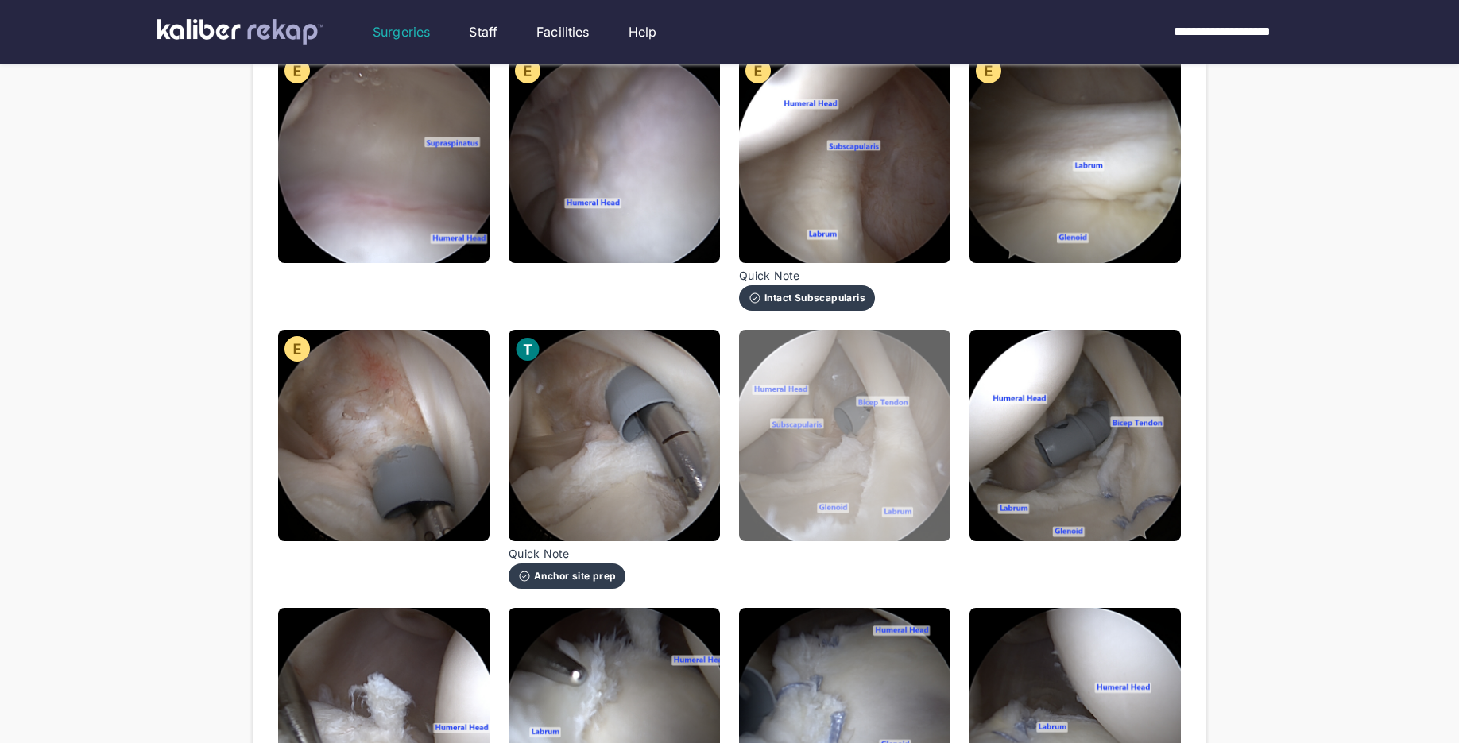
click at [875, 509] on img at bounding box center [844, 435] width 211 height 211
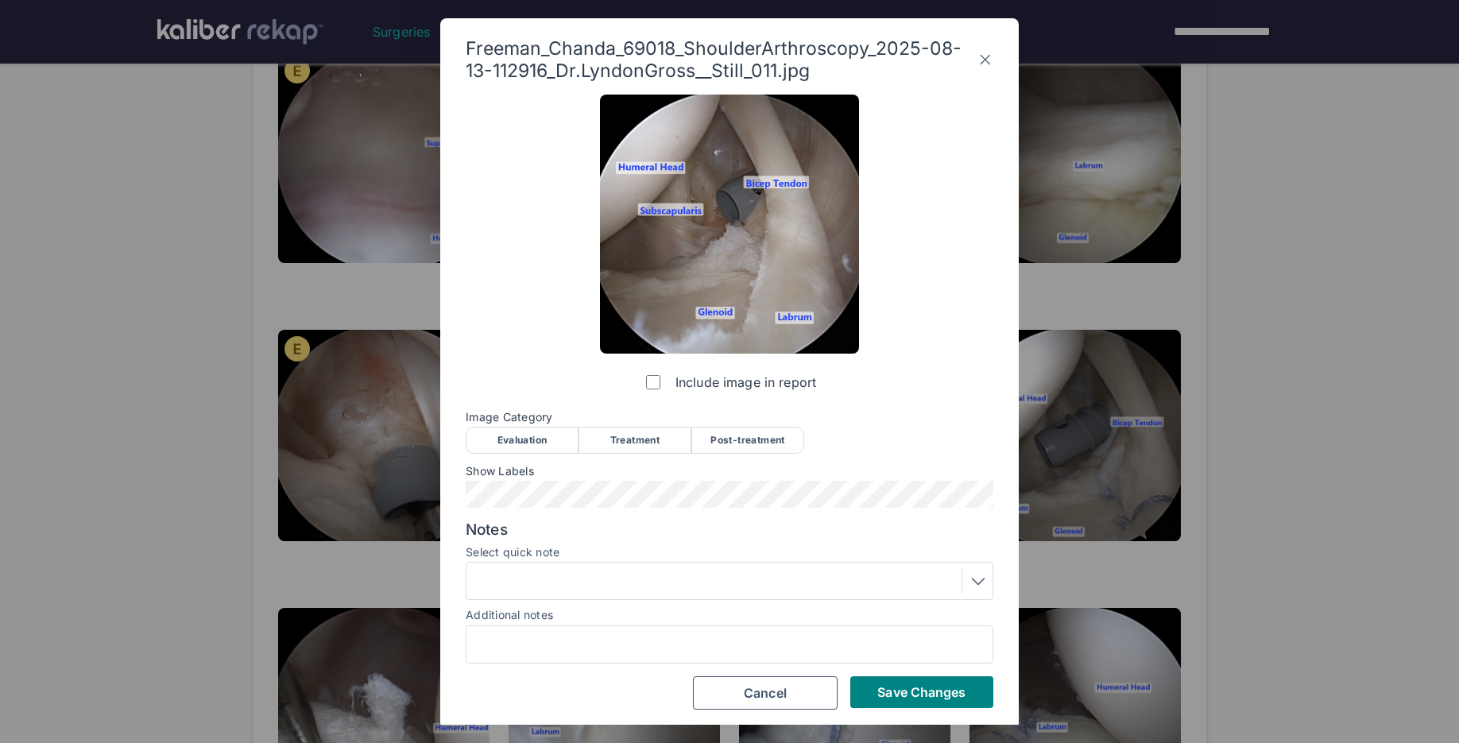
click at [575, 437] on div "Evaluation" at bounding box center [522, 440] width 113 height 27
click at [653, 459] on div "Include image in report Image Category Evaluation Treatment Post-treatment Eval…" at bounding box center [730, 402] width 528 height 614
click at [651, 447] on div "Treatment" at bounding box center [635, 440] width 113 height 27
drag, startPoint x: 946, startPoint y: 701, endPoint x: 922, endPoint y: 692, distance: 25.4
click at [944, 700] on button "Save Changes" at bounding box center [921, 692] width 143 height 32
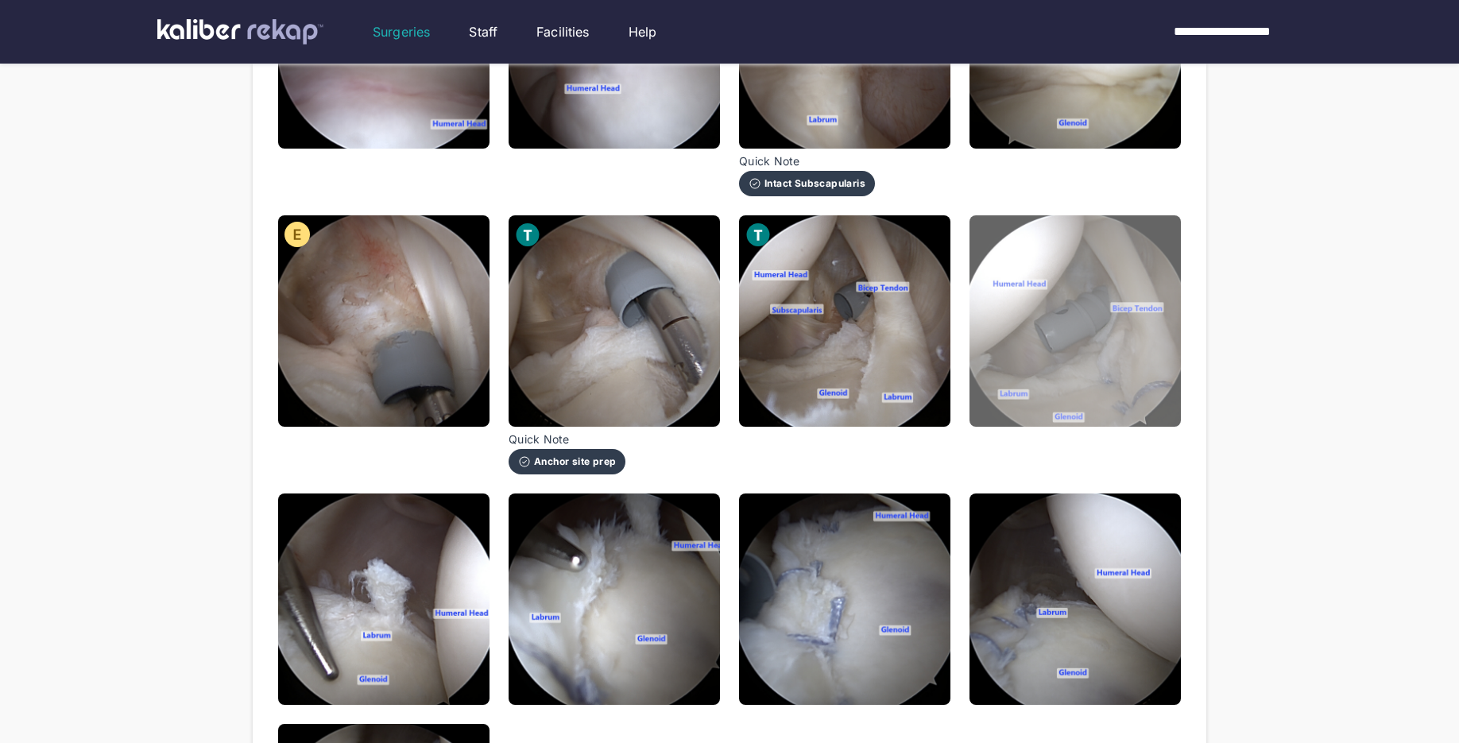
scroll to position [672, 0]
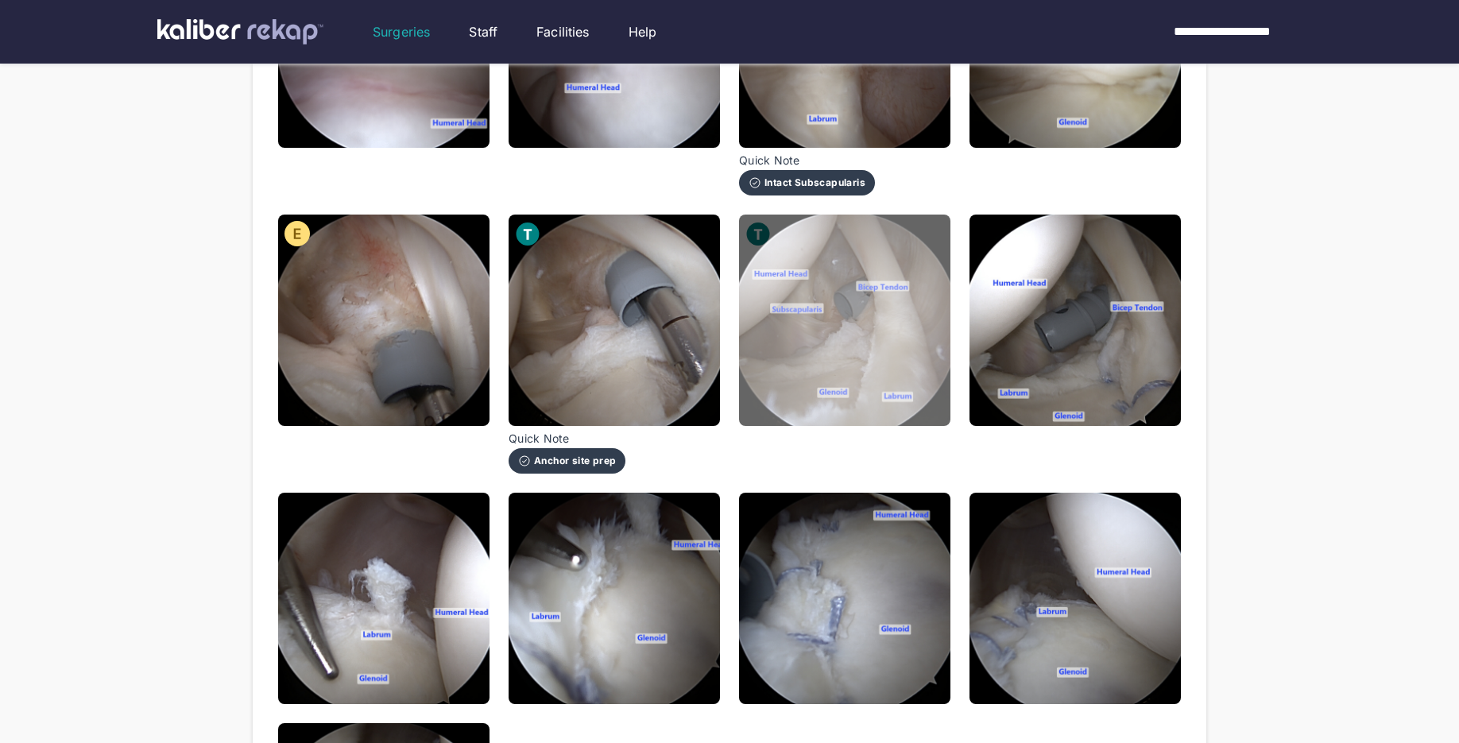
click at [917, 392] on img at bounding box center [844, 320] width 211 height 211
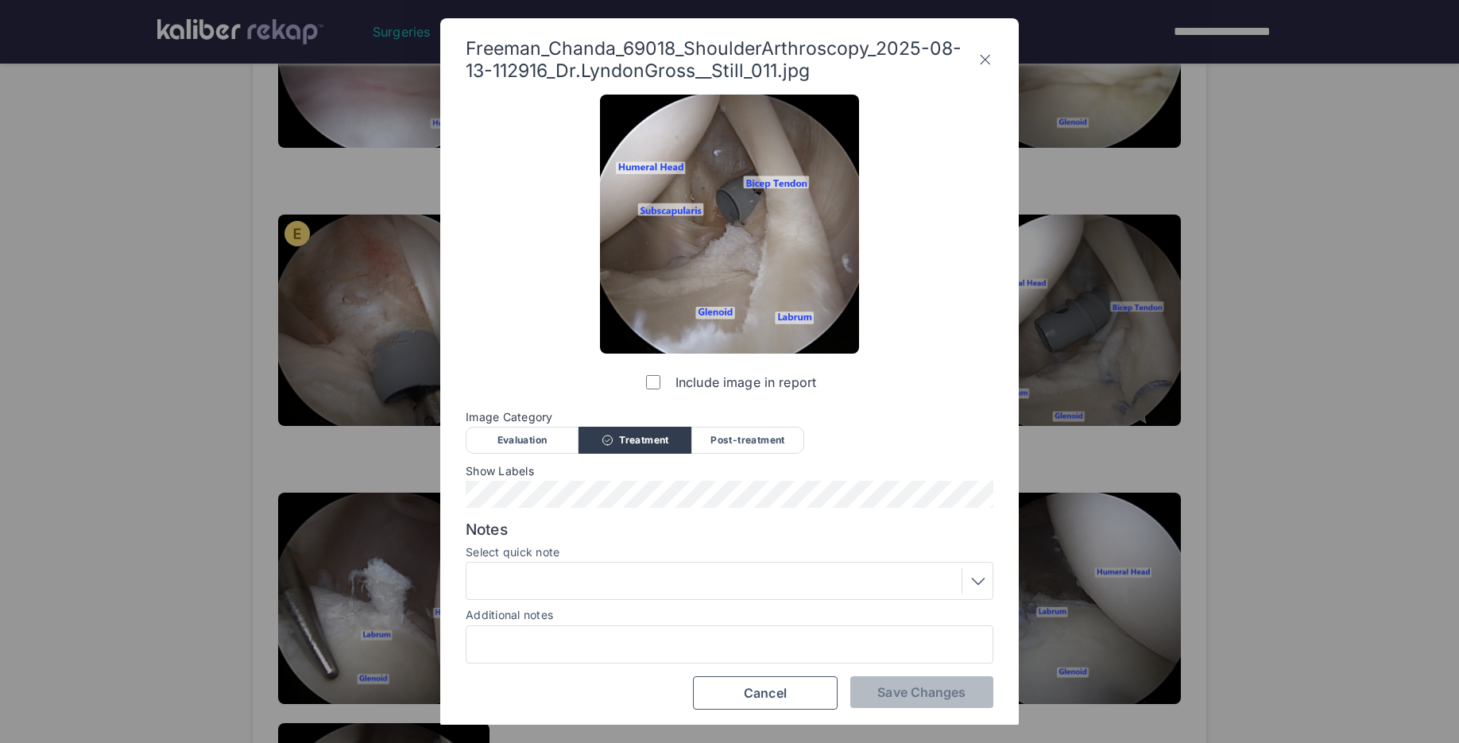
click at [778, 436] on div "Post-treatment" at bounding box center [747, 440] width 113 height 27
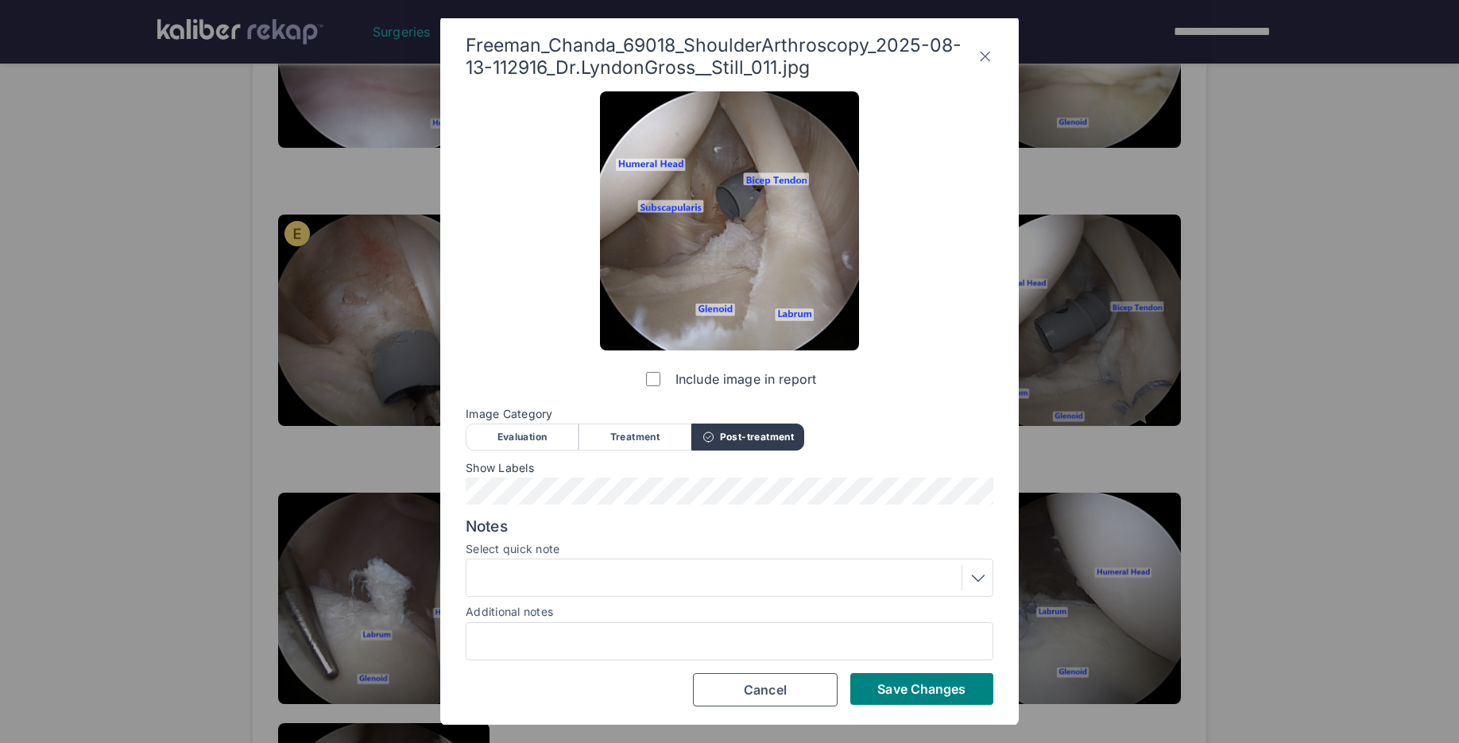
click at [499, 563] on div at bounding box center [730, 578] width 528 height 38
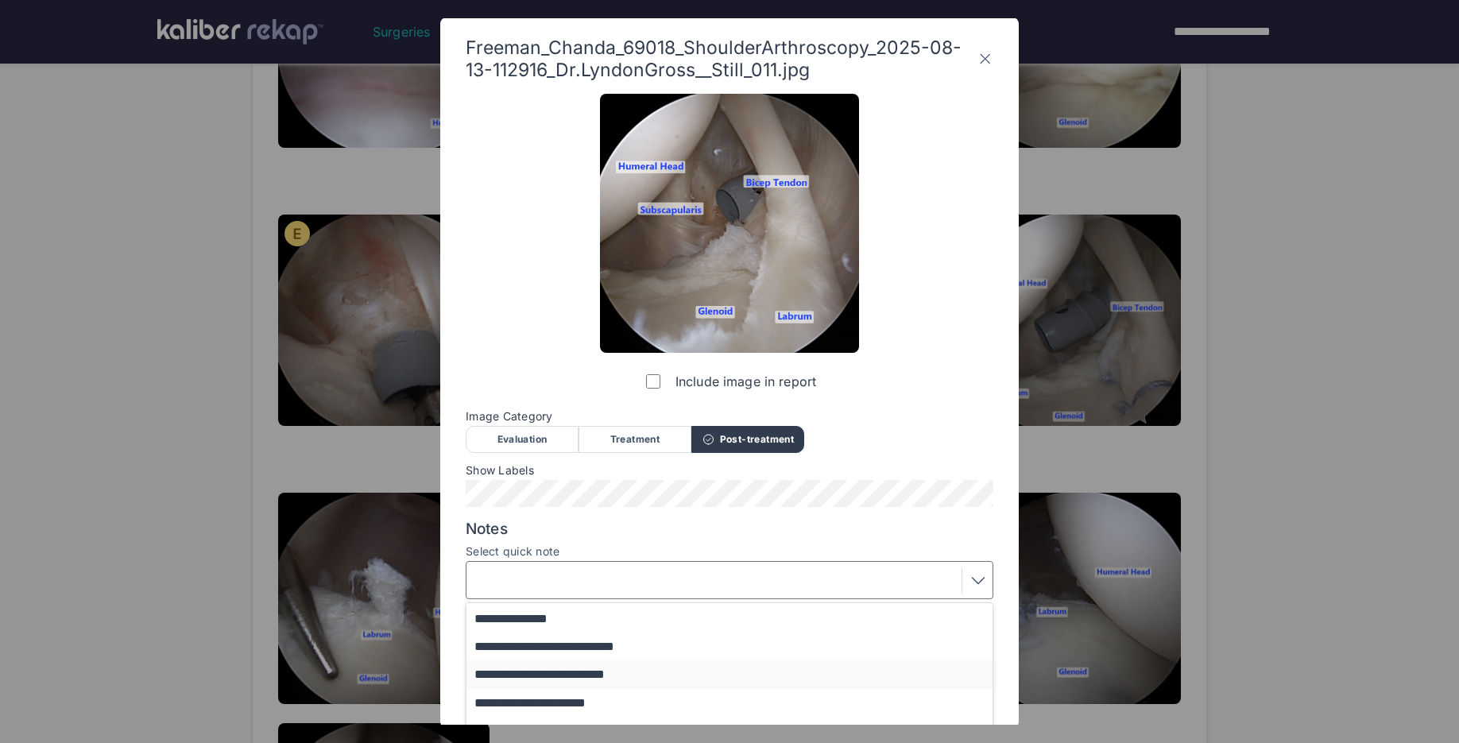
scroll to position [106, 0]
click at [571, 703] on button "**********" at bounding box center [736, 705] width 541 height 28
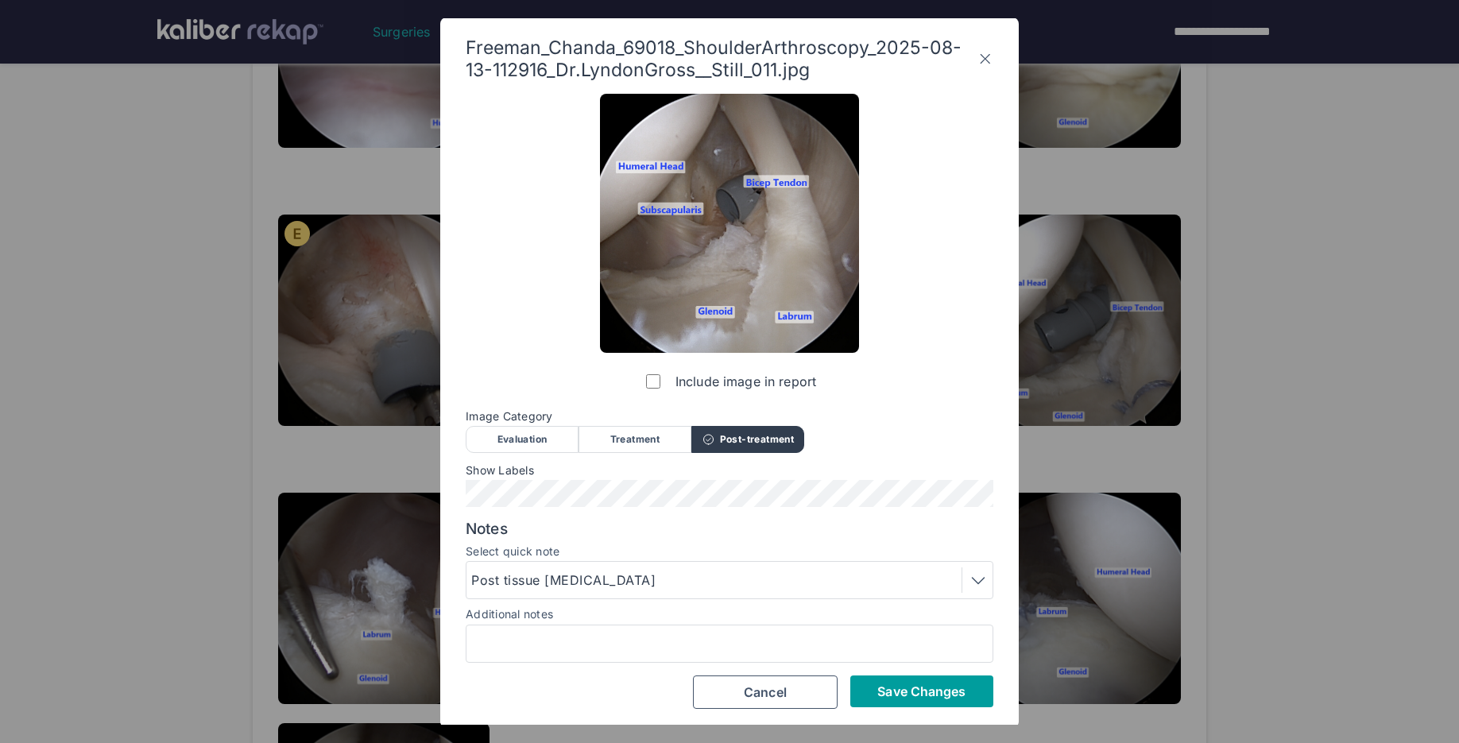
click at [902, 703] on button "Save Changes" at bounding box center [921, 692] width 143 height 32
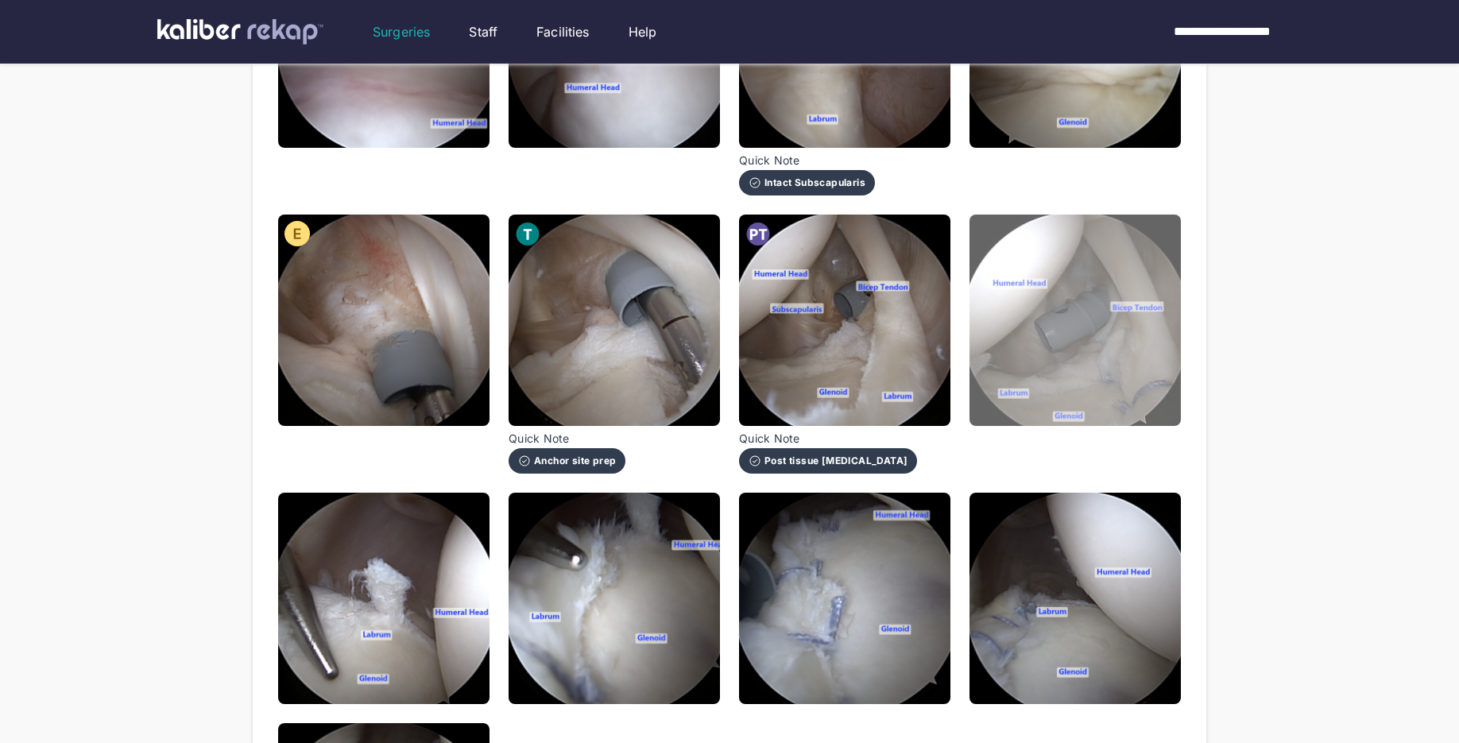
click at [1103, 405] on img at bounding box center [1075, 320] width 211 height 211
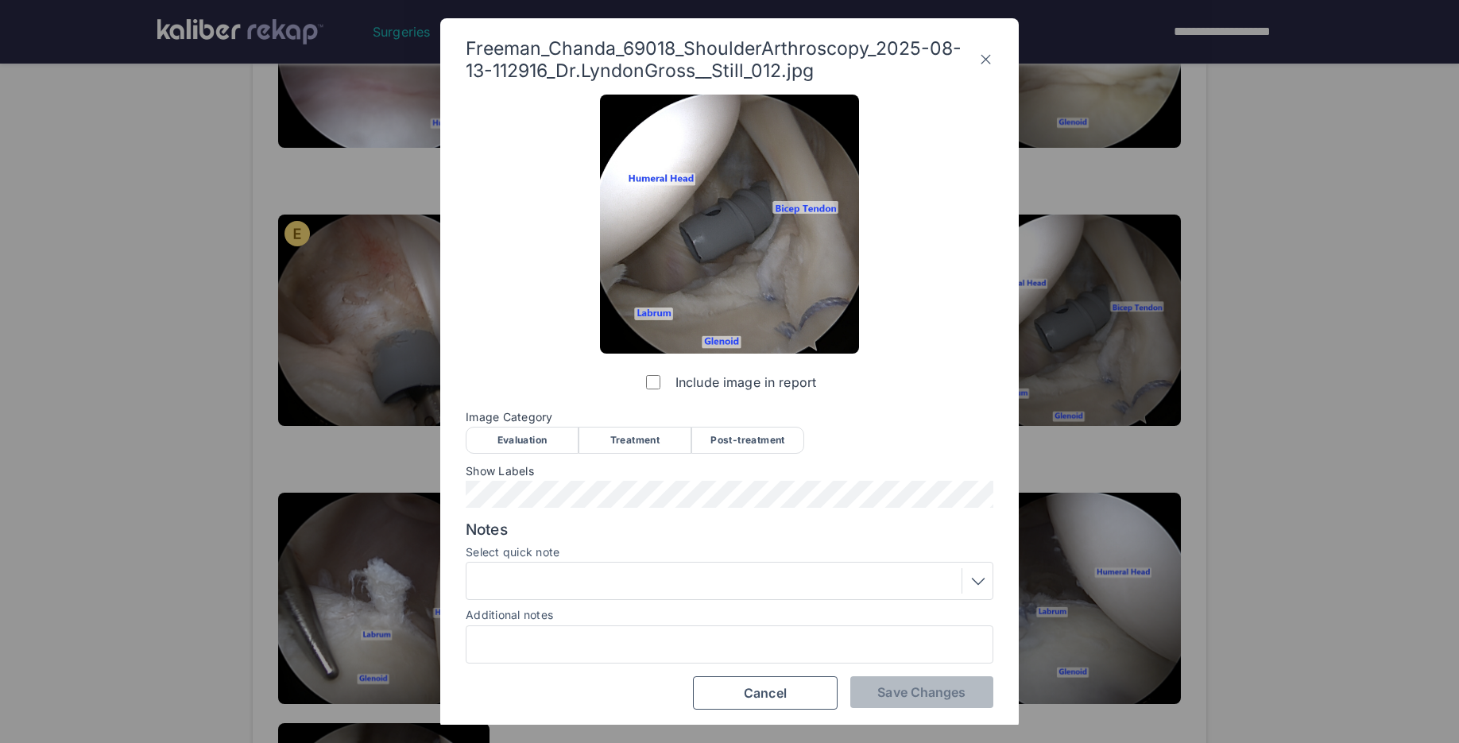
click at [730, 445] on div "Post-treatment" at bounding box center [747, 440] width 113 height 27
click at [521, 570] on div at bounding box center [729, 580] width 517 height 25
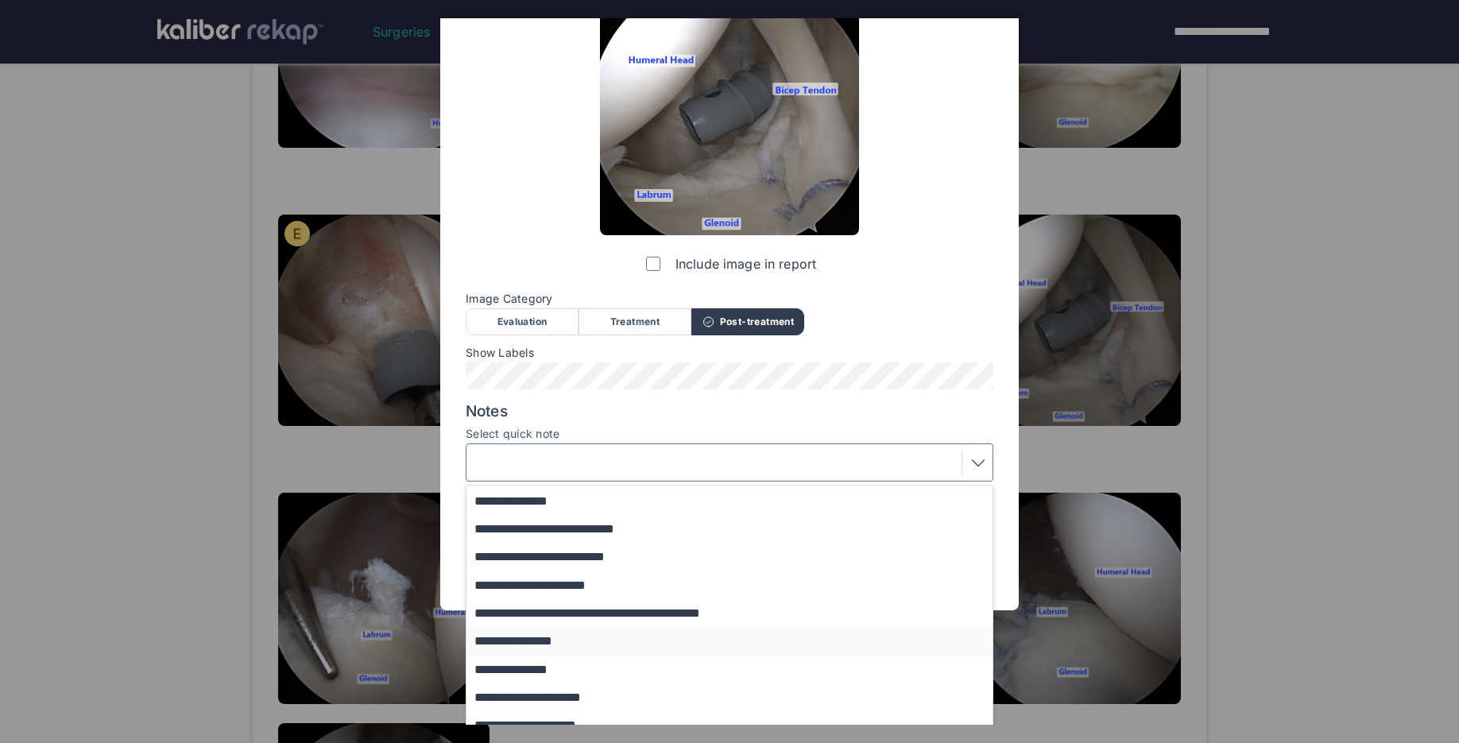
scroll to position [122, 0]
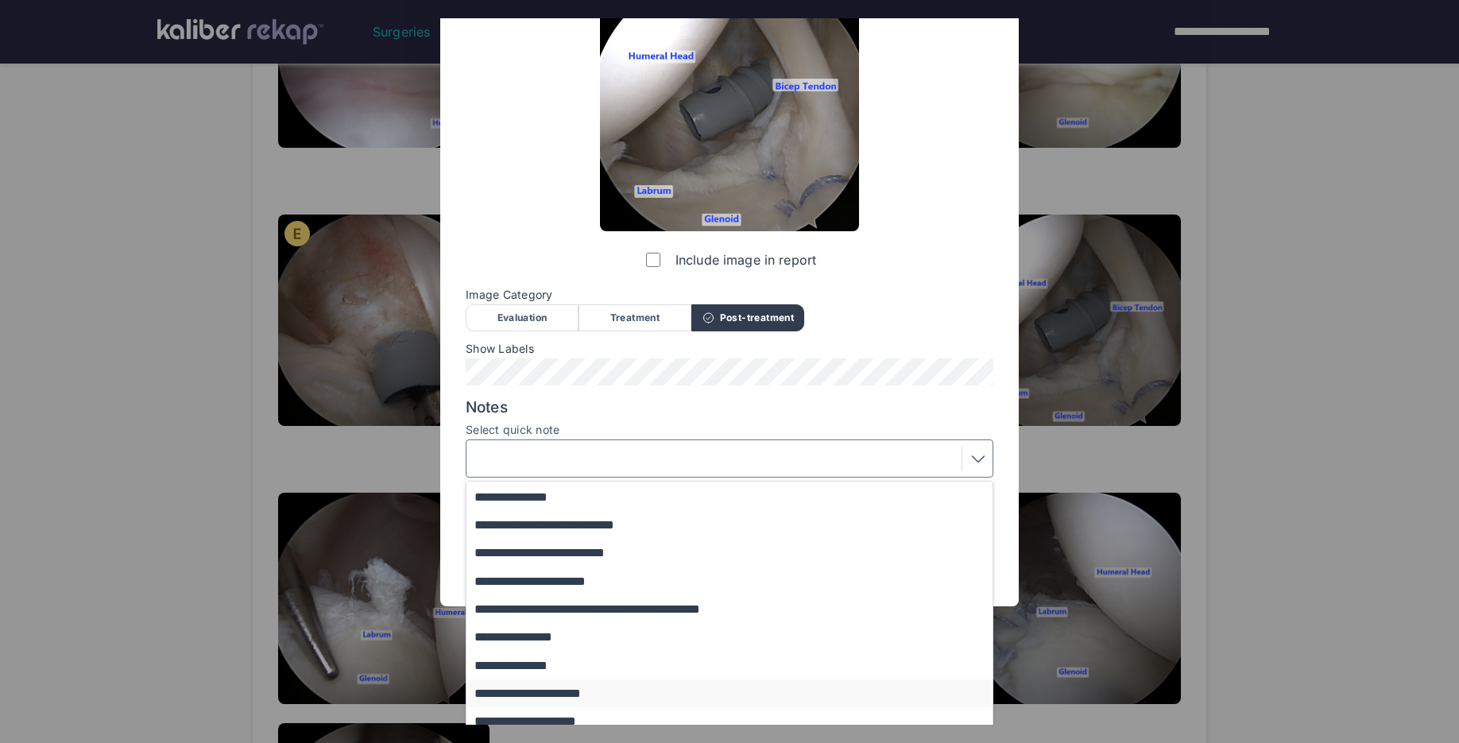
click at [564, 684] on button "**********" at bounding box center [736, 693] width 541 height 28
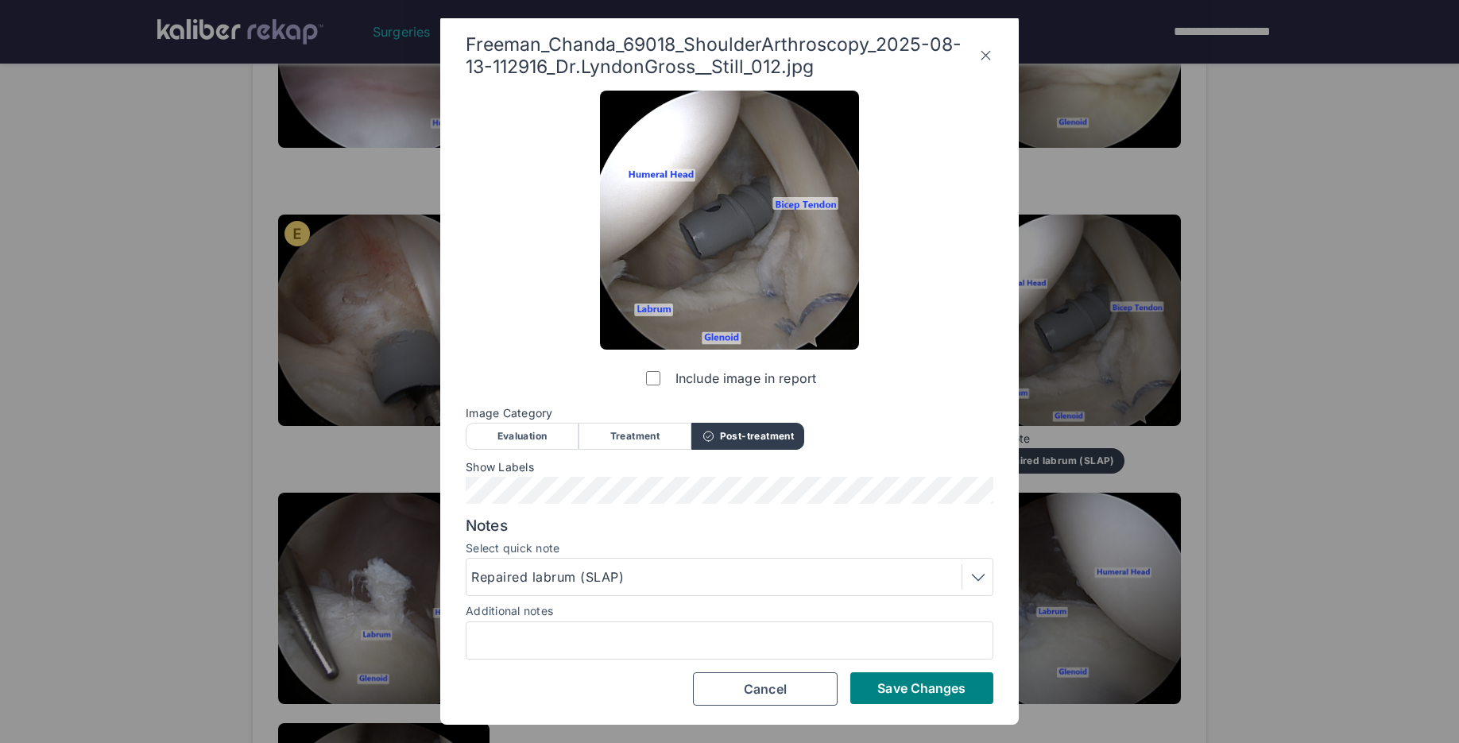
scroll to position [3, 0]
click at [912, 687] on span "Save Changes" at bounding box center [921, 689] width 88 height 16
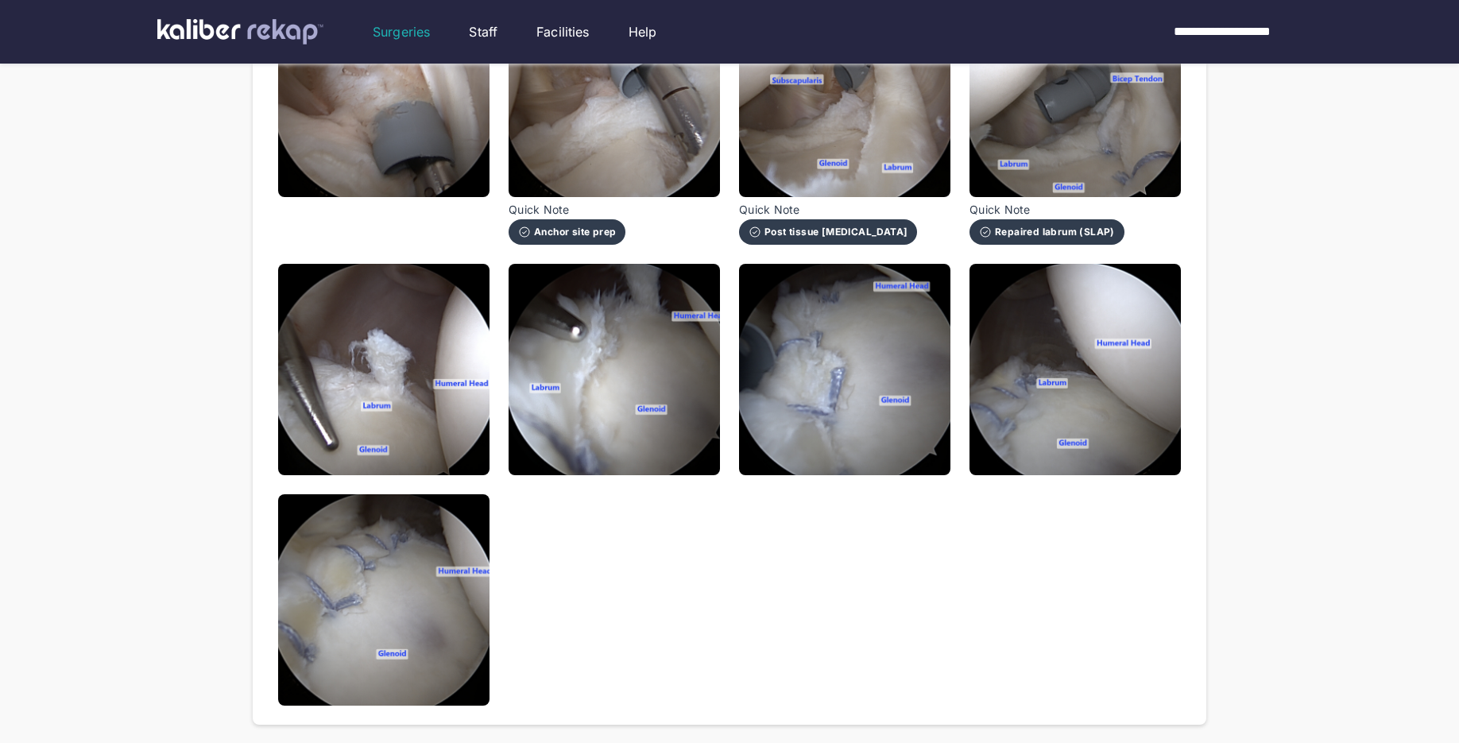
scroll to position [904, 0]
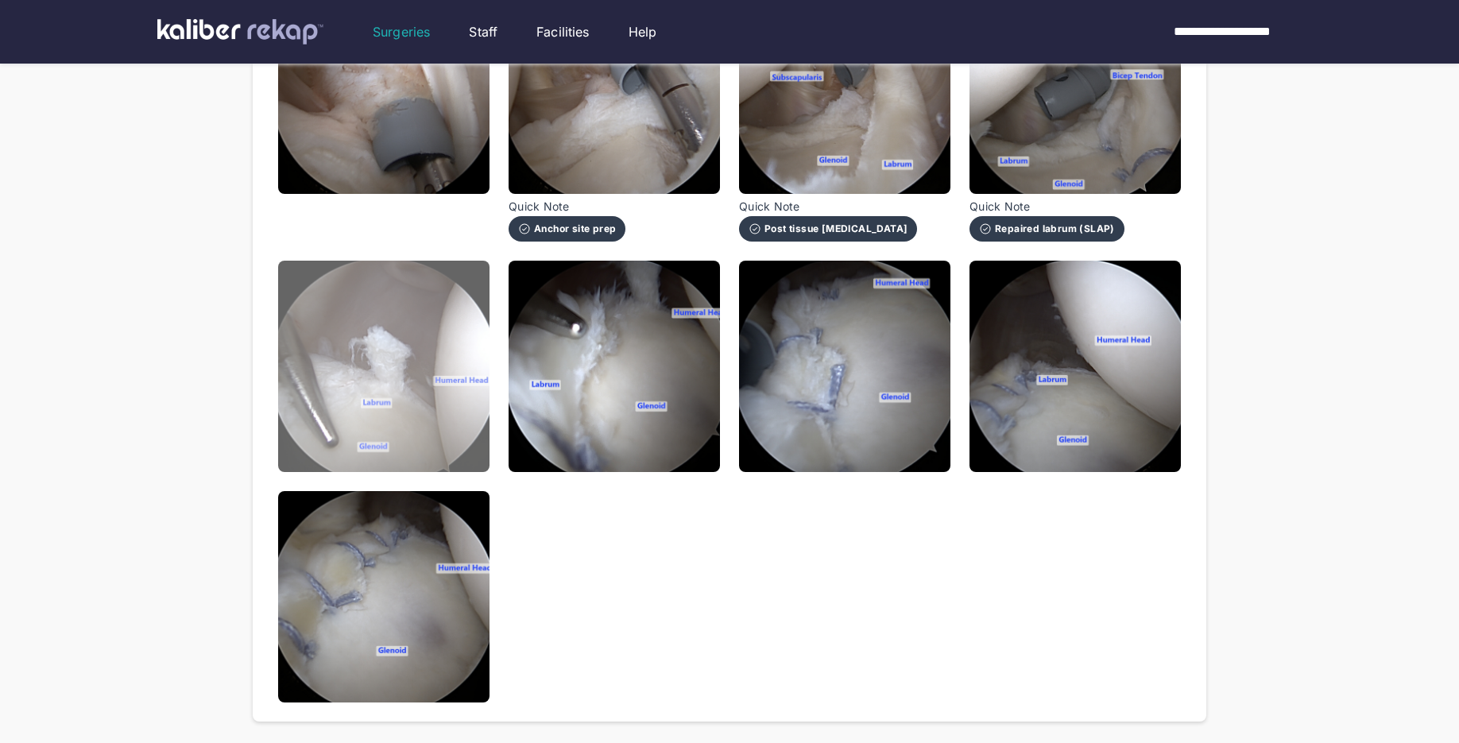
click at [474, 412] on img at bounding box center [383, 366] width 211 height 211
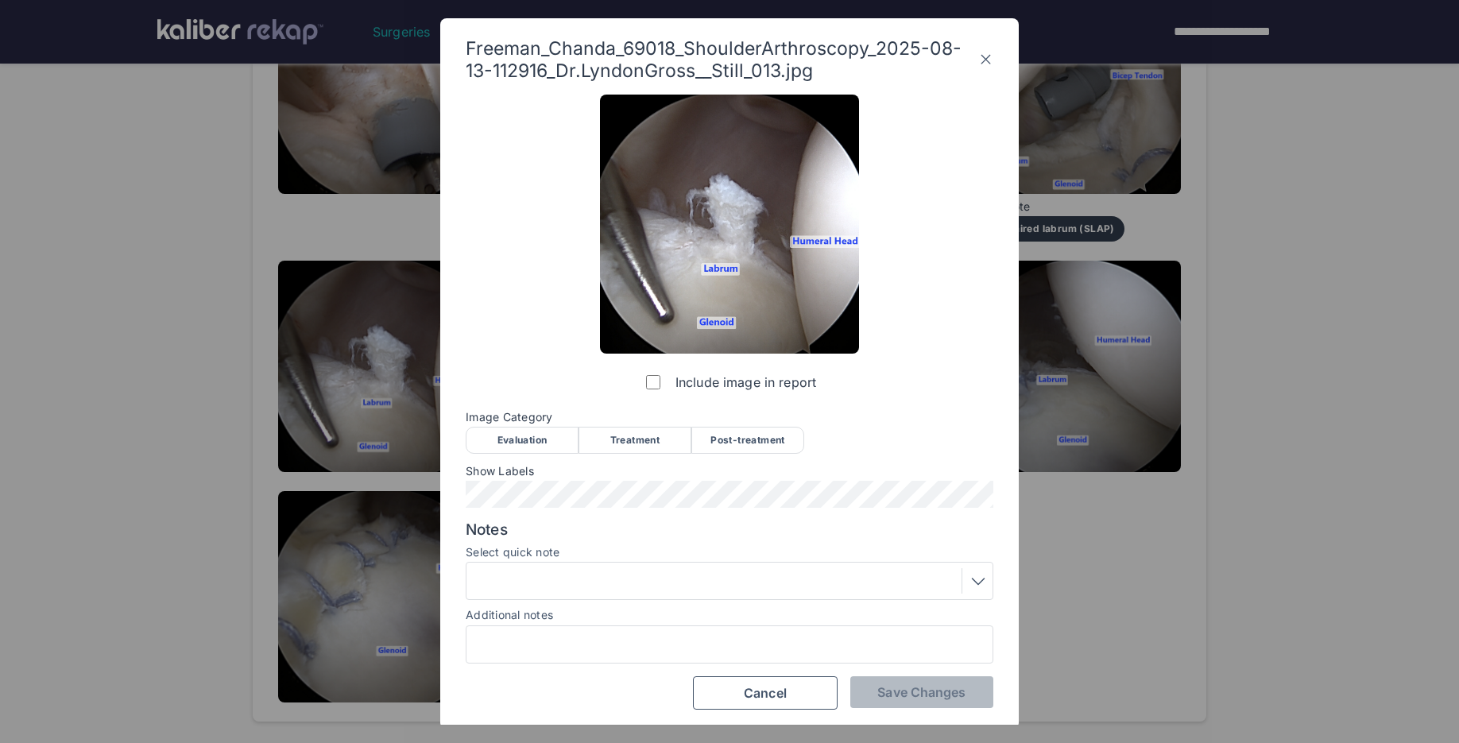
click at [540, 435] on div "Evaluation" at bounding box center [522, 440] width 113 height 27
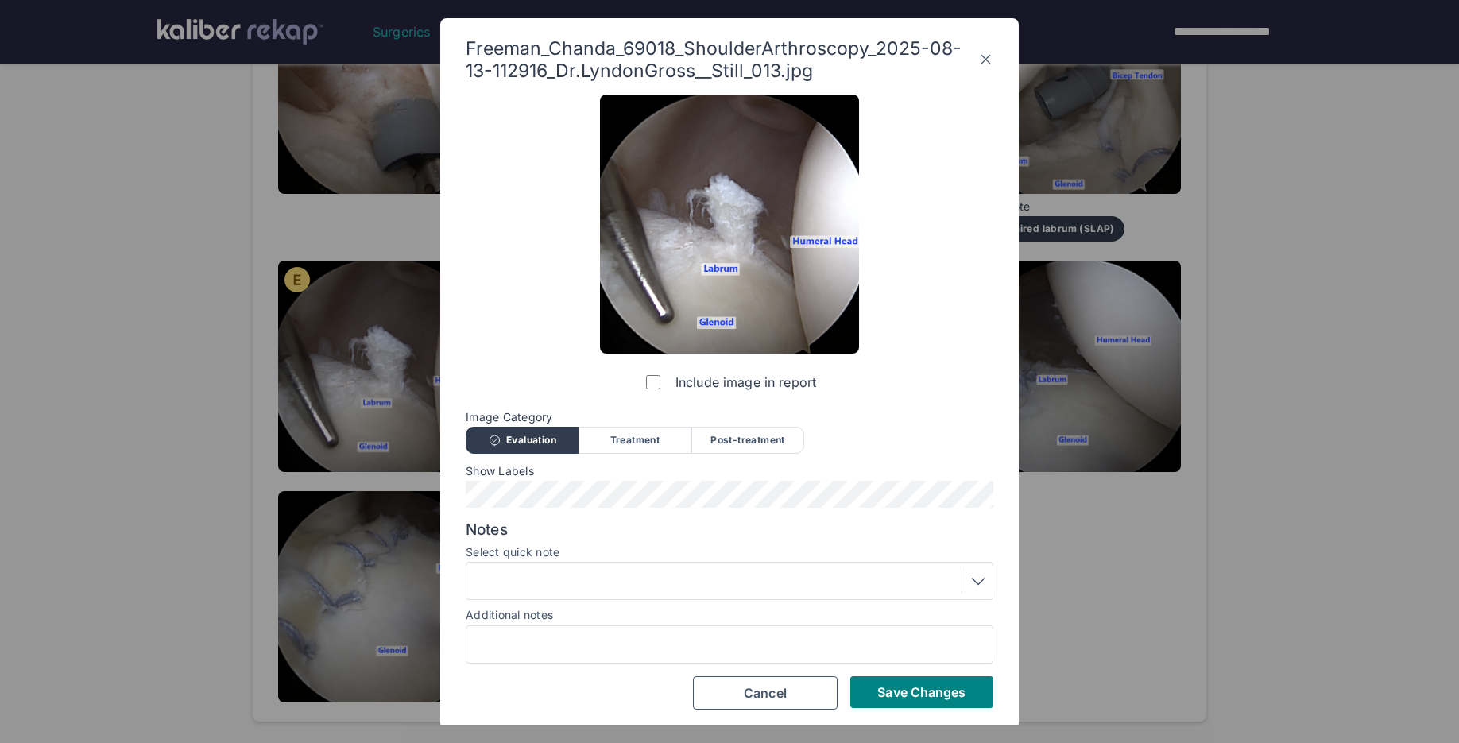
click at [532, 587] on div at bounding box center [729, 580] width 517 height 25
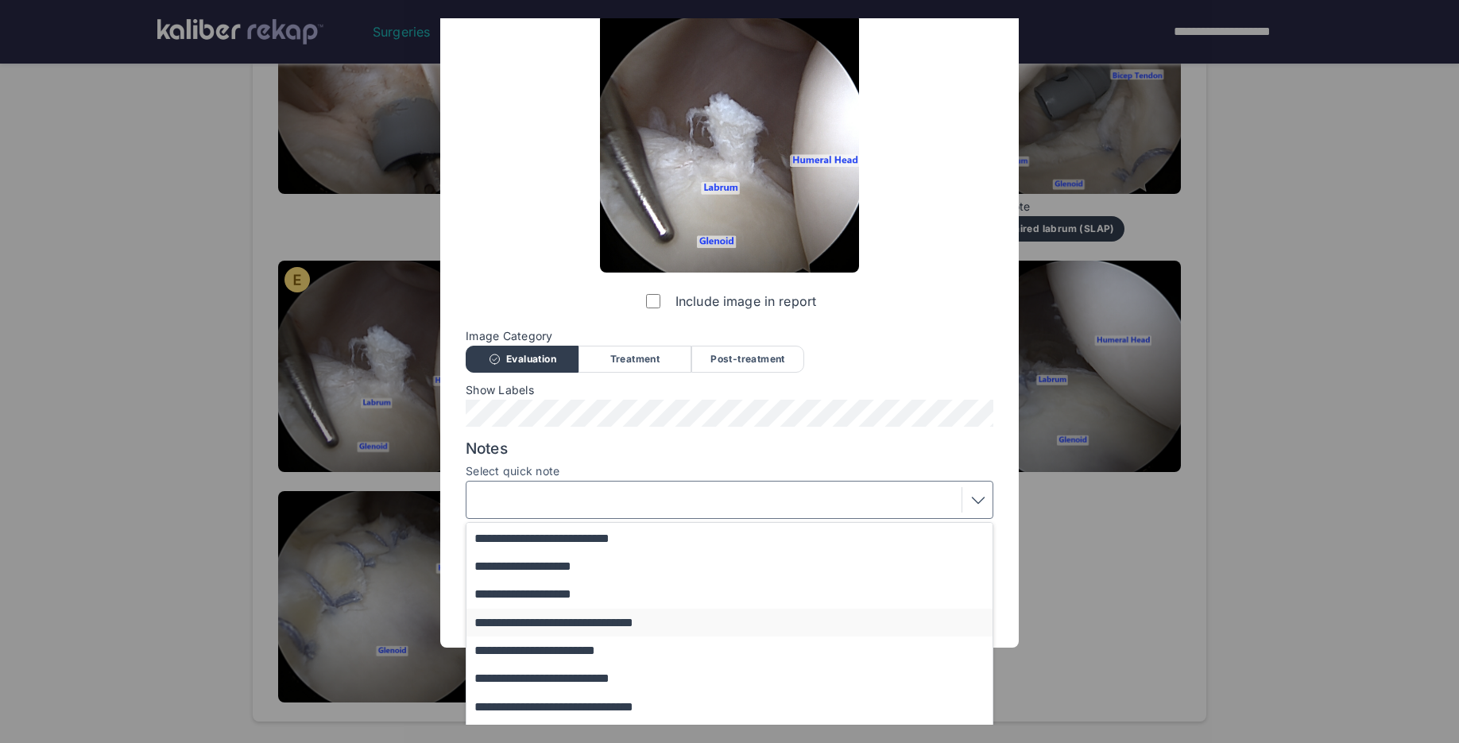
scroll to position [92, 0]
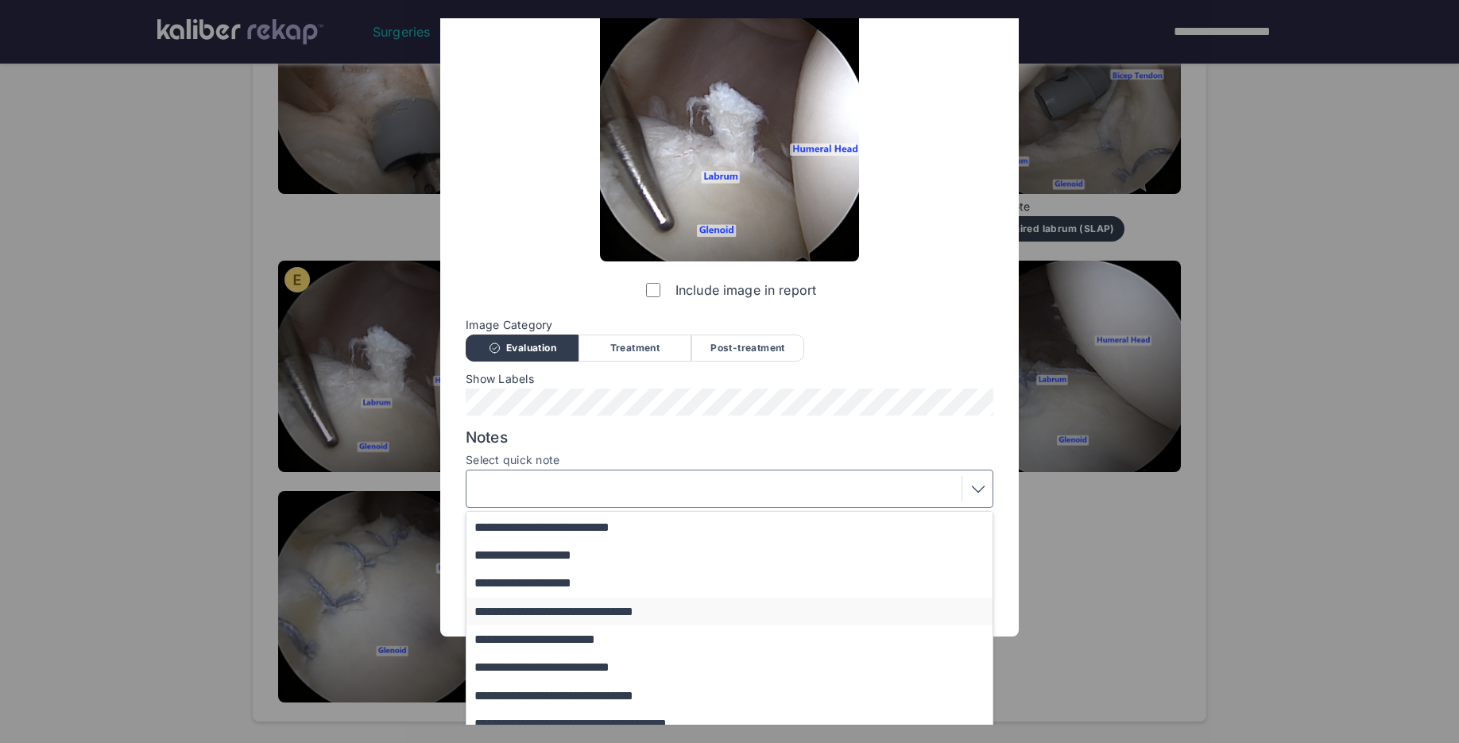
click at [561, 617] on button "**********" at bounding box center [736, 612] width 541 height 28
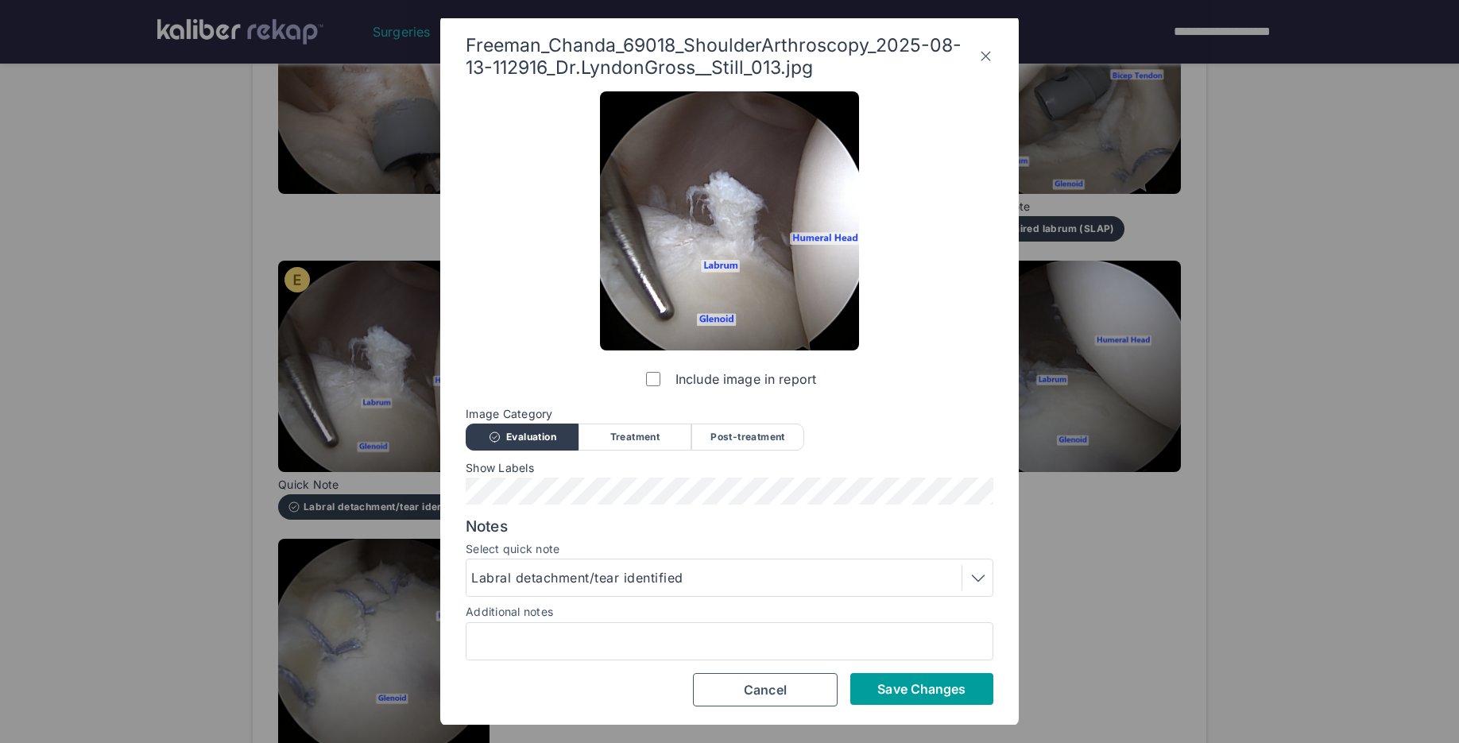
click at [870, 680] on button "Save Changes" at bounding box center [921, 689] width 143 height 32
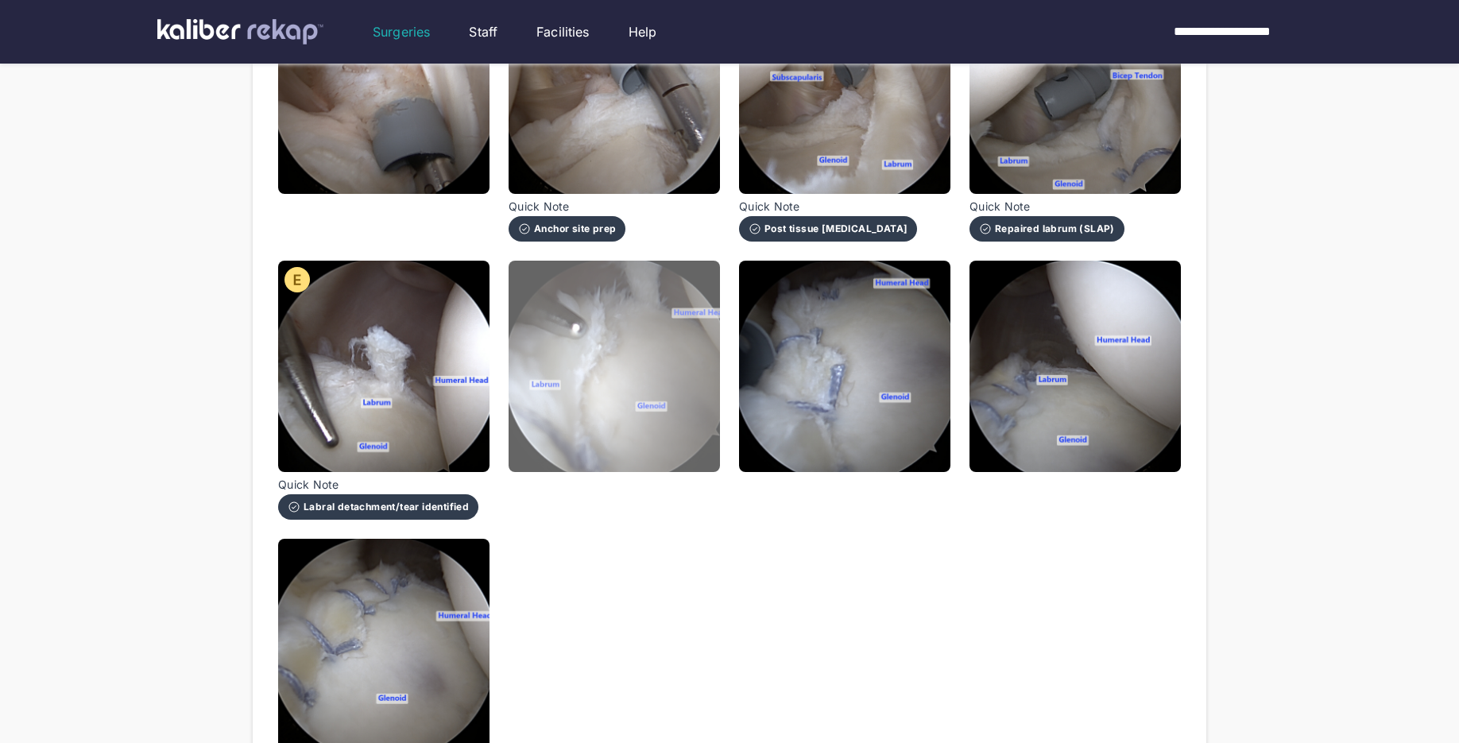
click at [651, 427] on img at bounding box center [614, 366] width 211 height 211
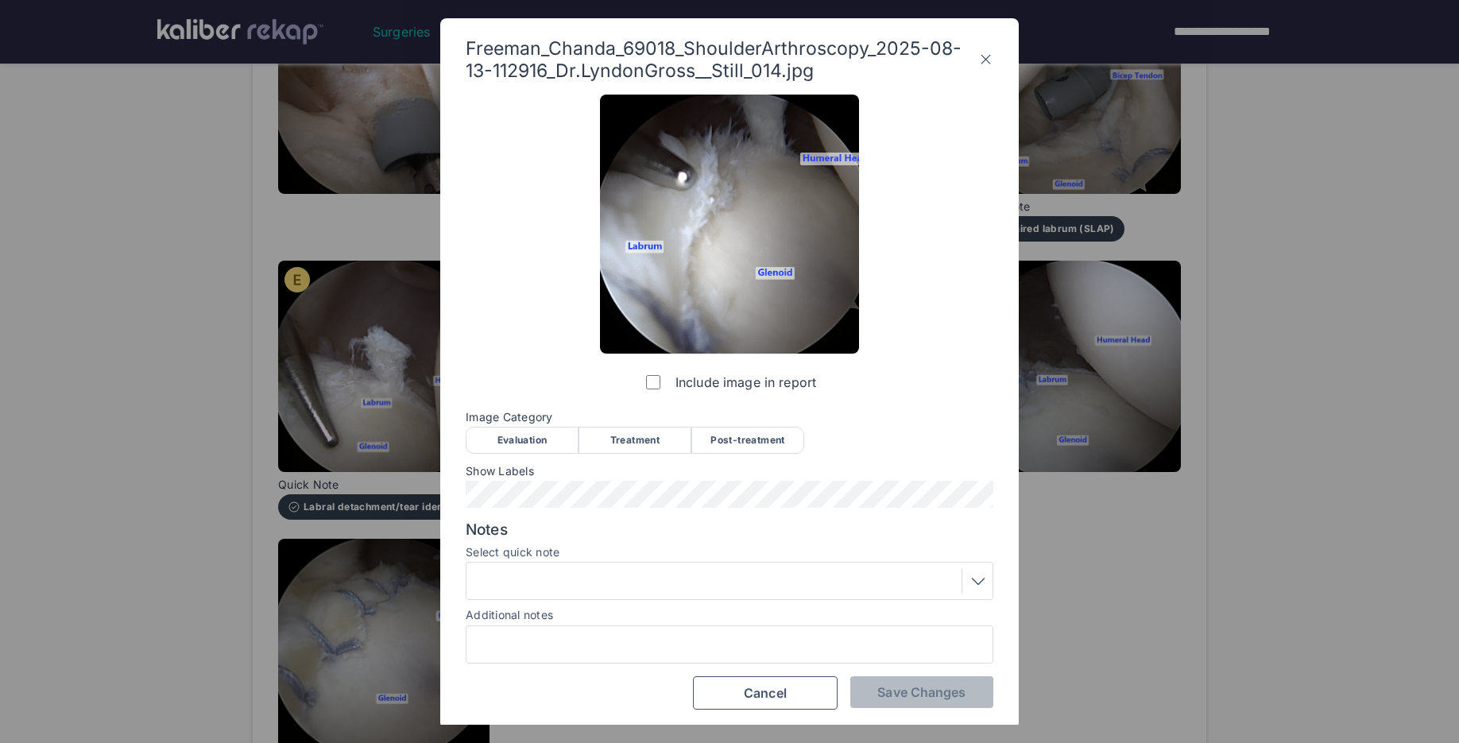
click at [509, 437] on div "Evaluation" at bounding box center [522, 440] width 113 height 27
click at [927, 692] on span "Save Changes" at bounding box center [921, 692] width 88 height 16
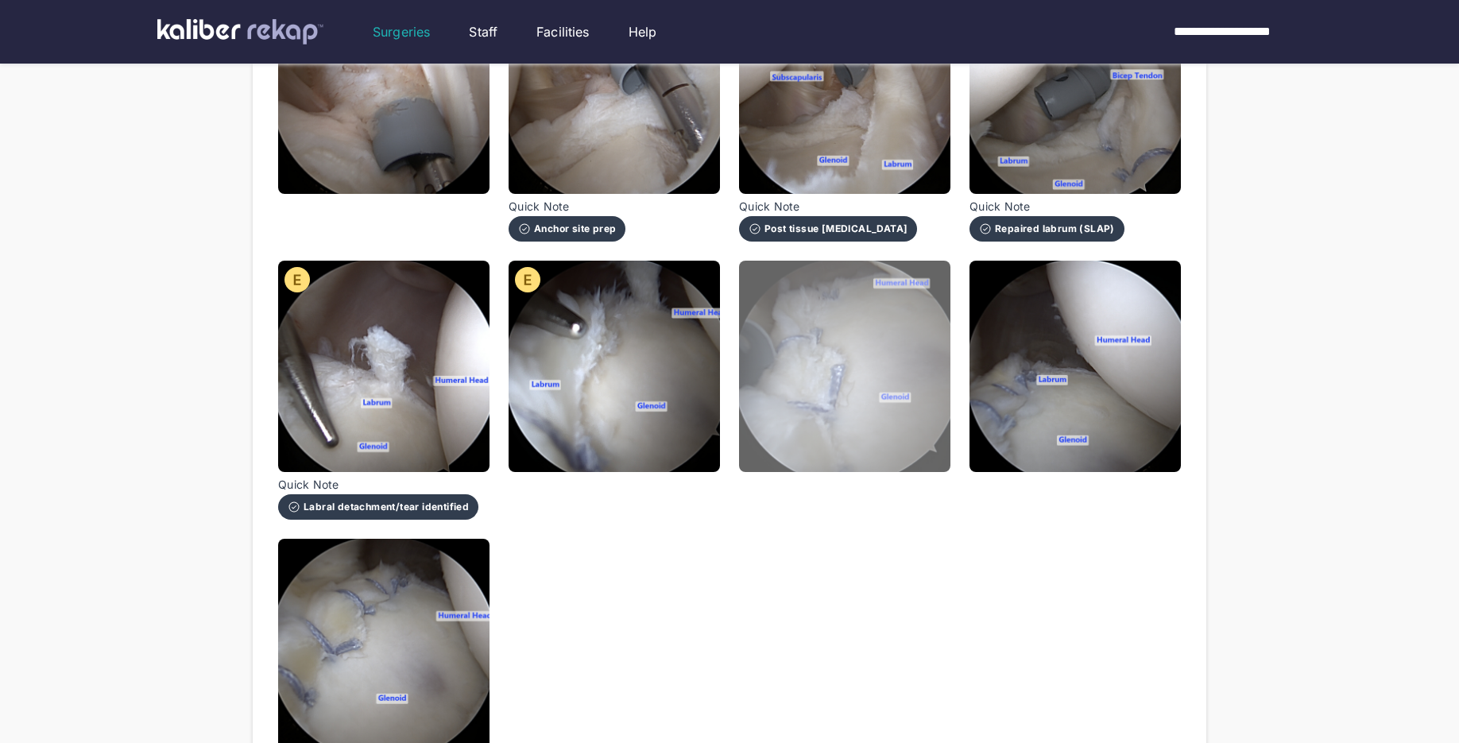
click at [889, 437] on img at bounding box center [844, 366] width 211 height 211
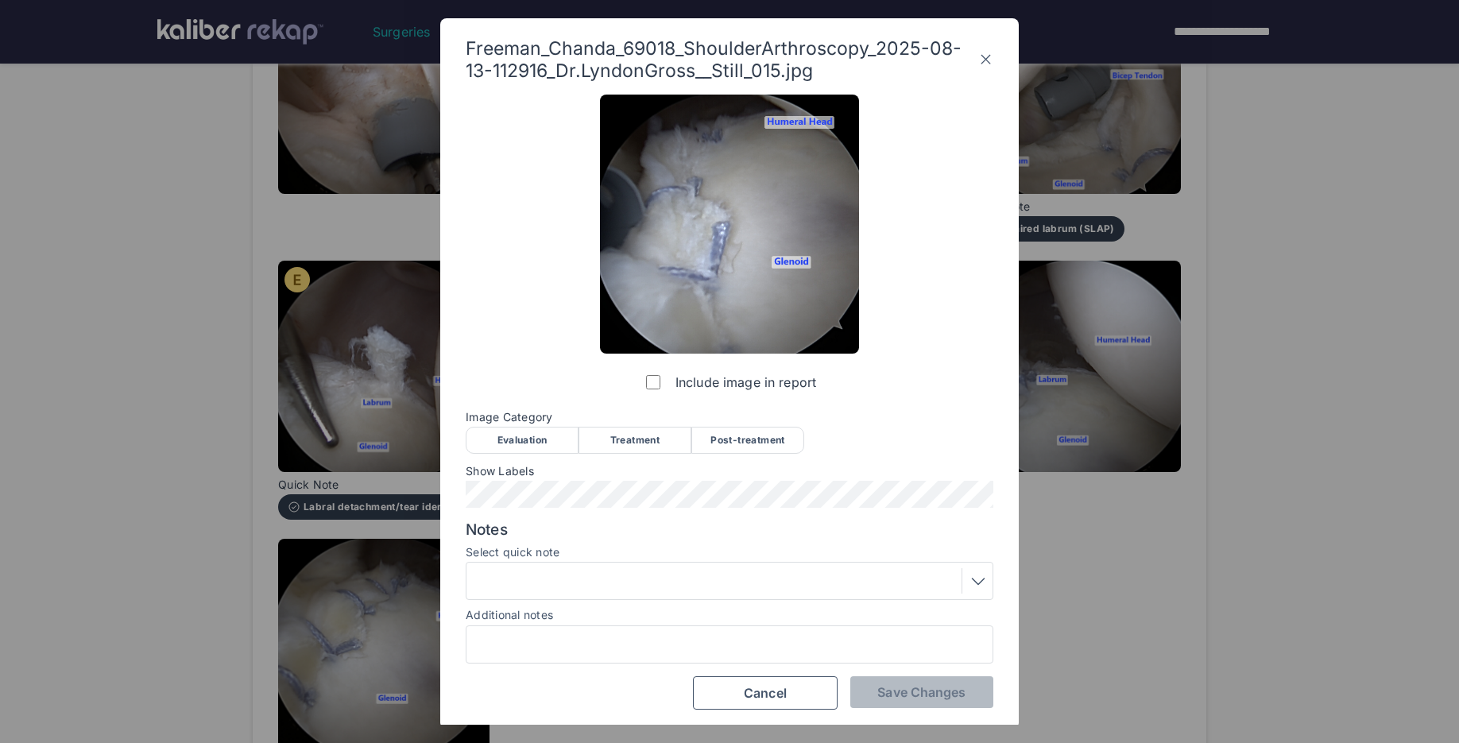
click at [749, 434] on div "Post-treatment" at bounding box center [747, 440] width 113 height 27
click at [583, 577] on div at bounding box center [729, 580] width 517 height 25
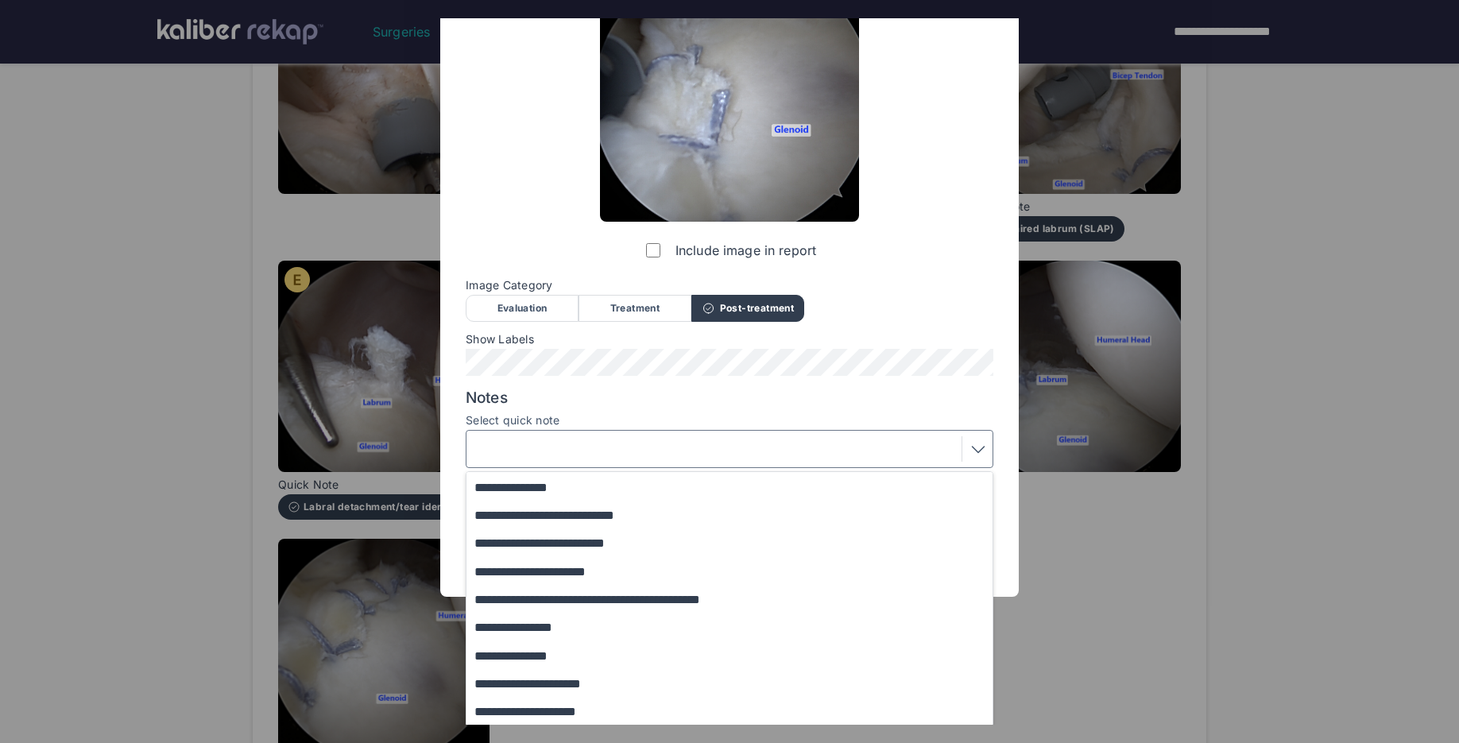
scroll to position [123, 0]
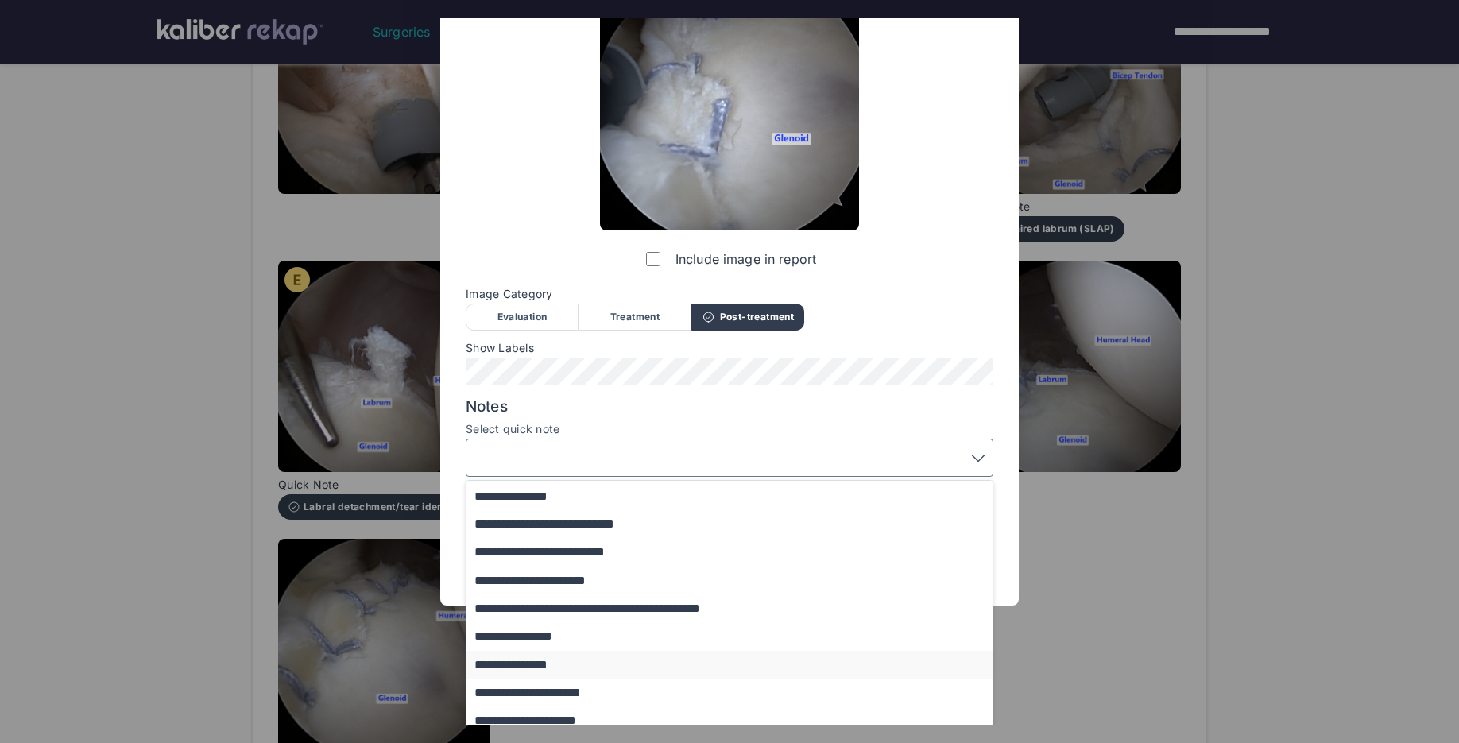
click at [561, 671] on button "**********" at bounding box center [736, 665] width 541 height 28
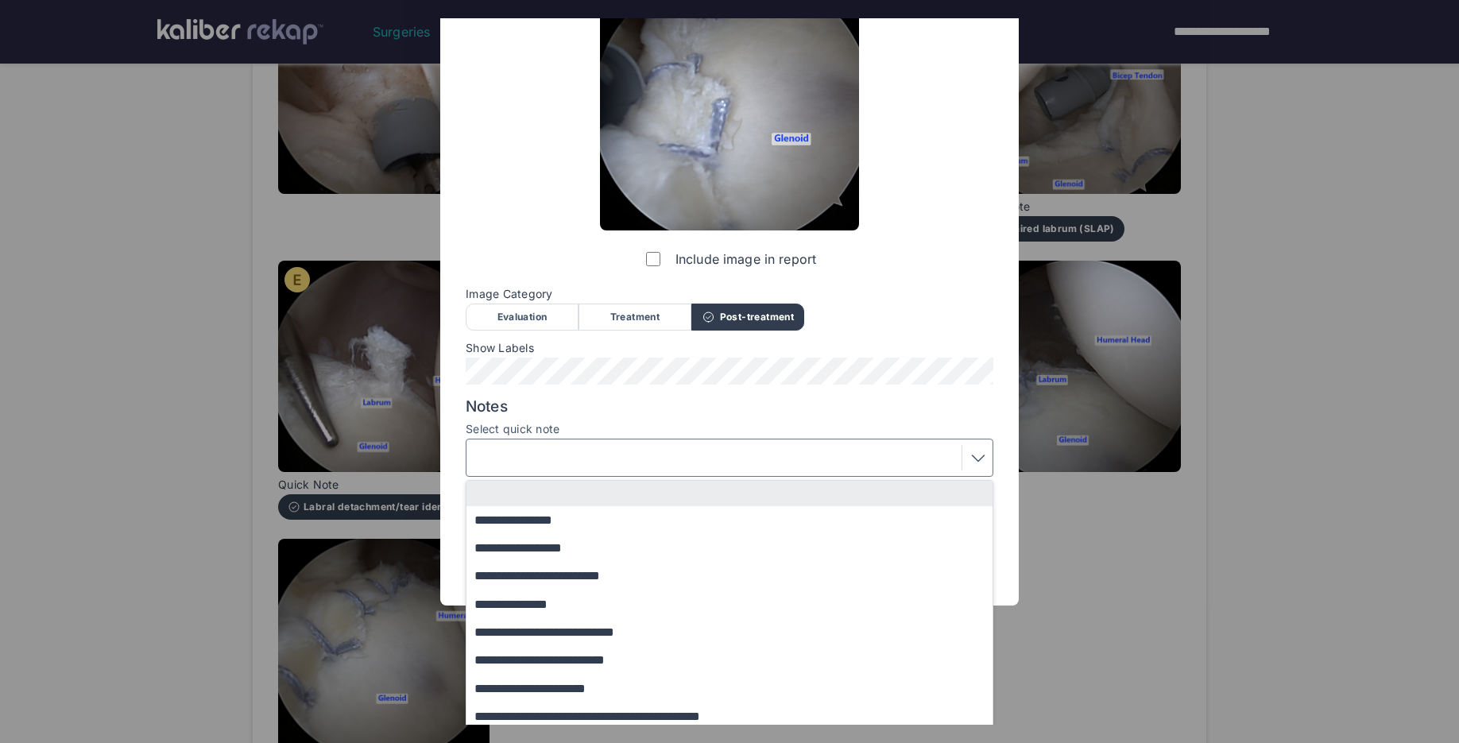
scroll to position [3, 0]
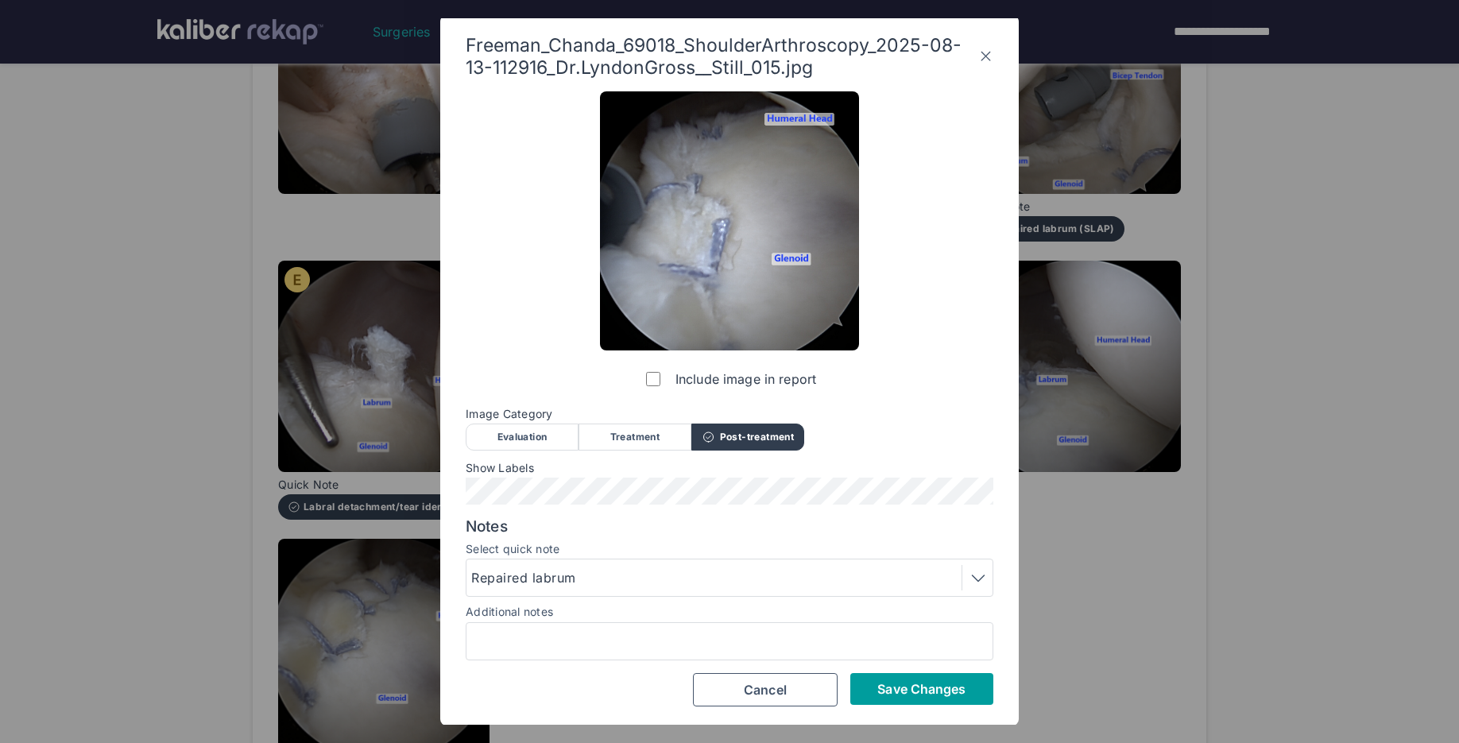
click at [896, 691] on span "Save Changes" at bounding box center [921, 689] width 88 height 16
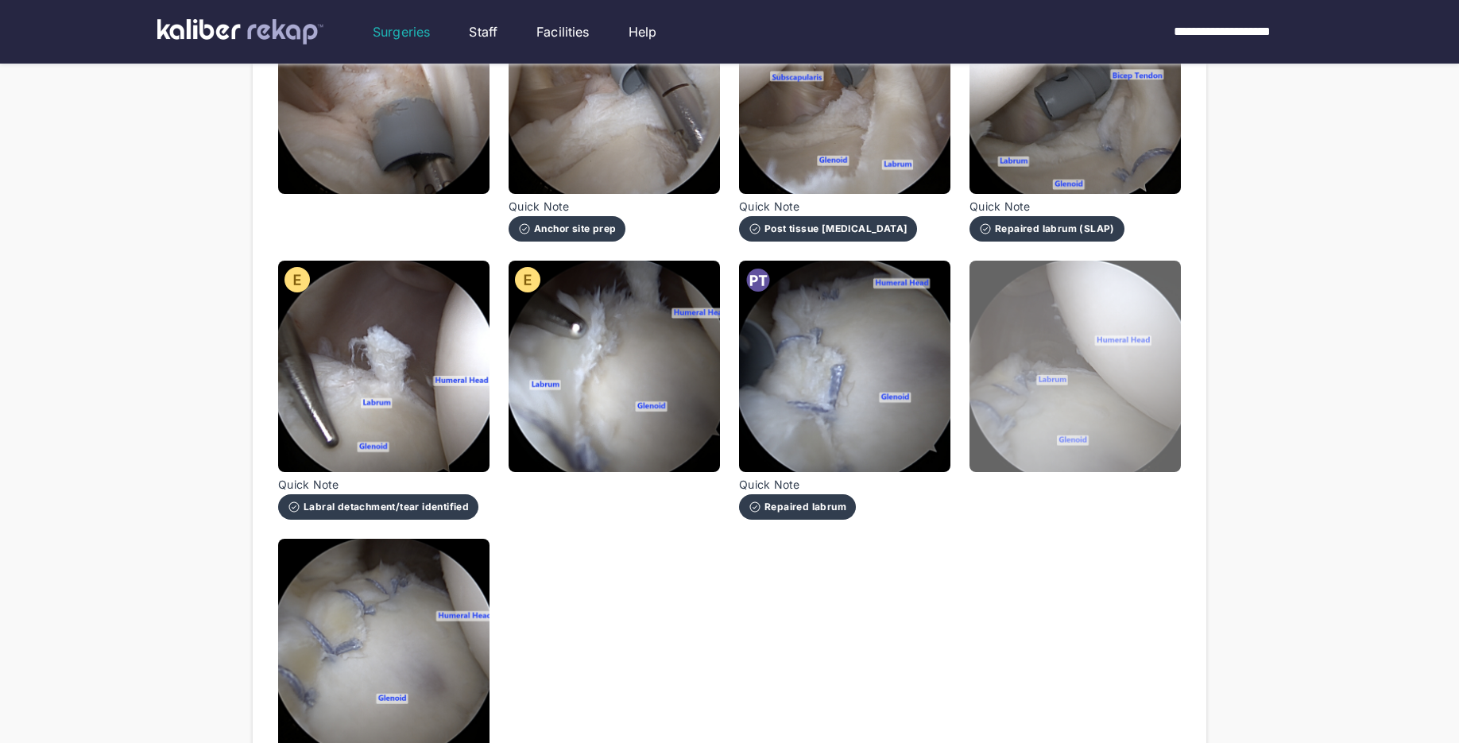
click at [1047, 432] on img at bounding box center [1075, 366] width 211 height 211
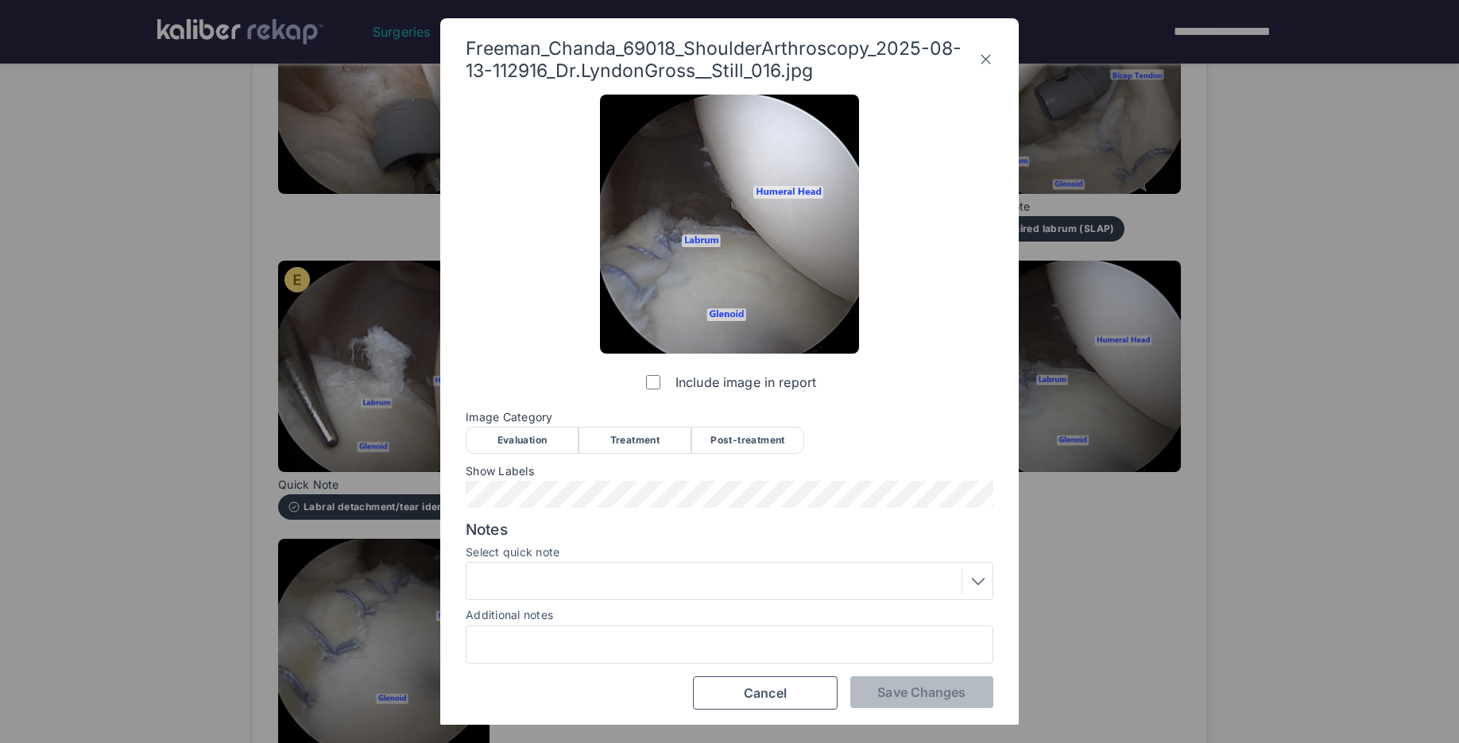
click at [732, 443] on div "Post-treatment" at bounding box center [747, 440] width 113 height 27
click at [676, 577] on div at bounding box center [729, 580] width 517 height 25
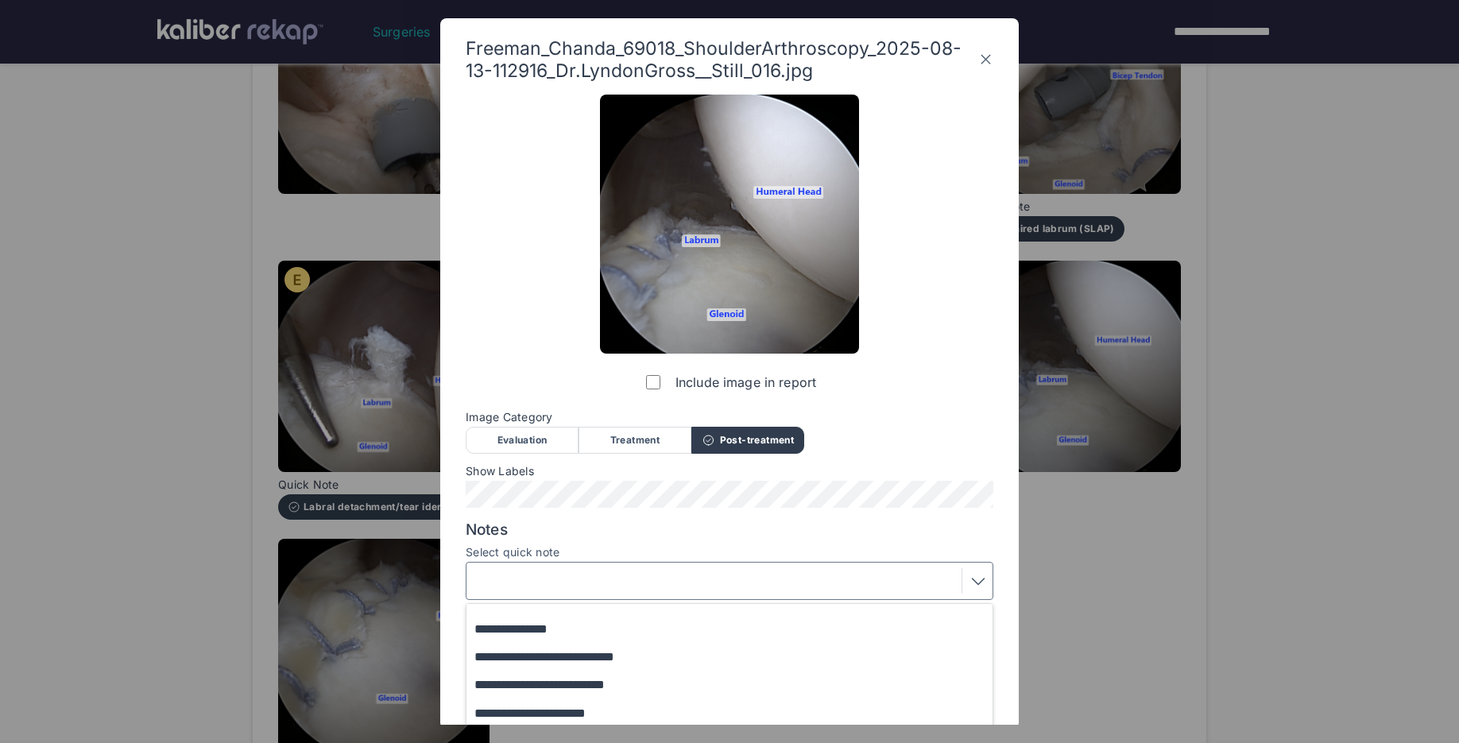
scroll to position [108, 0]
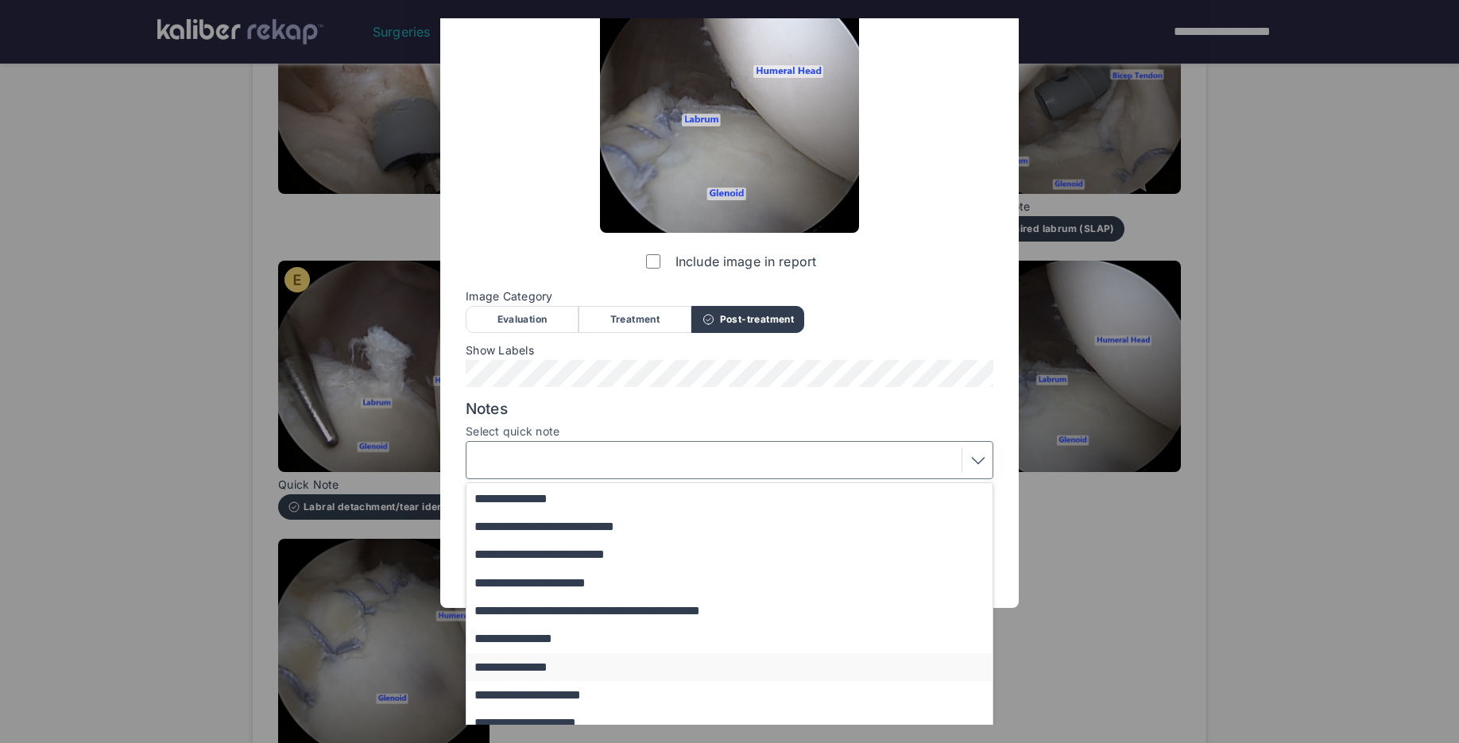
click at [557, 674] on button "**********" at bounding box center [736, 667] width 541 height 28
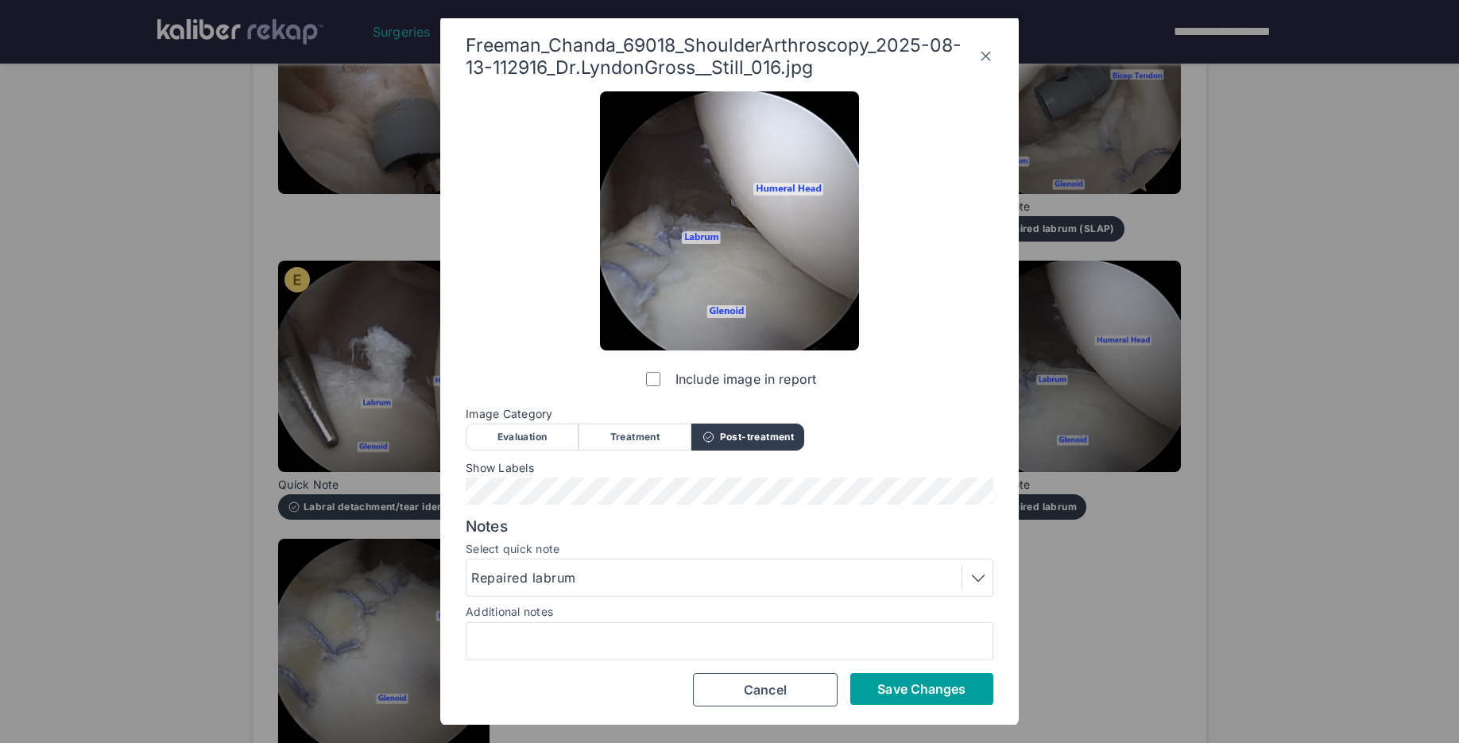
click at [857, 694] on button "Save Changes" at bounding box center [921, 689] width 143 height 32
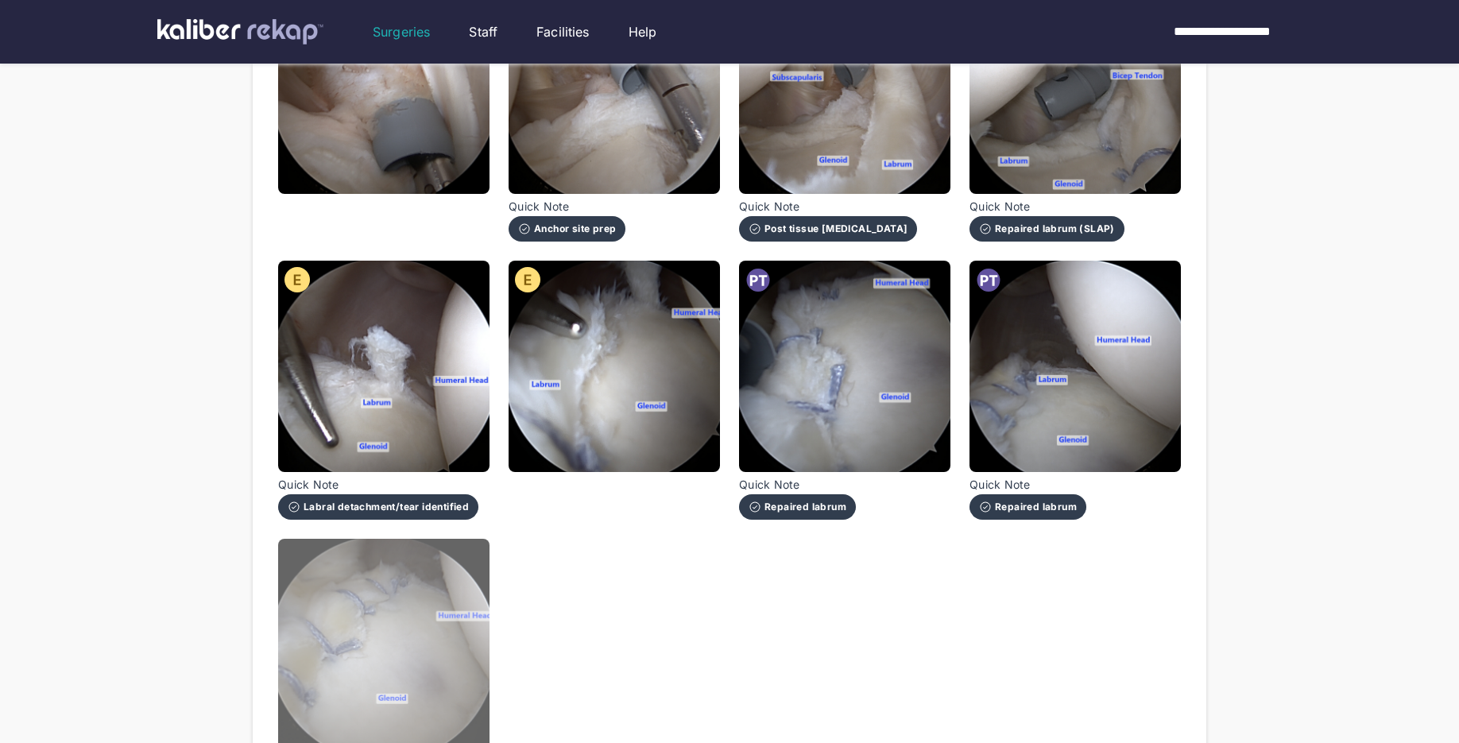
click at [486, 660] on img at bounding box center [383, 644] width 211 height 211
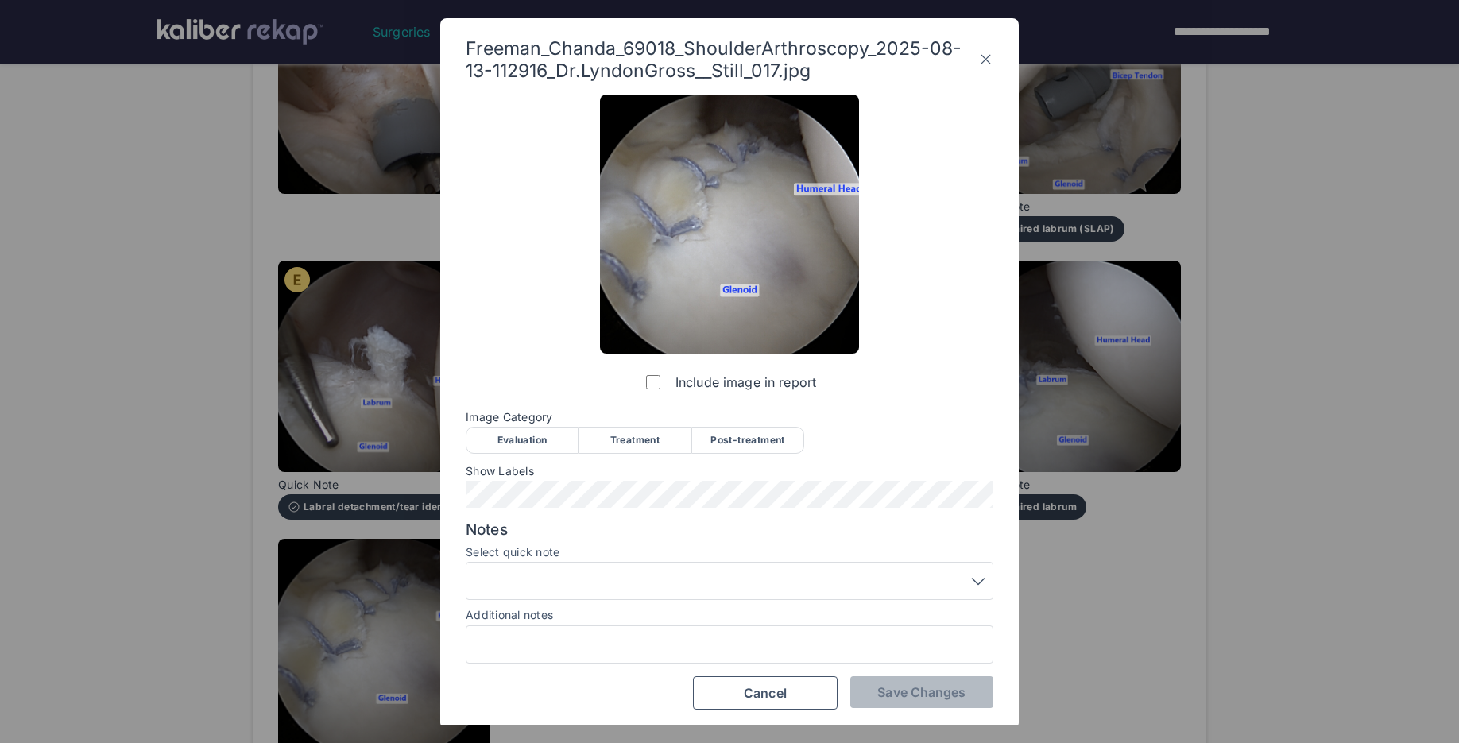
click at [753, 455] on div "Include image in report Image Category Evaluation Treatment Post-treatment Eval…" at bounding box center [730, 402] width 528 height 614
click at [807, 434] on div "Evaluation Treatment Post-treatment" at bounding box center [730, 439] width 528 height 25
click at [711, 444] on div "Post-treatment" at bounding box center [747, 440] width 113 height 27
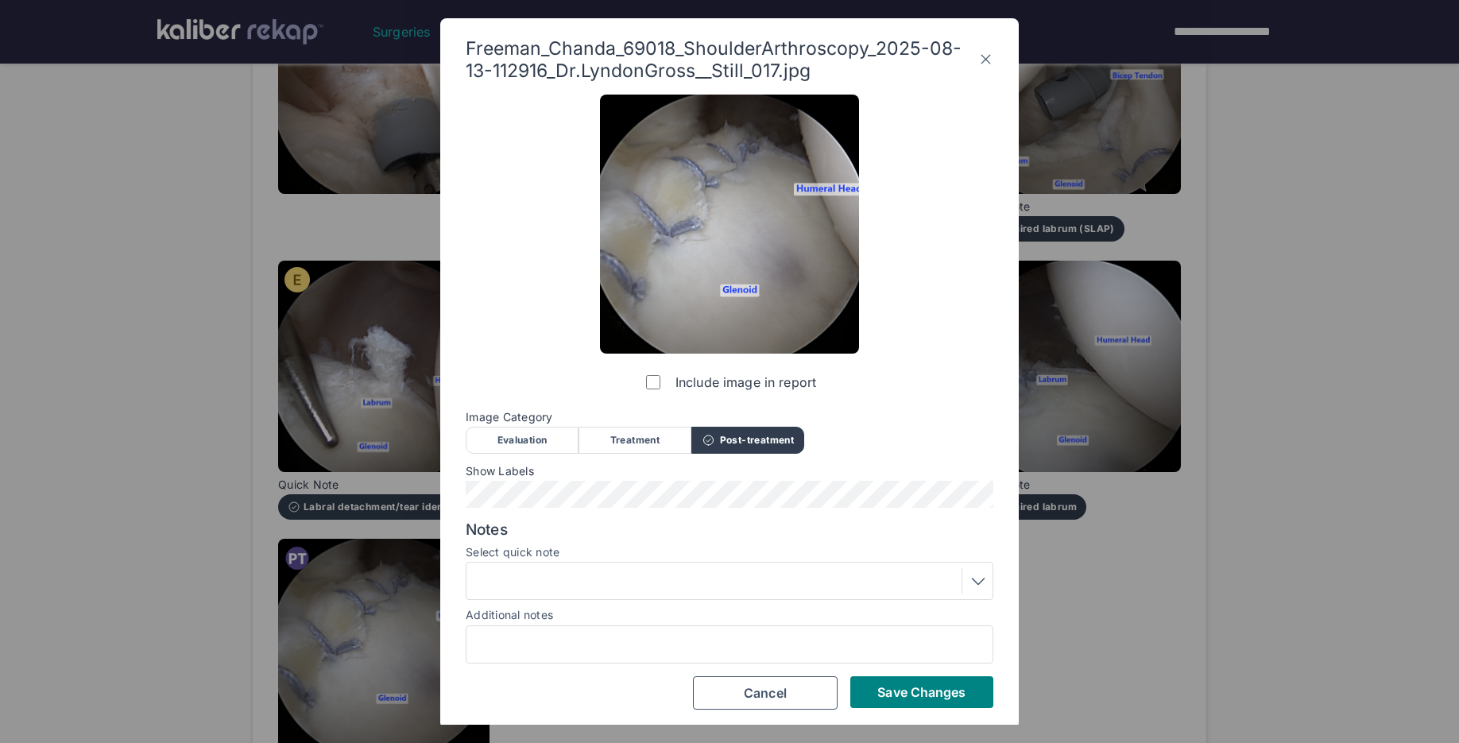
click at [607, 595] on div at bounding box center [730, 581] width 528 height 38
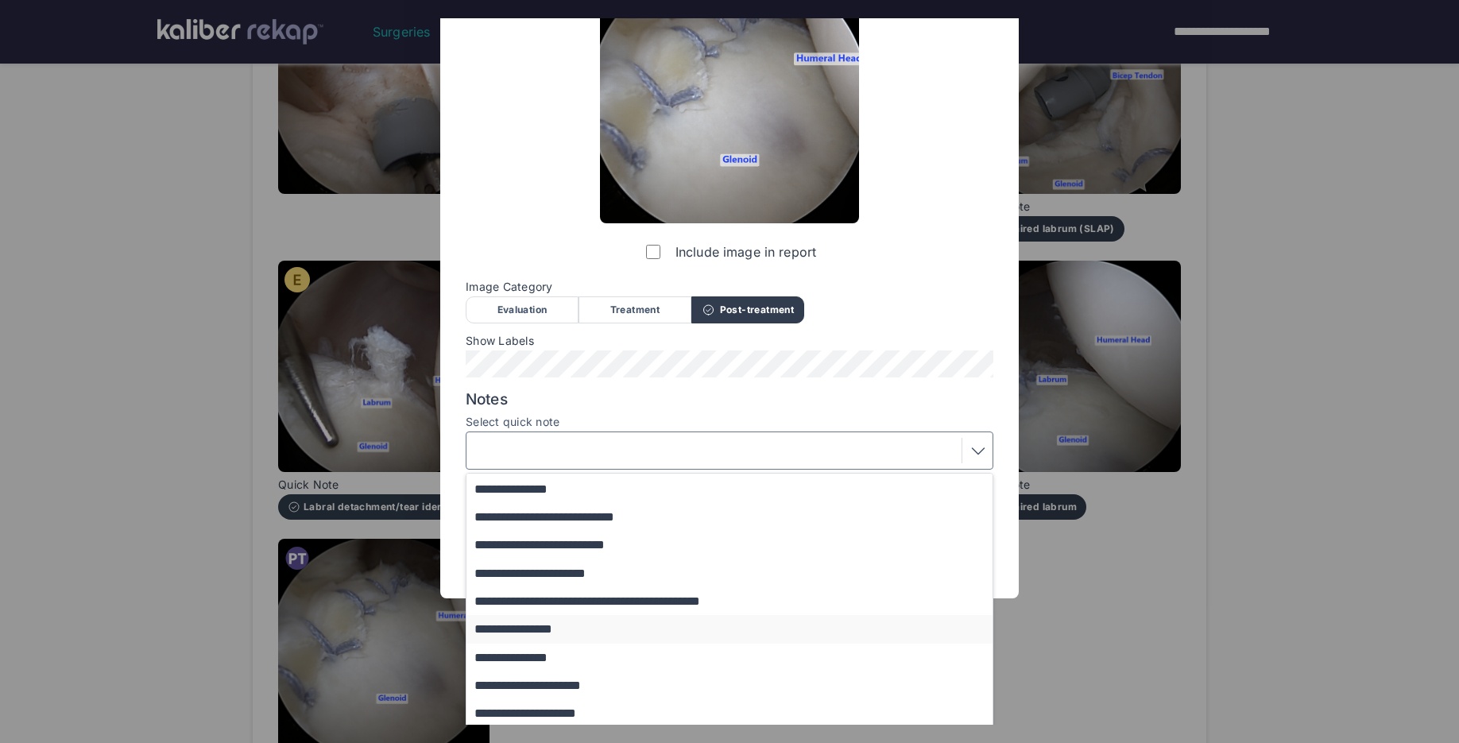
scroll to position [134, 0]
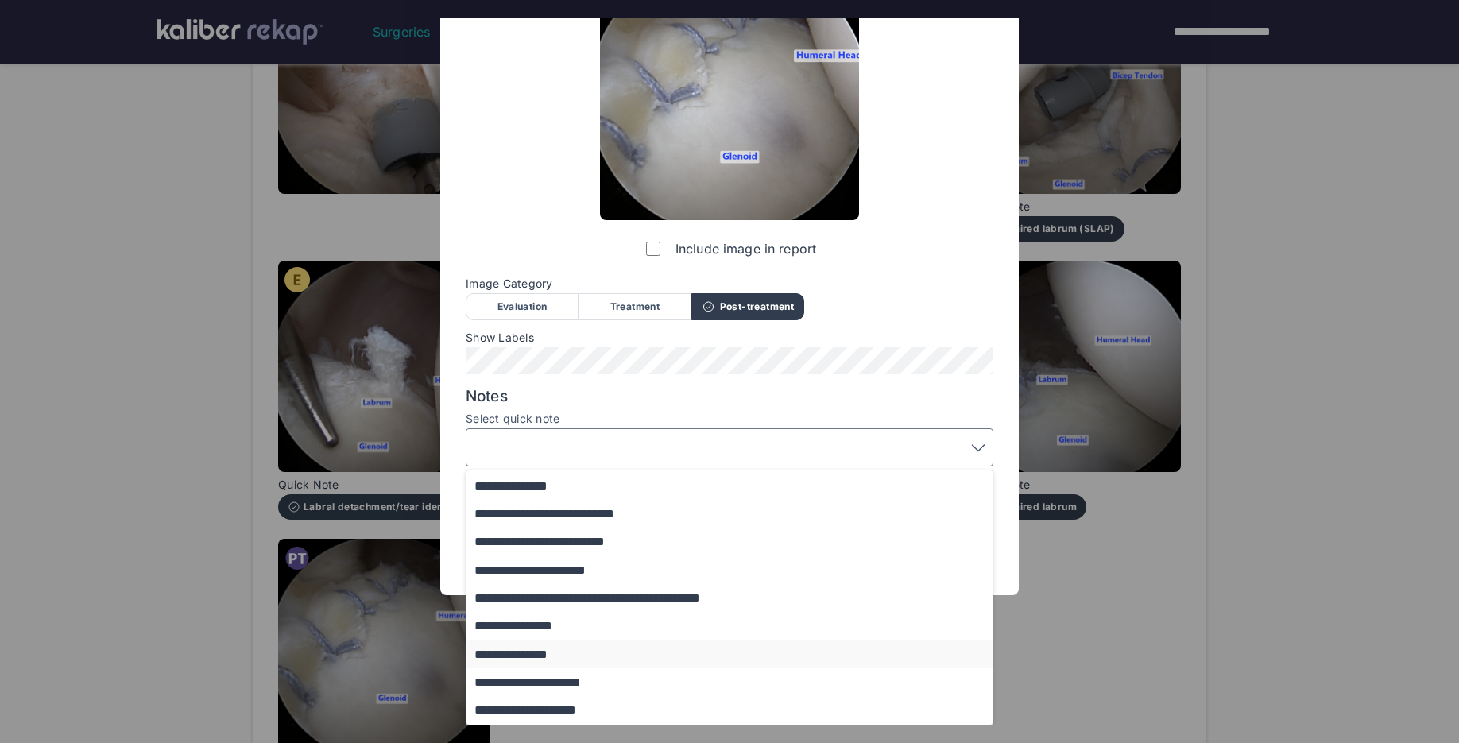
click at [567, 662] on button "**********" at bounding box center [736, 655] width 541 height 28
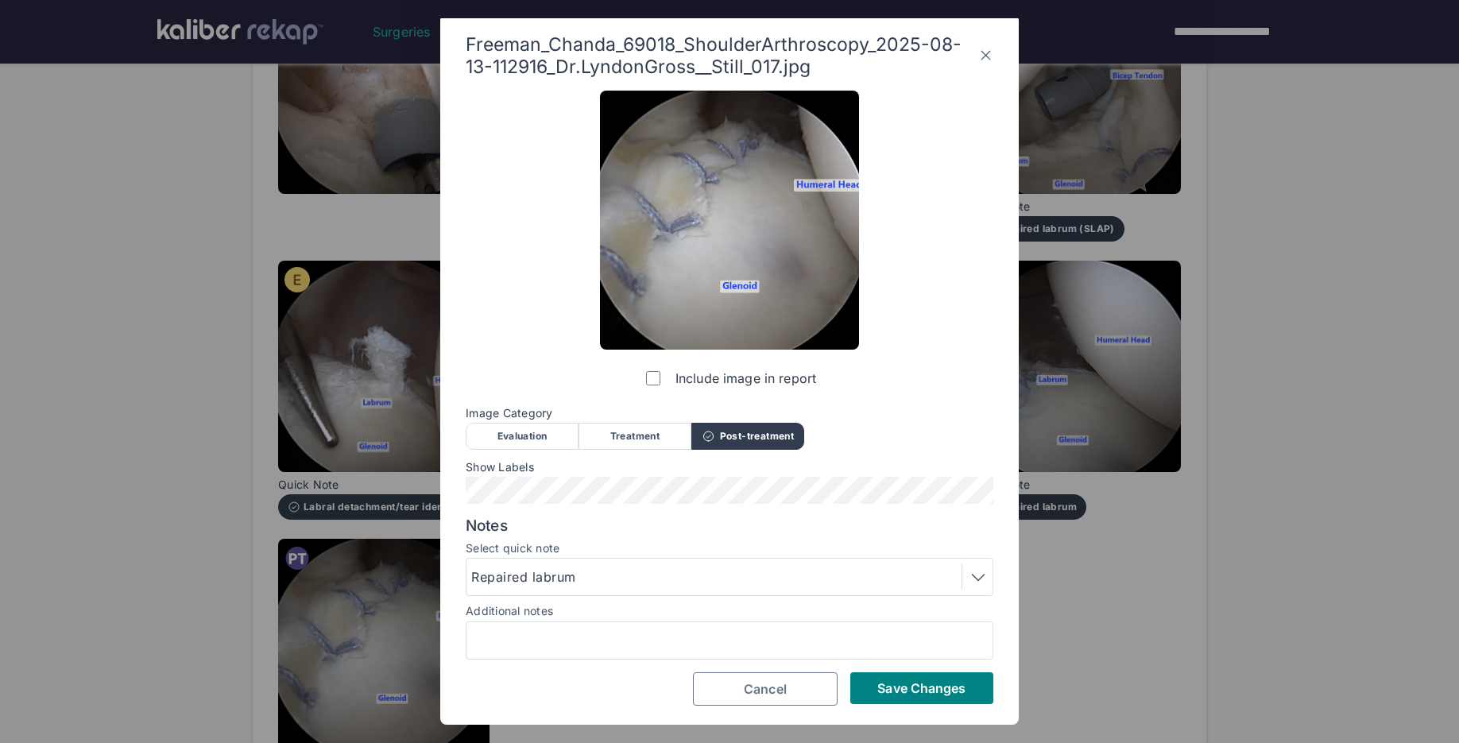
scroll to position [3, 0]
click at [902, 704] on div "Save Changes Cancel" at bounding box center [730, 689] width 528 height 33
click at [899, 691] on span "Save Changes" at bounding box center [921, 689] width 88 height 16
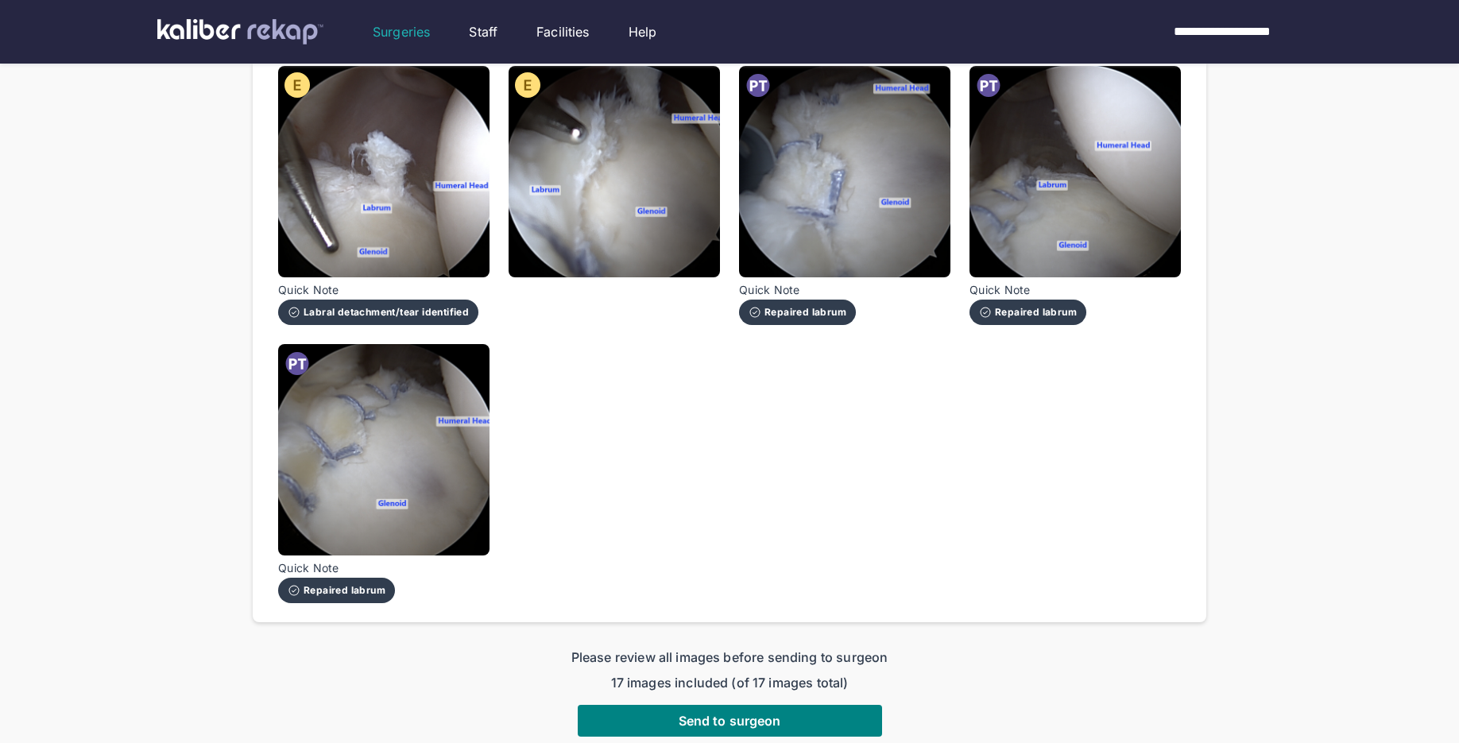
scroll to position [1132, 0]
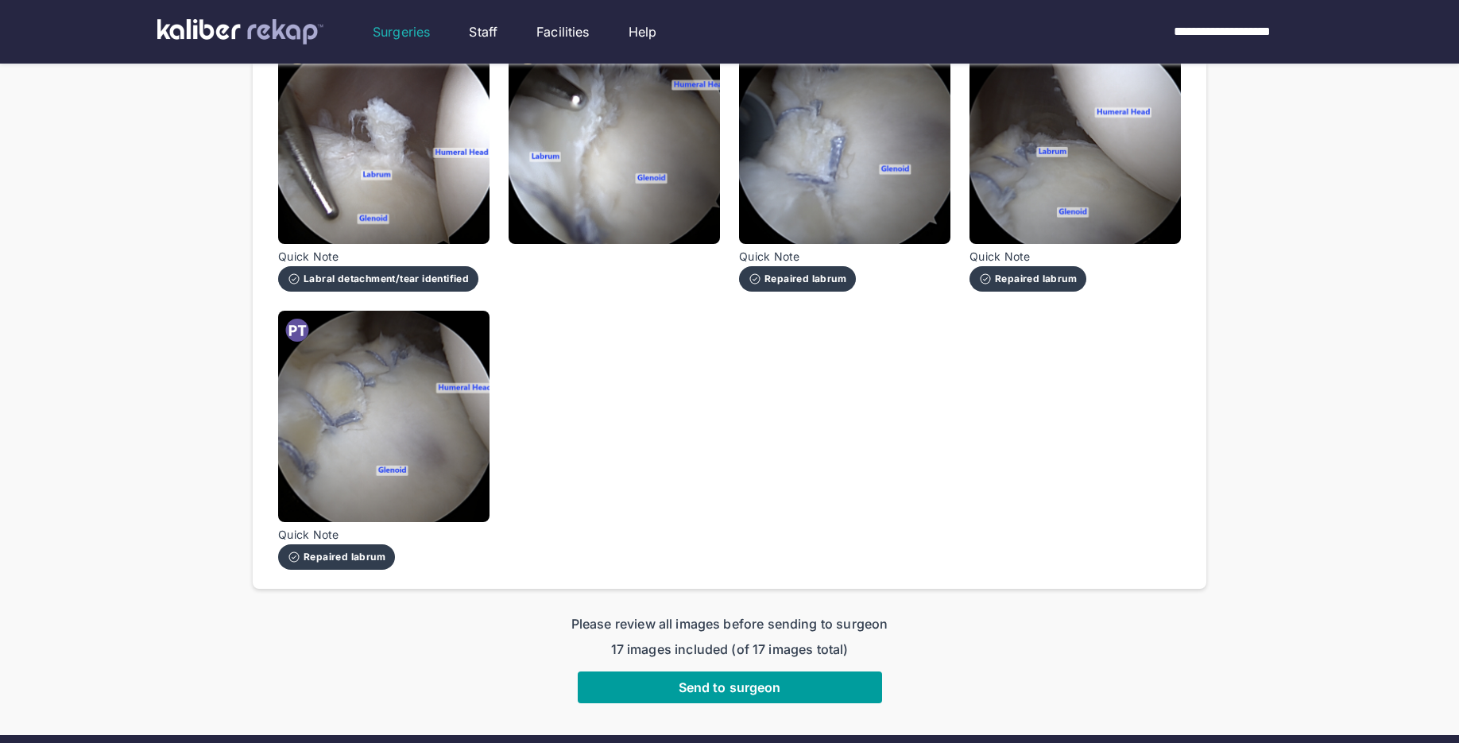
click at [751, 679] on span "Send to surgeon" at bounding box center [730, 687] width 103 height 16
